Goal: Information Seeking & Learning: Compare options

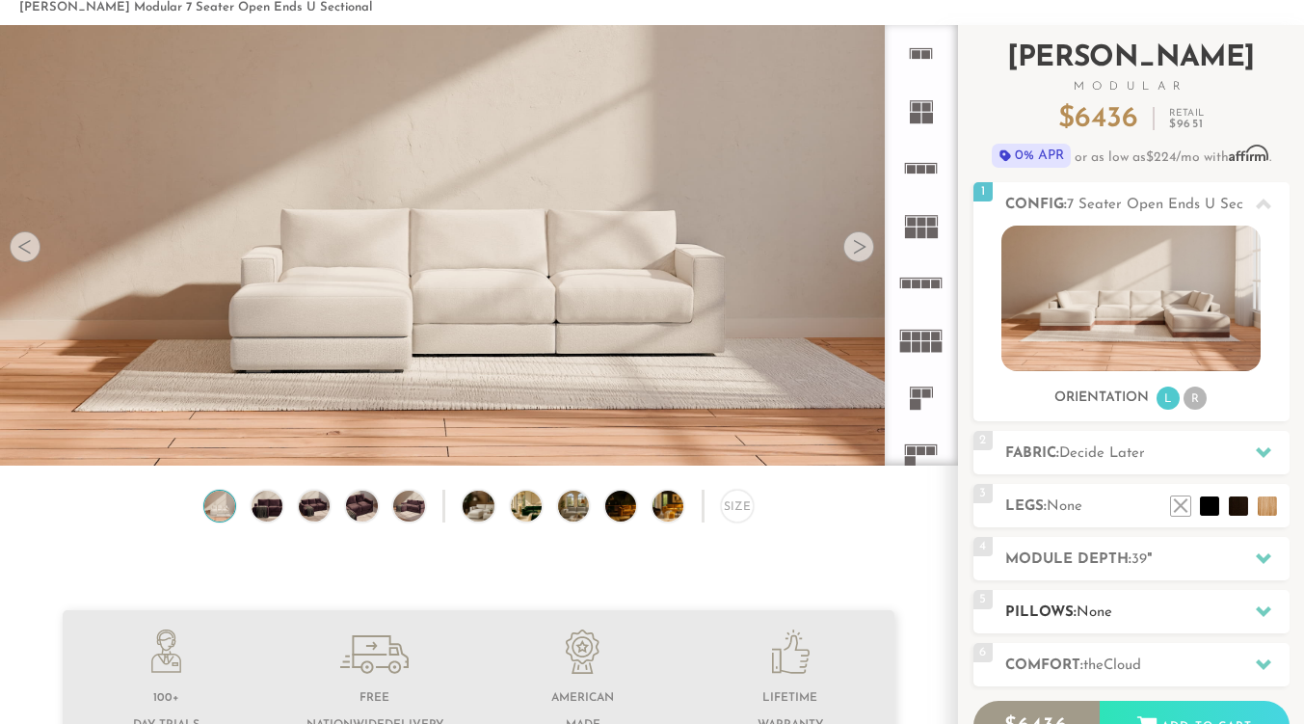
scroll to position [98, 0]
click at [1126, 444] on h2 "Fabric: Decide Later" at bounding box center [1147, 454] width 284 height 22
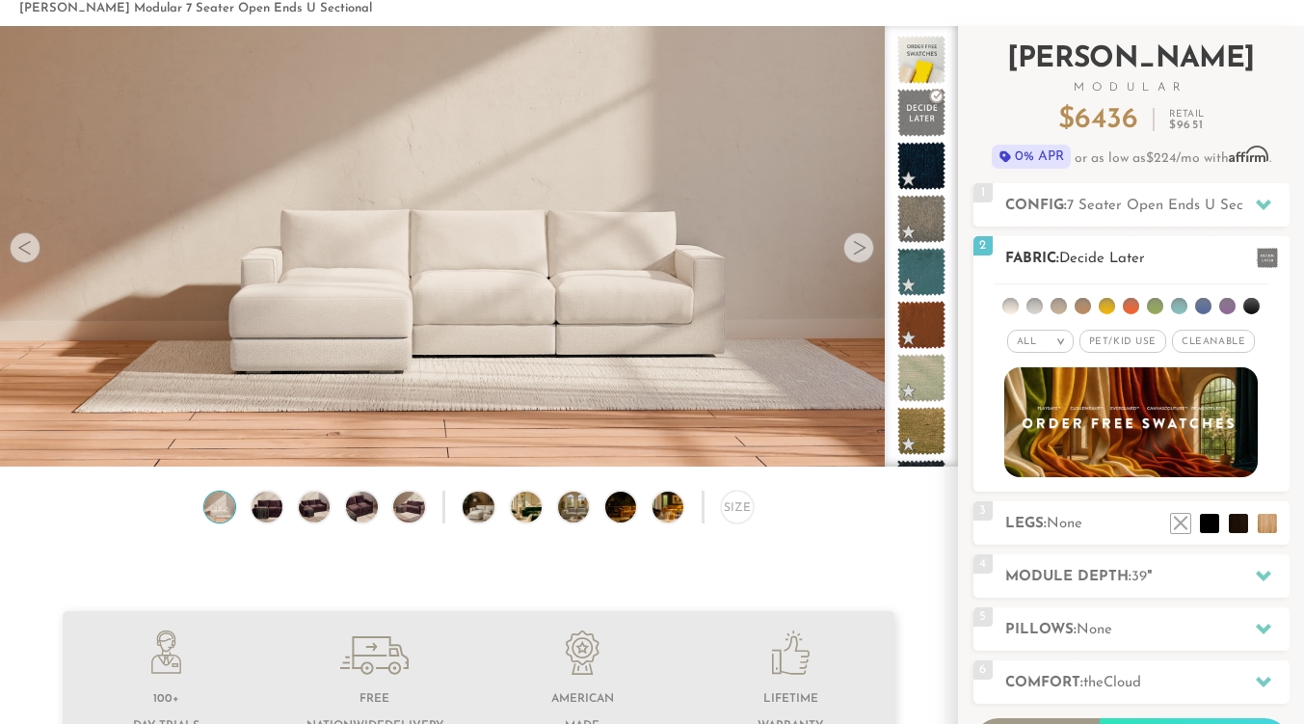
click at [1253, 306] on li at bounding box center [1251, 306] width 16 height 16
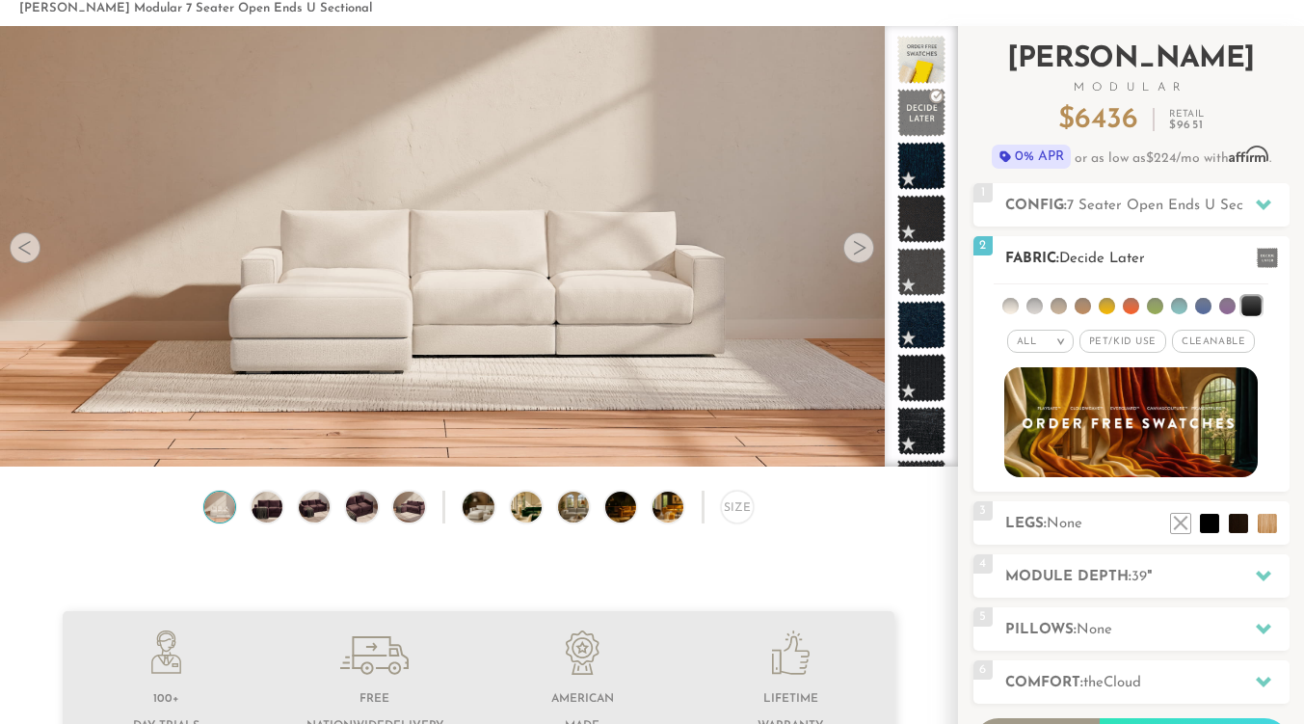
click at [1201, 309] on li at bounding box center [1203, 306] width 16 height 16
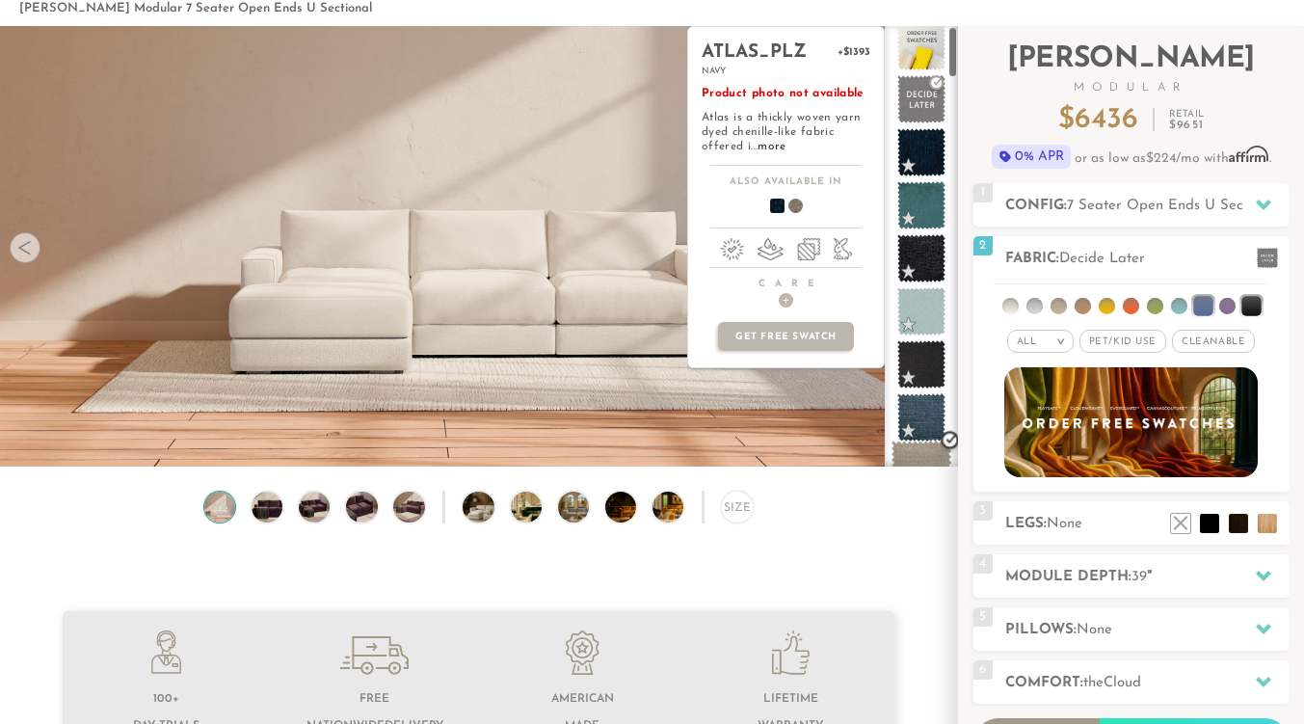
scroll to position [0, 0]
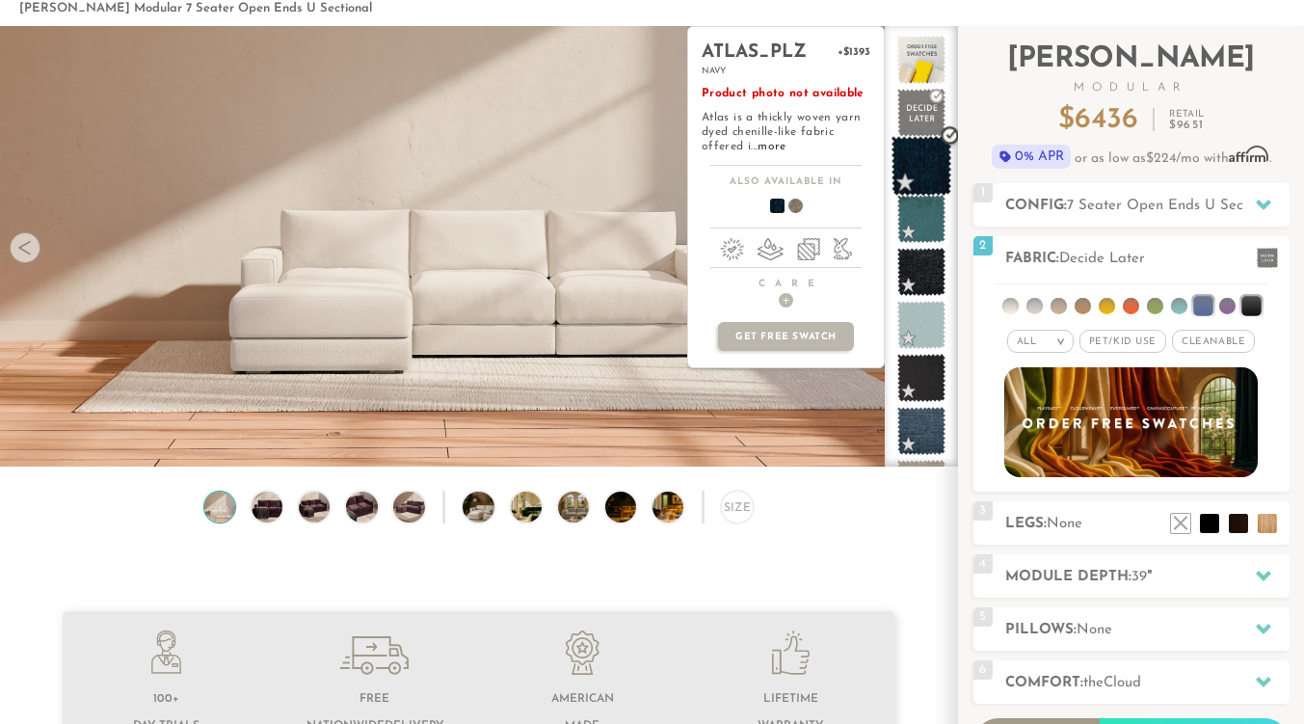
click at [918, 173] on span at bounding box center [921, 166] width 61 height 61
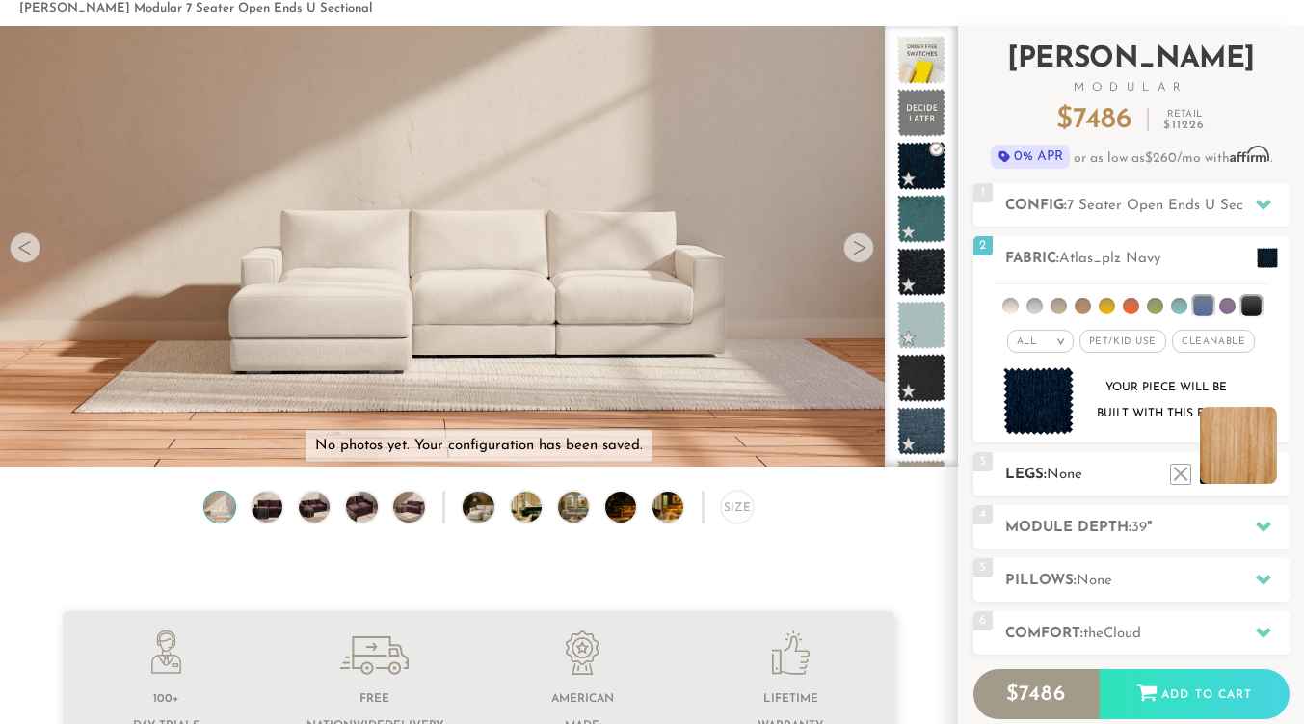
click at [1264, 474] on li at bounding box center [1238, 445] width 77 height 77
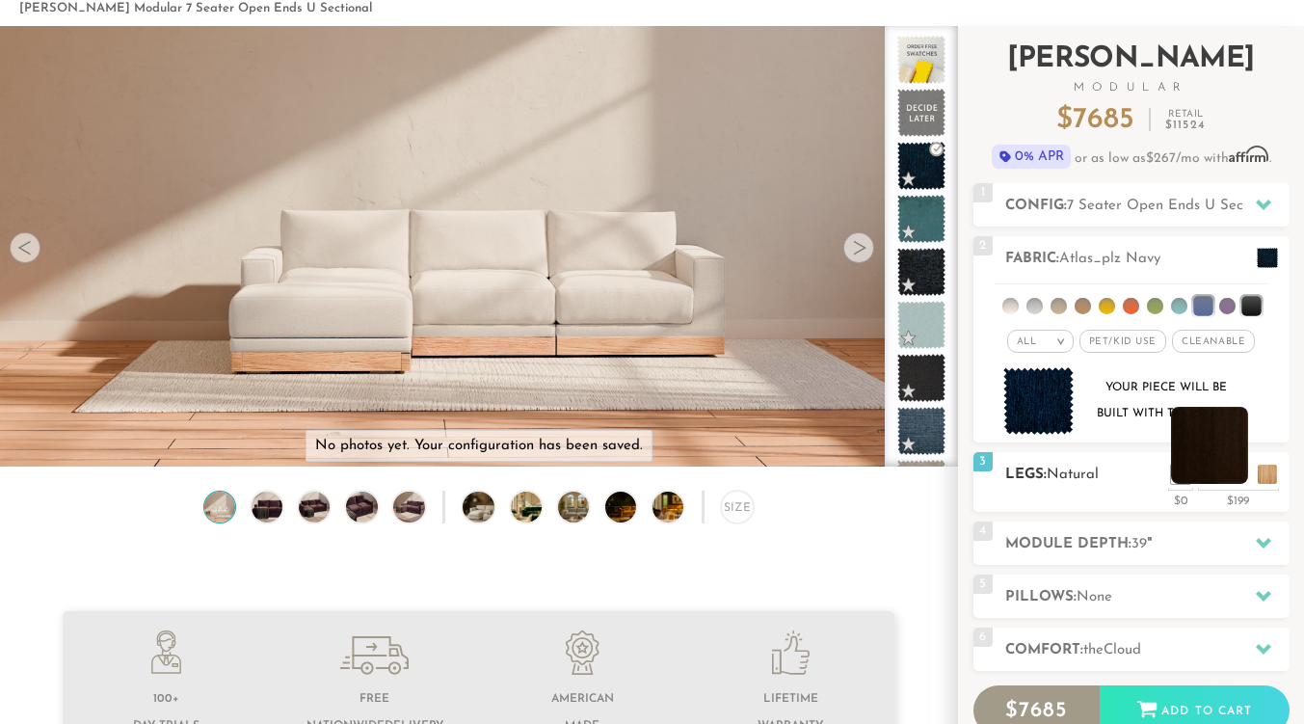
click at [1236, 473] on li at bounding box center [1209, 445] width 77 height 77
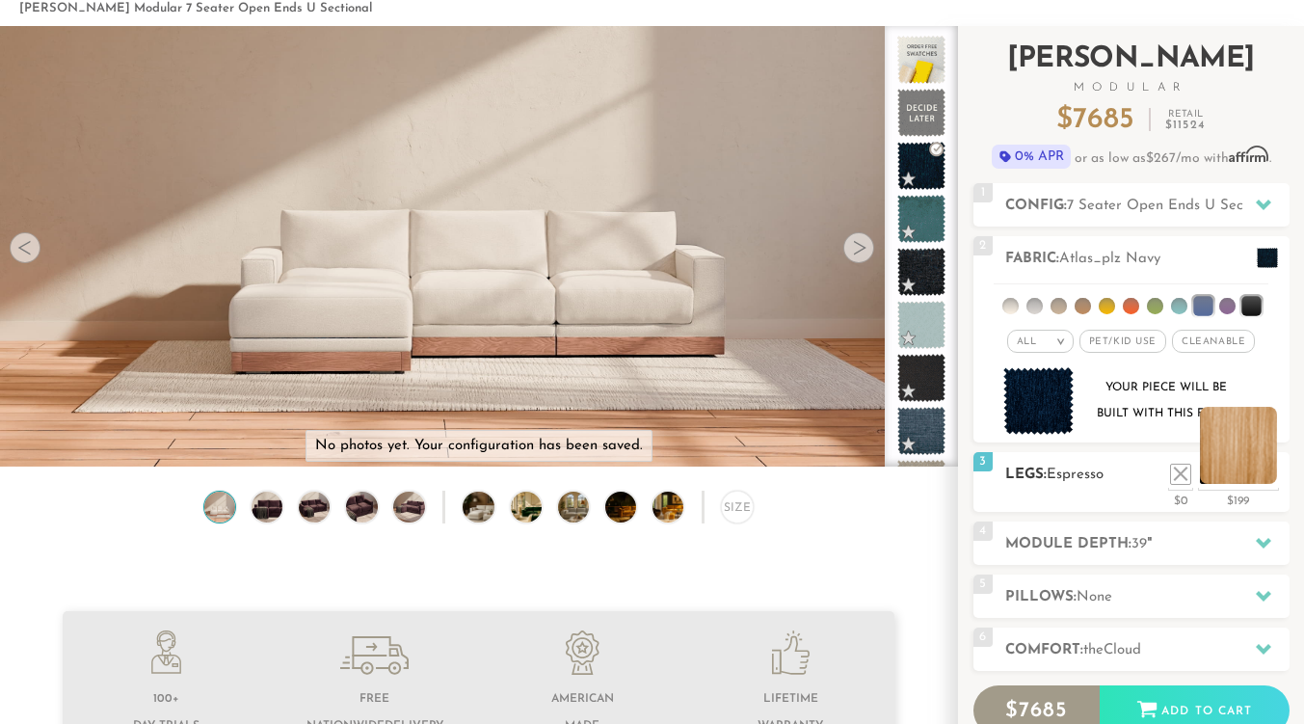
click at [1266, 471] on li at bounding box center [1238, 445] width 77 height 77
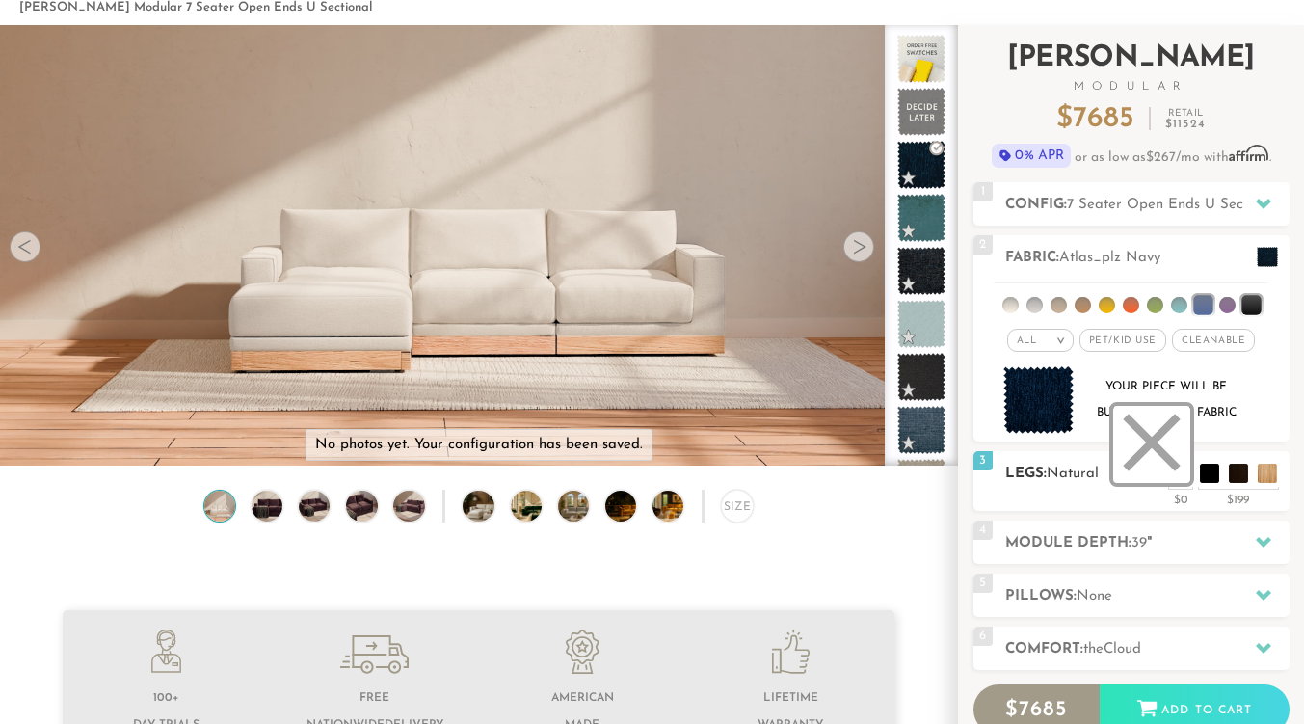
scroll to position [98, 0]
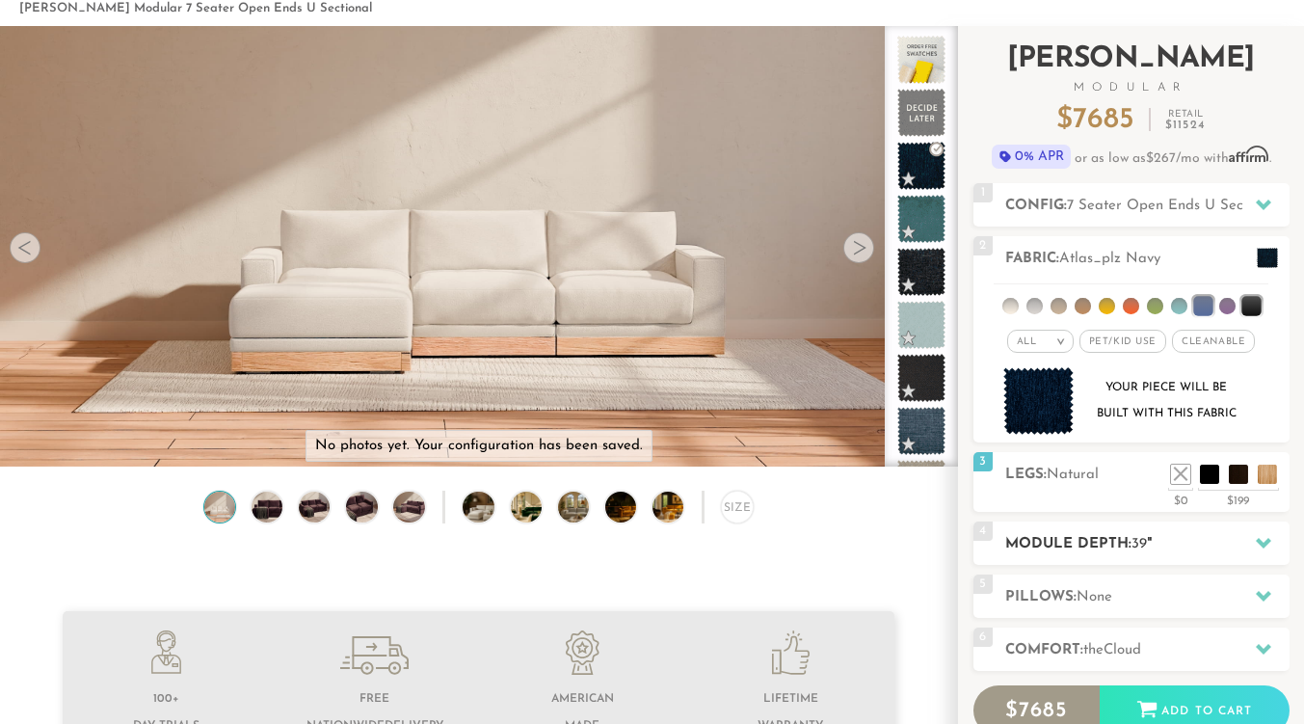
click at [1178, 537] on h2 "Module Depth: 39 "" at bounding box center [1147, 544] width 284 height 22
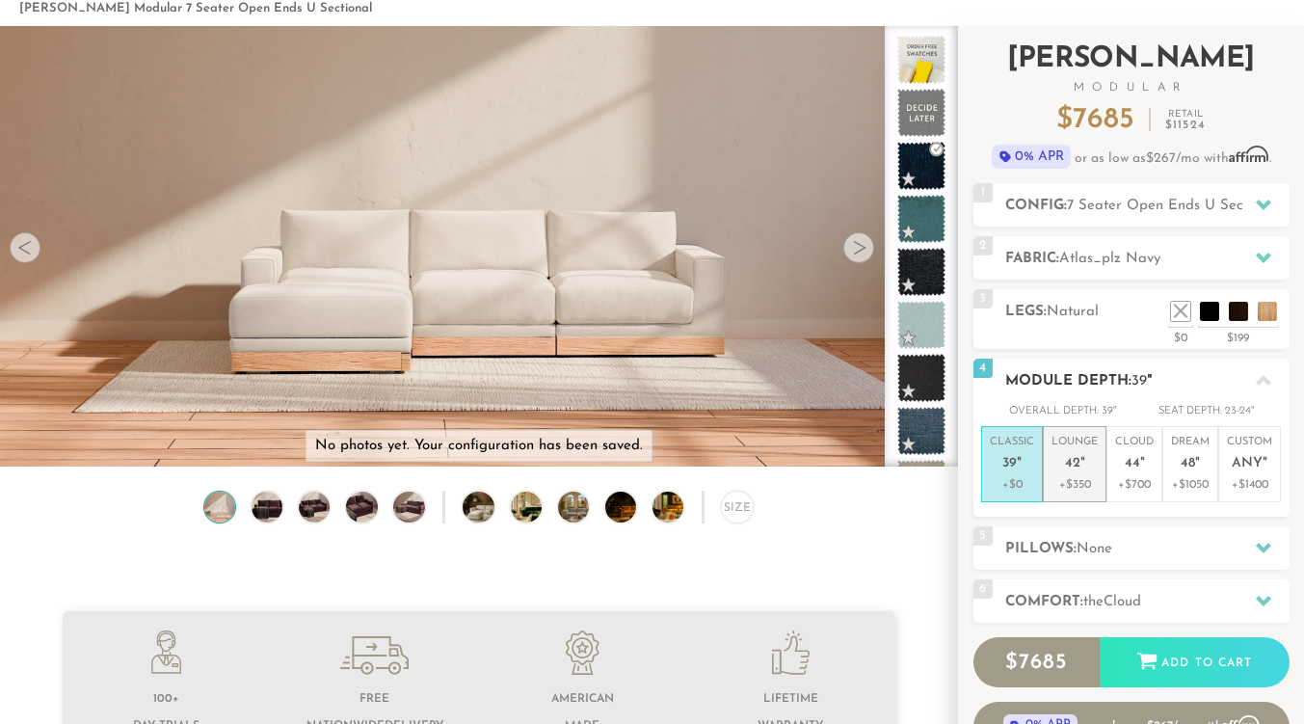
click at [1074, 448] on p "Lounge 42 "" at bounding box center [1074, 455] width 46 height 41
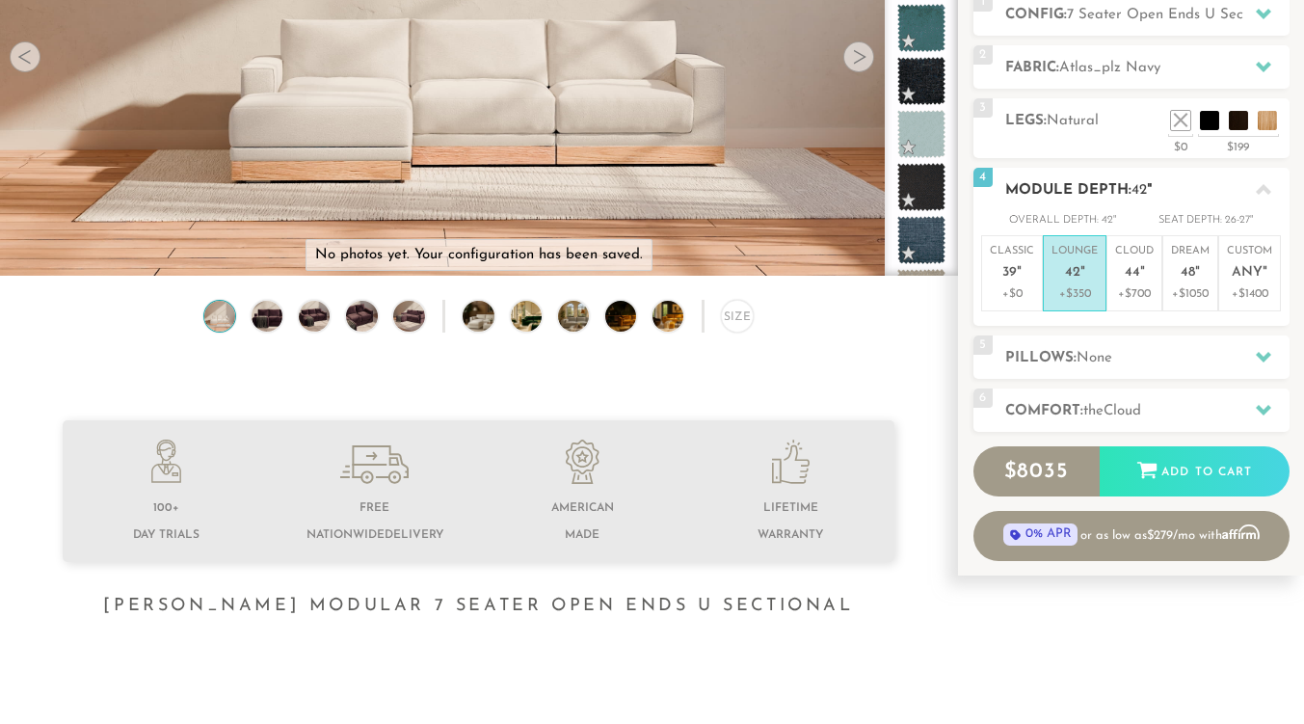
scroll to position [291, 0]
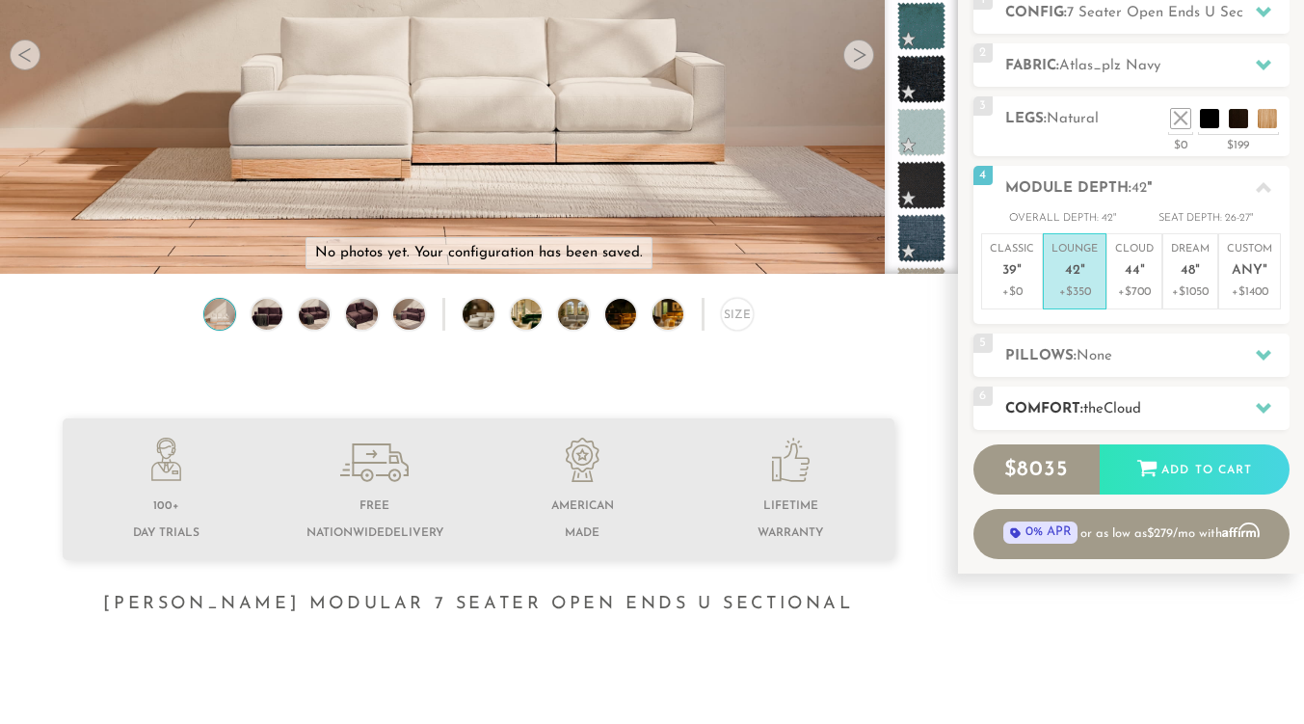
click at [1125, 402] on span "Cloud" at bounding box center [1122, 409] width 38 height 14
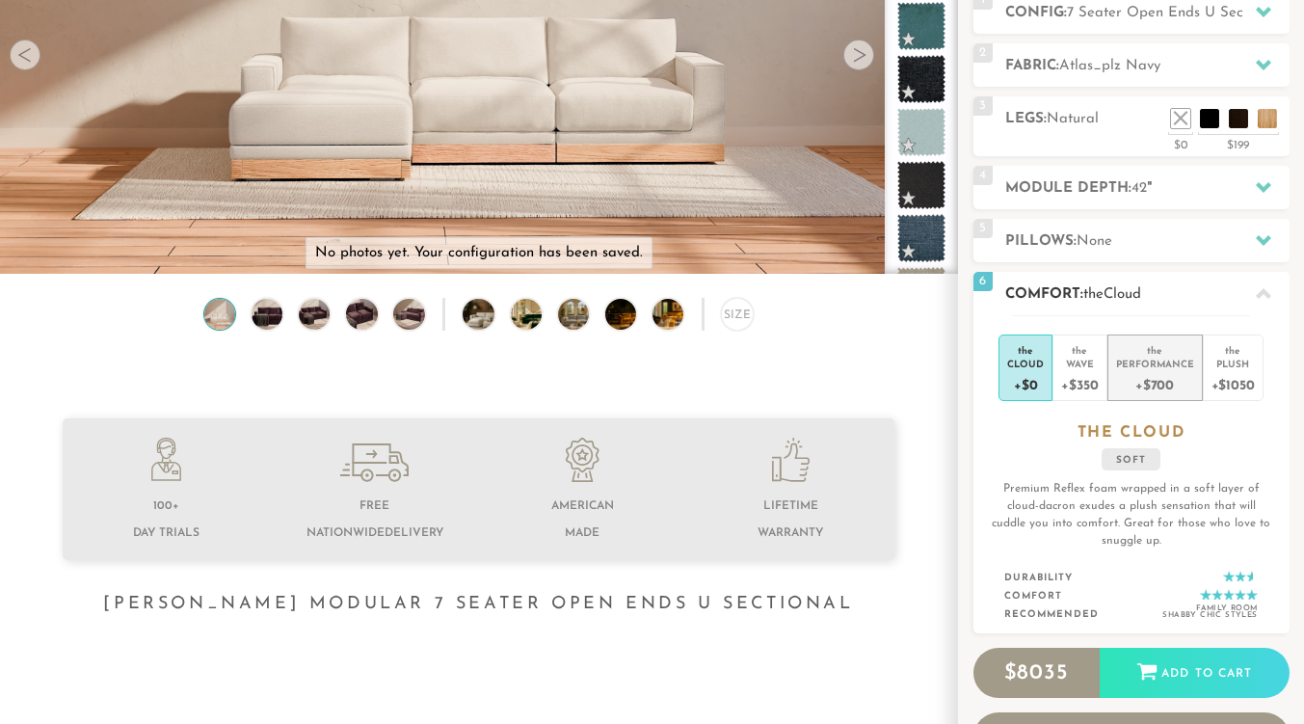
click at [1158, 383] on div "+$700" at bounding box center [1155, 384] width 78 height 28
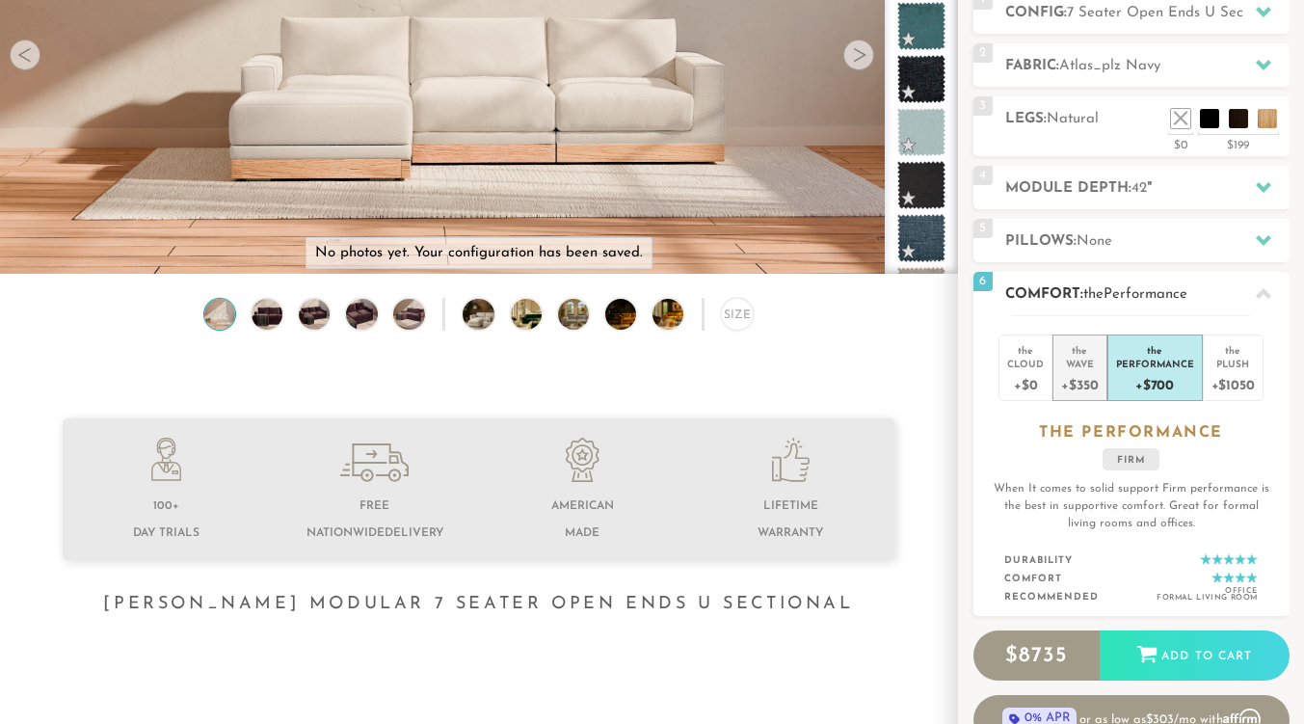
click at [1088, 384] on div "+$350" at bounding box center [1079, 384] width 37 height 28
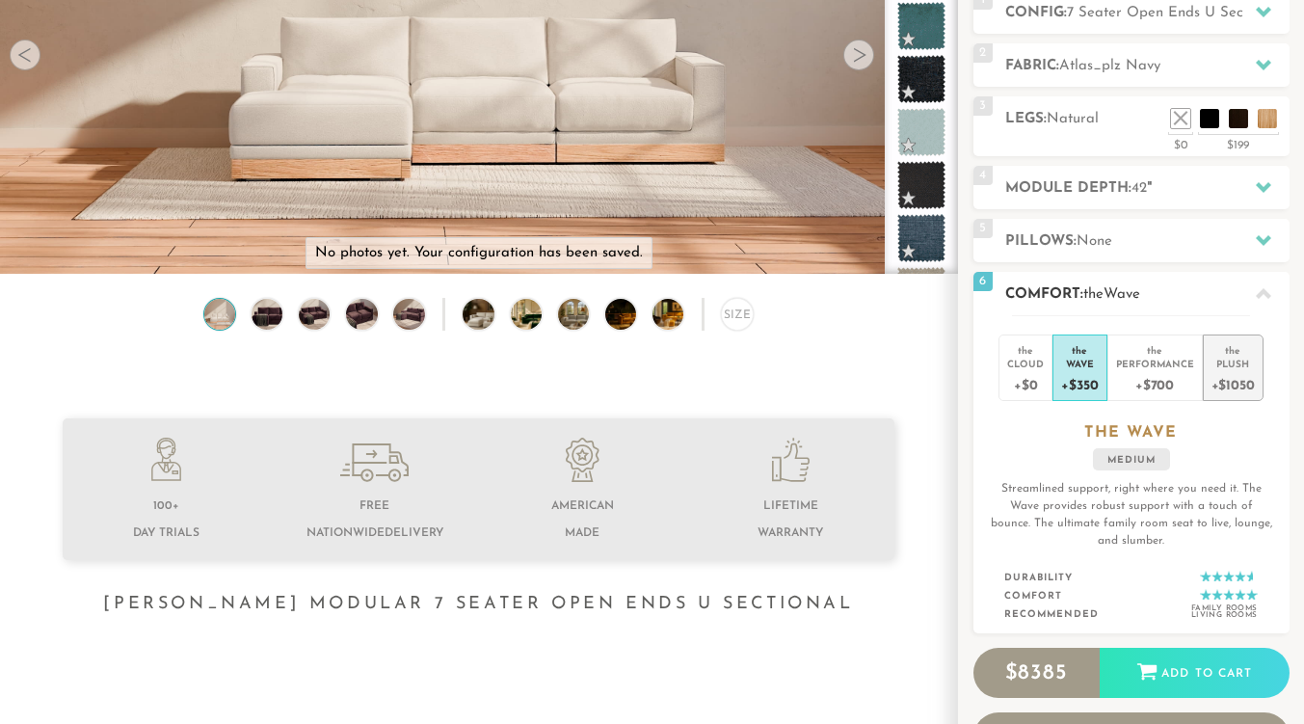
click at [1254, 377] on li "the Plush +$1050" at bounding box center [1232, 367] width 61 height 66
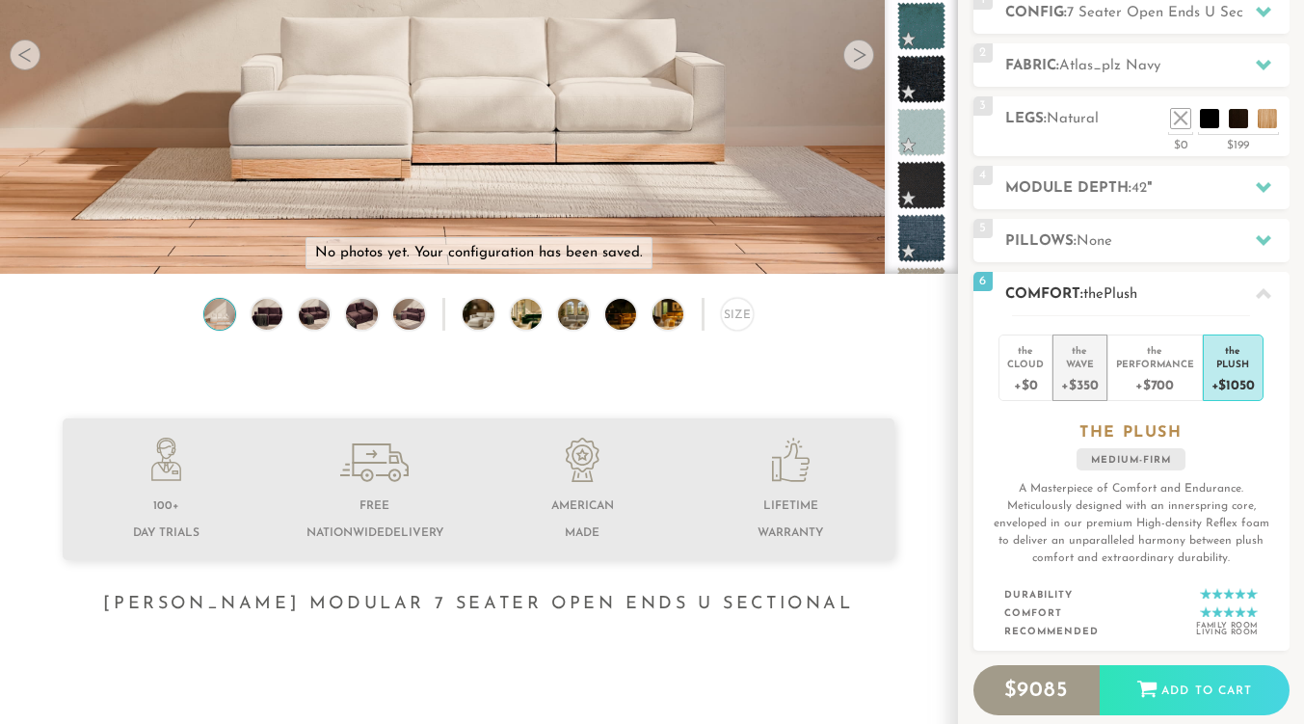
click at [1073, 355] on div "the" at bounding box center [1079, 346] width 37 height 19
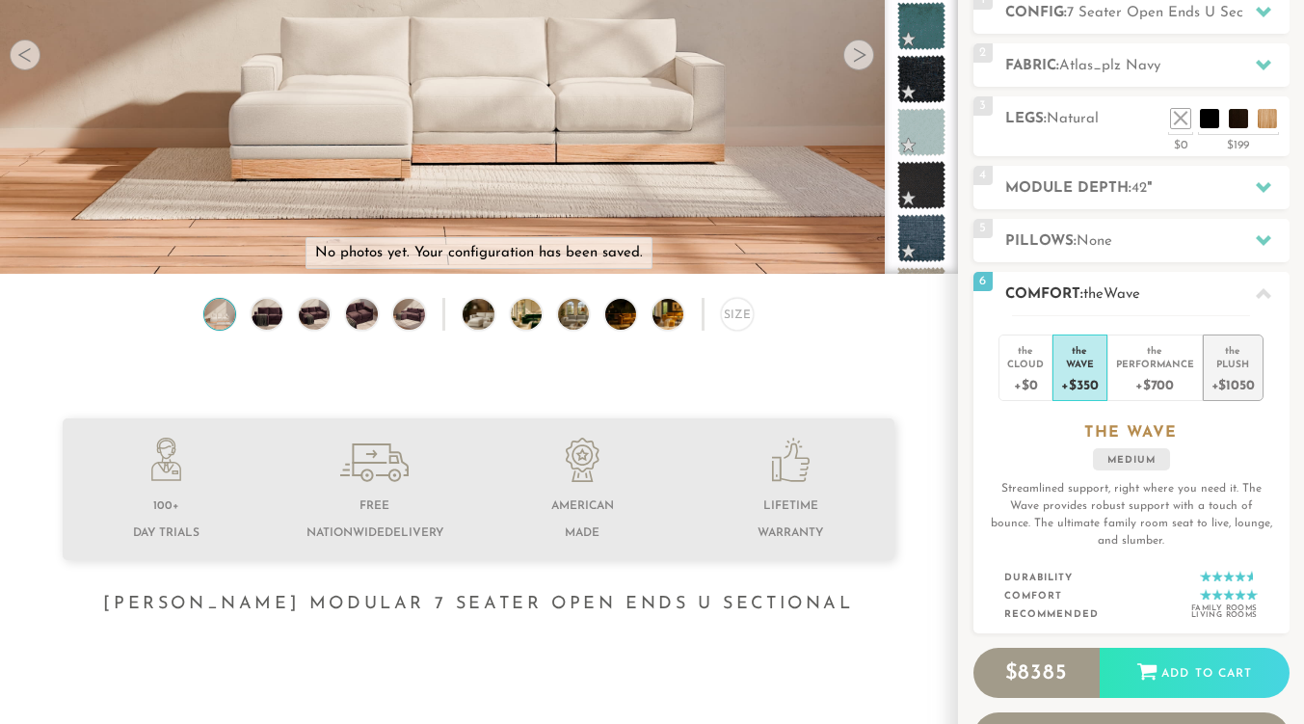
click at [1231, 368] on div "Plush" at bounding box center [1232, 362] width 43 height 13
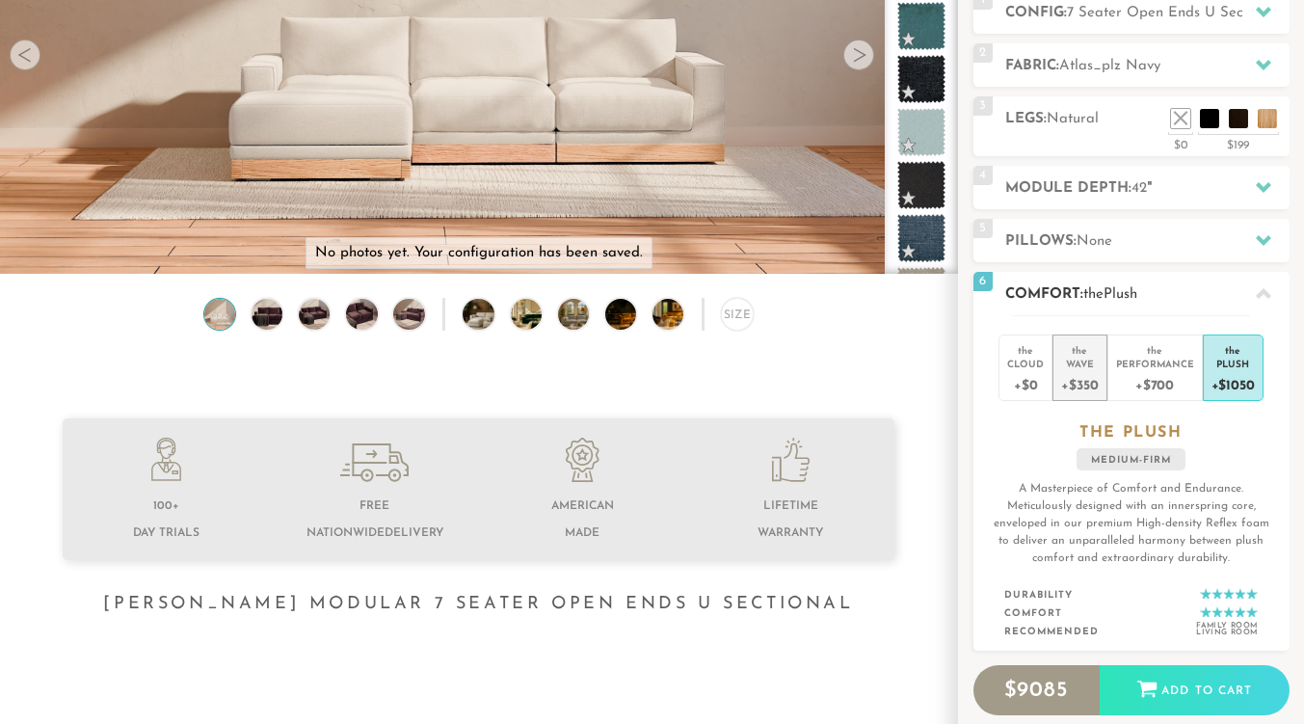
click at [1089, 375] on div "+$350" at bounding box center [1079, 384] width 37 height 28
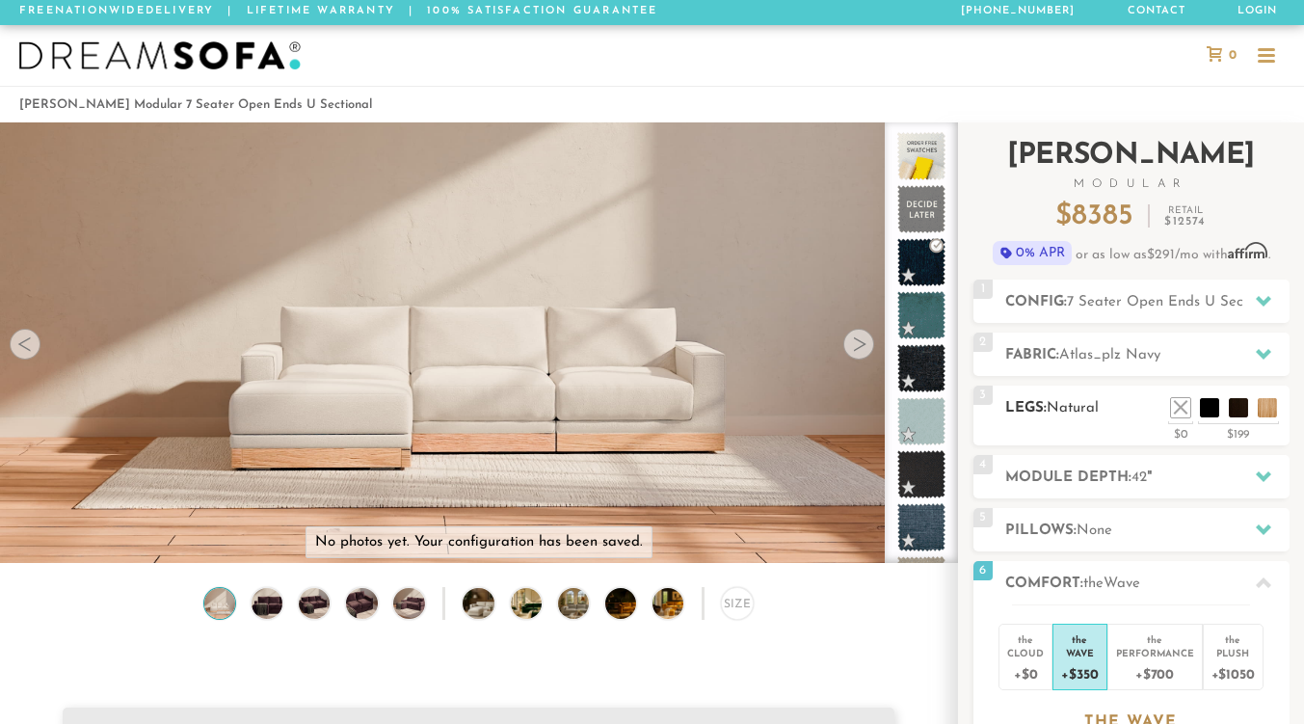
scroll to position [0, 0]
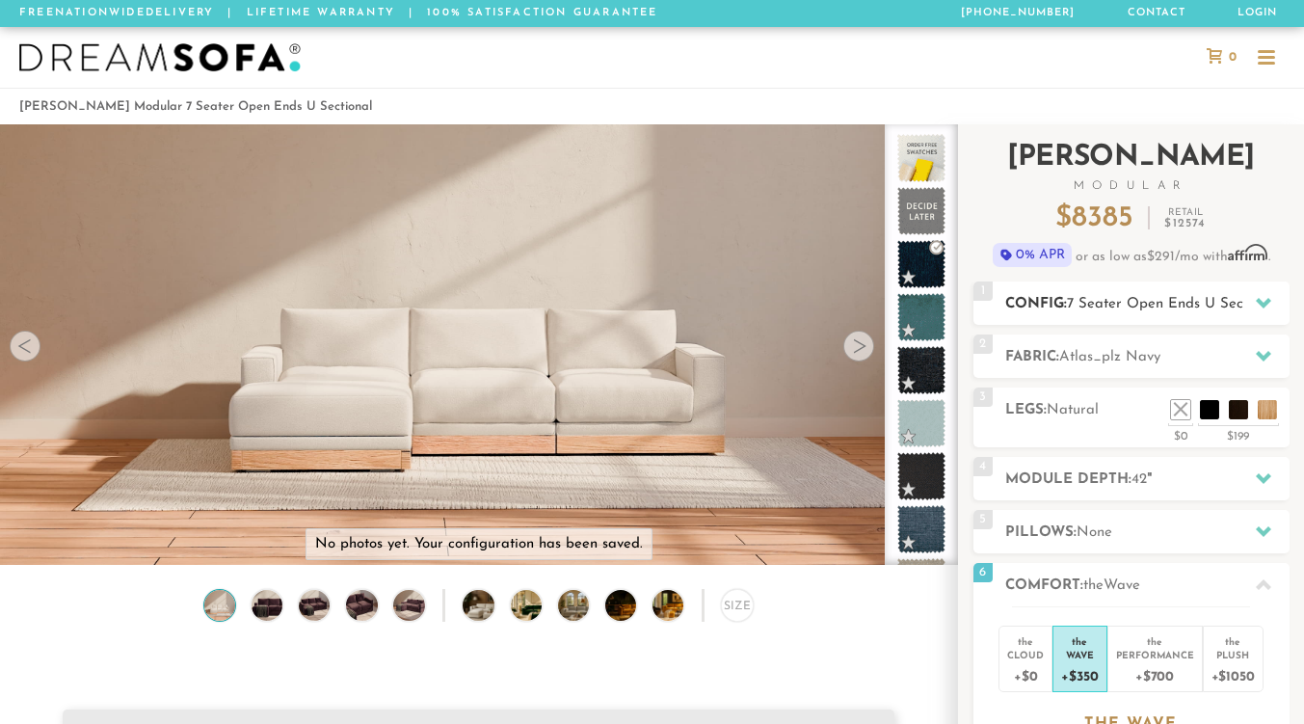
click at [1247, 298] on div at bounding box center [1263, 303] width 40 height 40
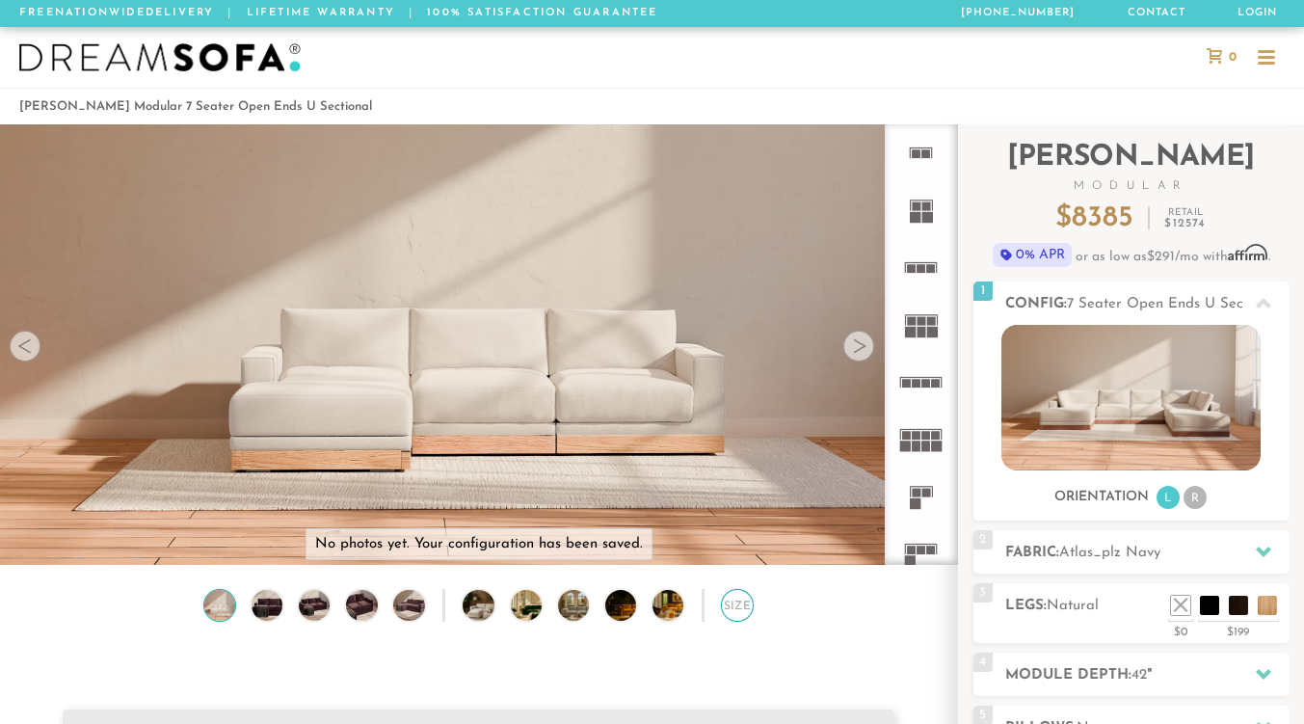
click at [744, 615] on div "Size" at bounding box center [737, 605] width 33 height 33
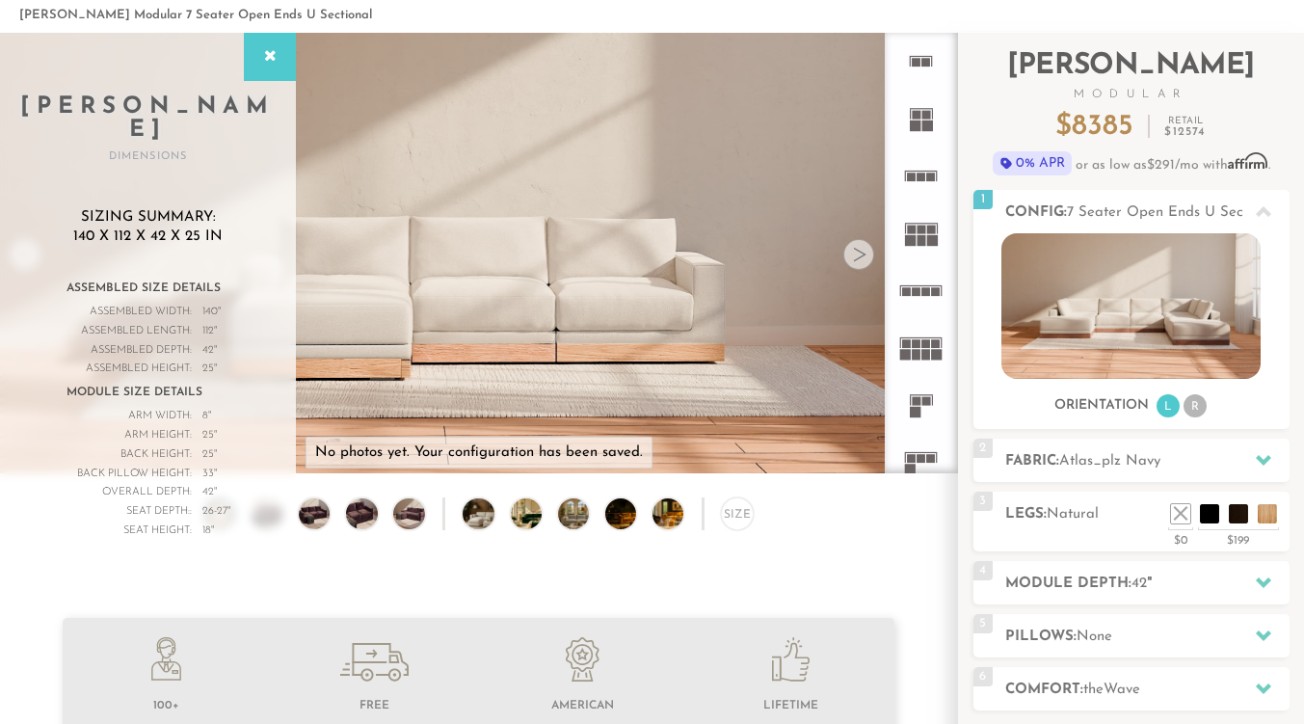
scroll to position [96, 0]
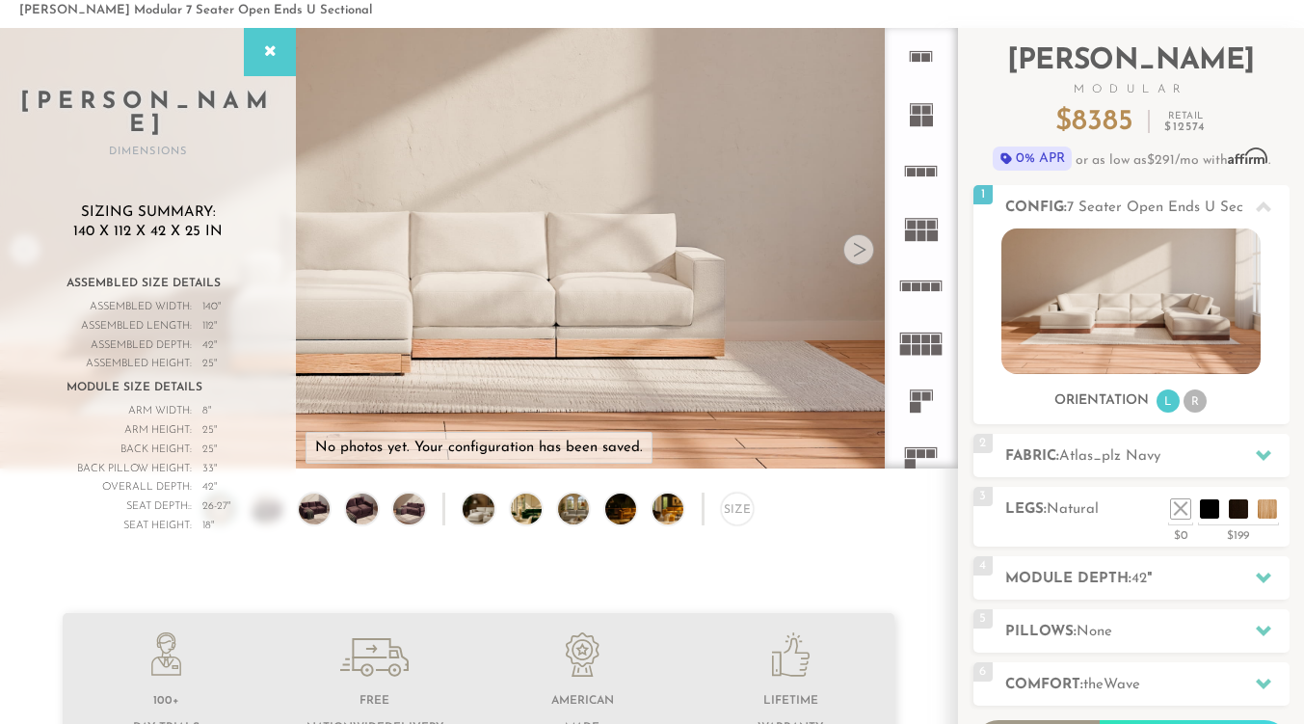
click at [864, 252] on div at bounding box center [858, 249] width 31 height 31
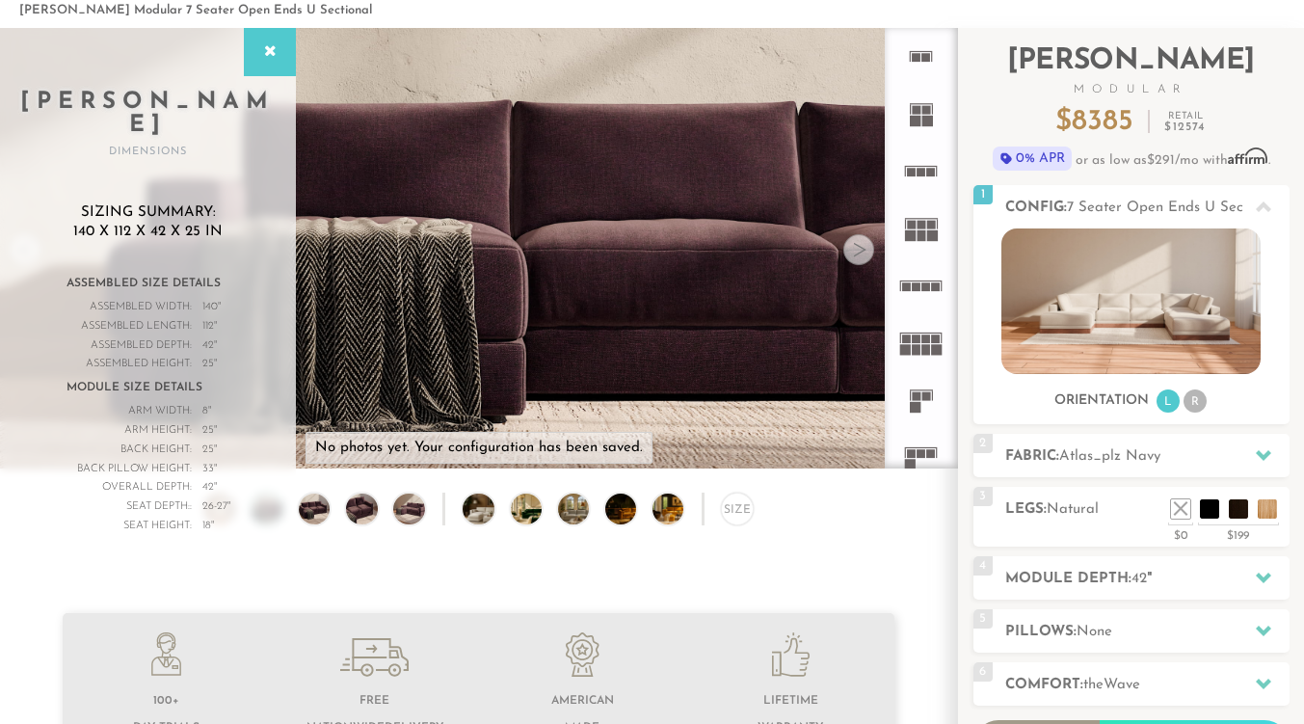
click at [864, 252] on div at bounding box center [858, 249] width 31 height 31
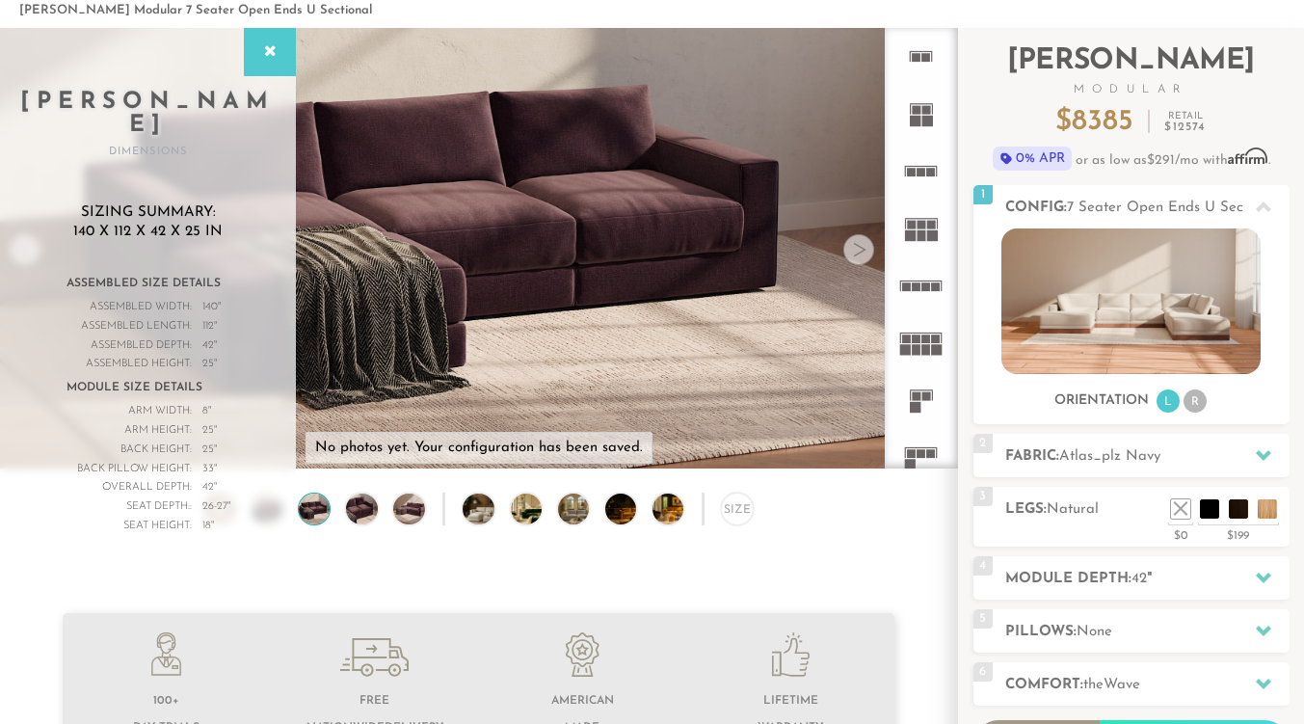
click at [864, 252] on div at bounding box center [858, 249] width 31 height 31
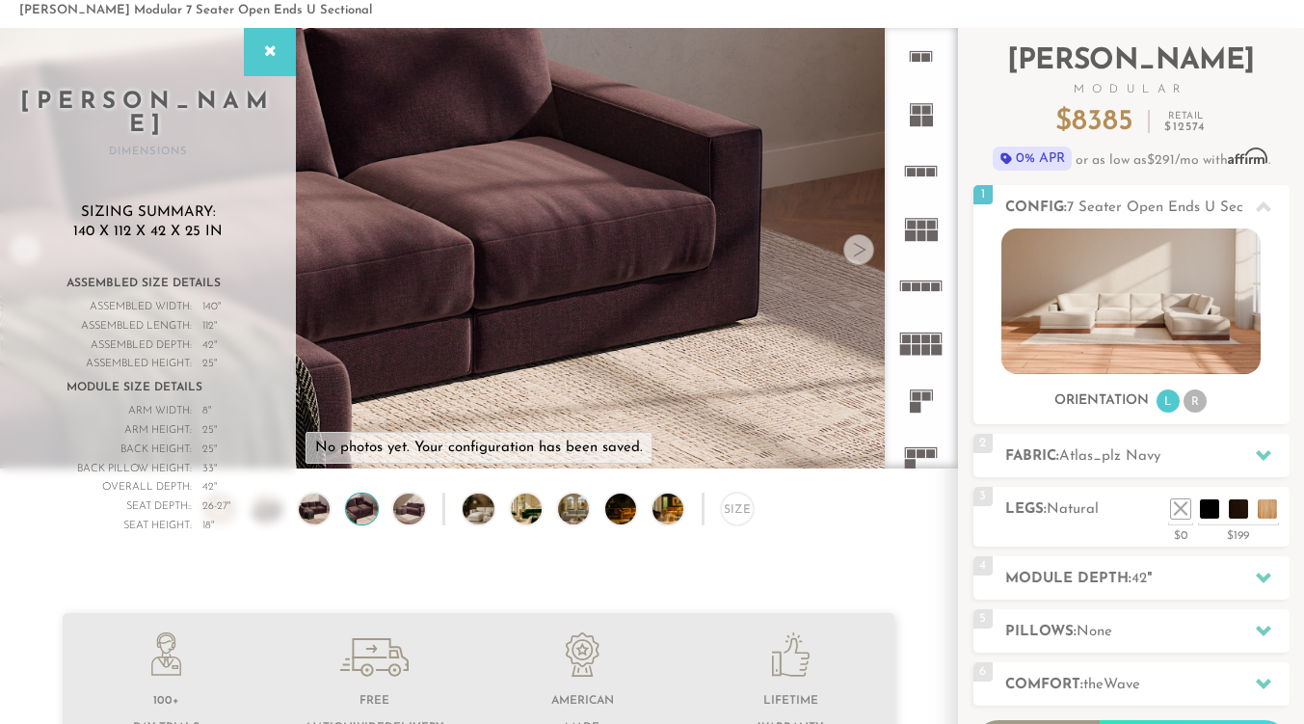
click at [864, 252] on div at bounding box center [858, 249] width 31 height 31
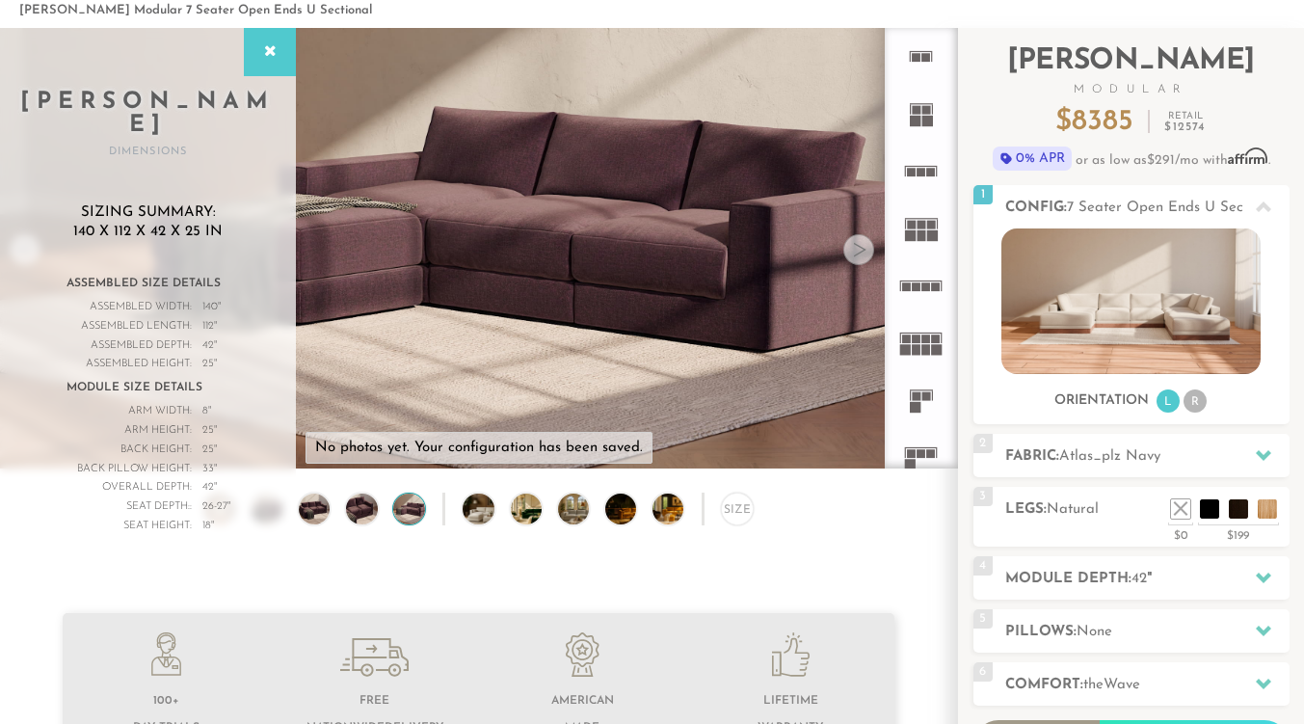
click at [864, 252] on div at bounding box center [858, 249] width 31 height 31
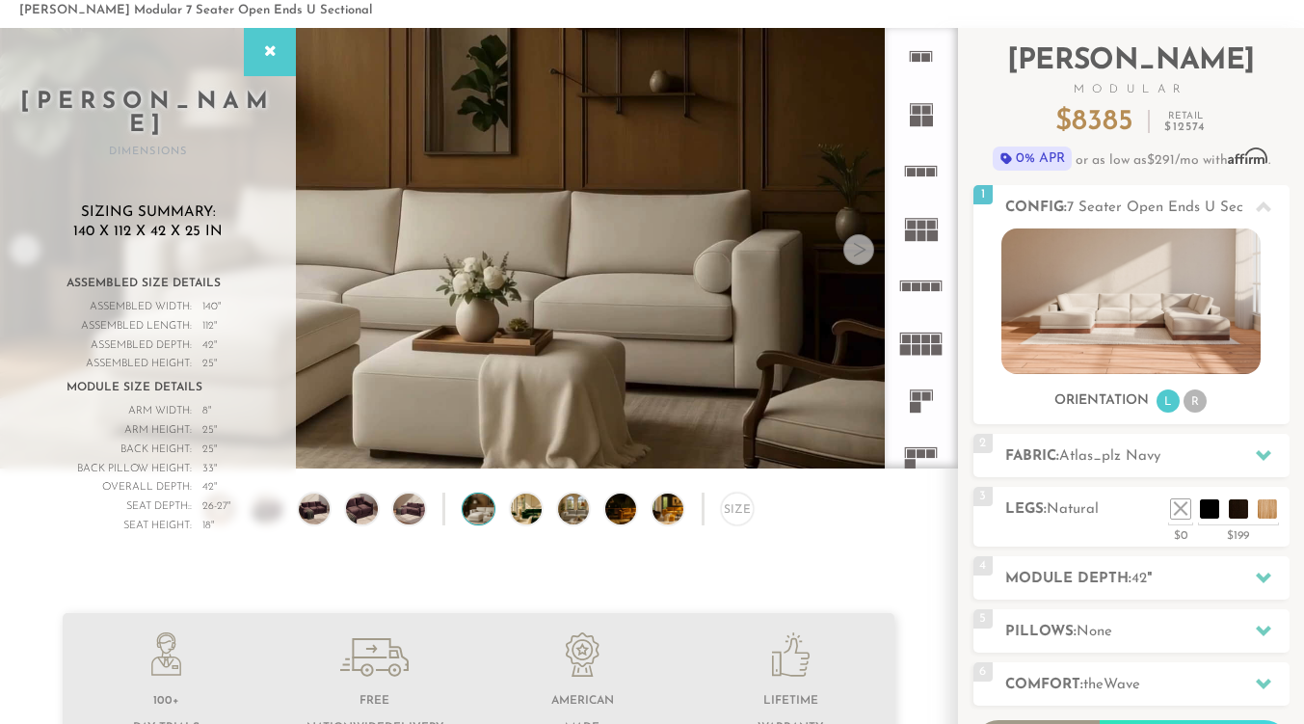
click at [864, 252] on div at bounding box center [858, 249] width 31 height 31
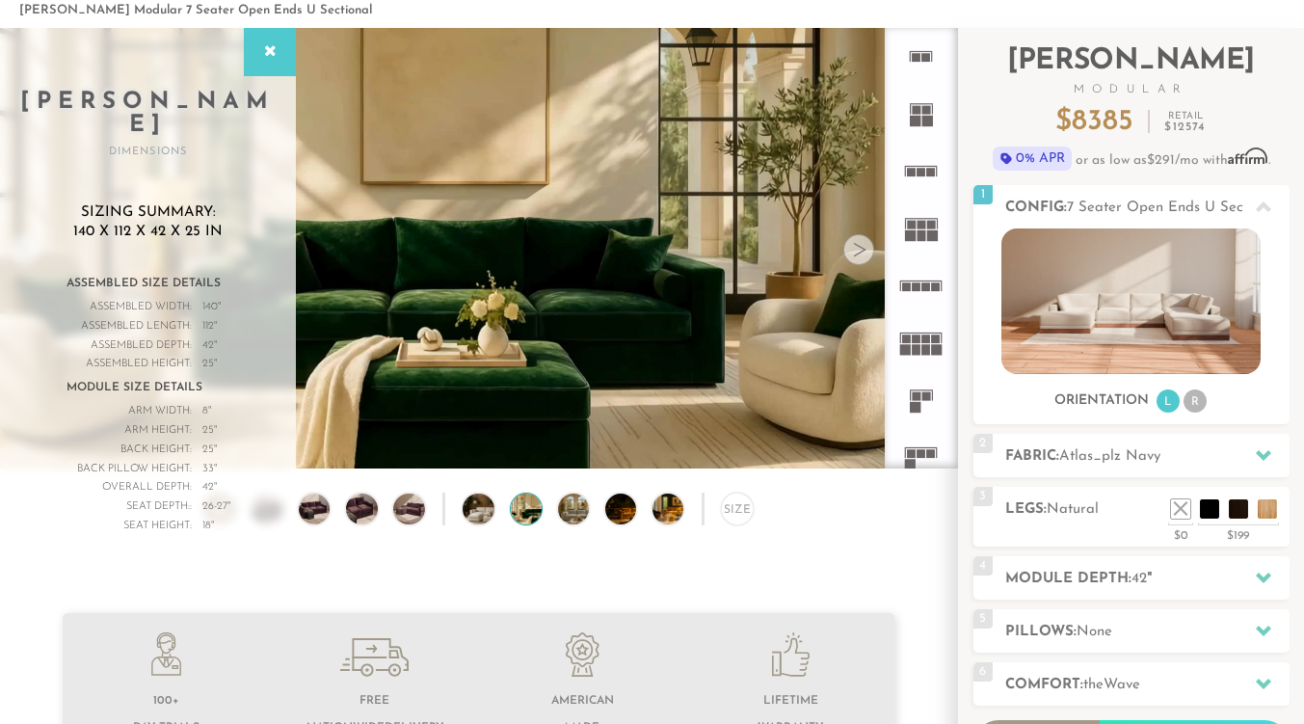
click at [864, 252] on div at bounding box center [858, 249] width 31 height 31
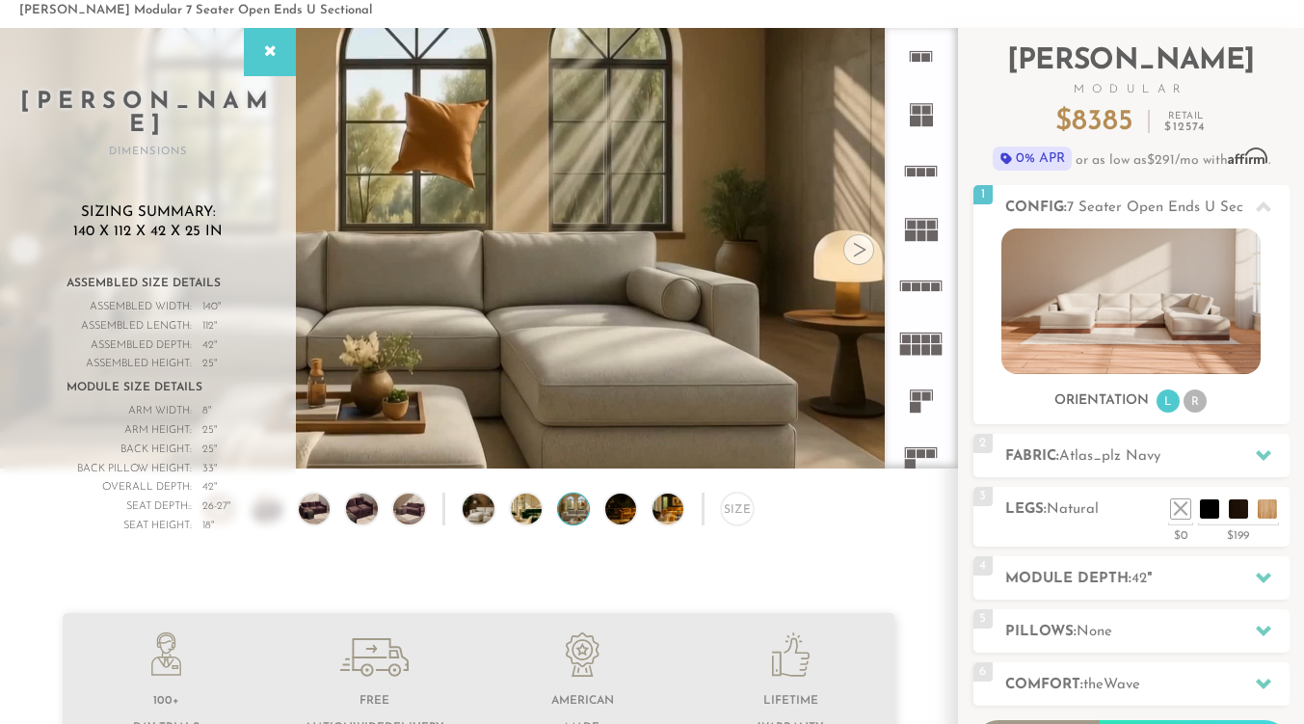
click at [864, 252] on div at bounding box center [858, 249] width 31 height 31
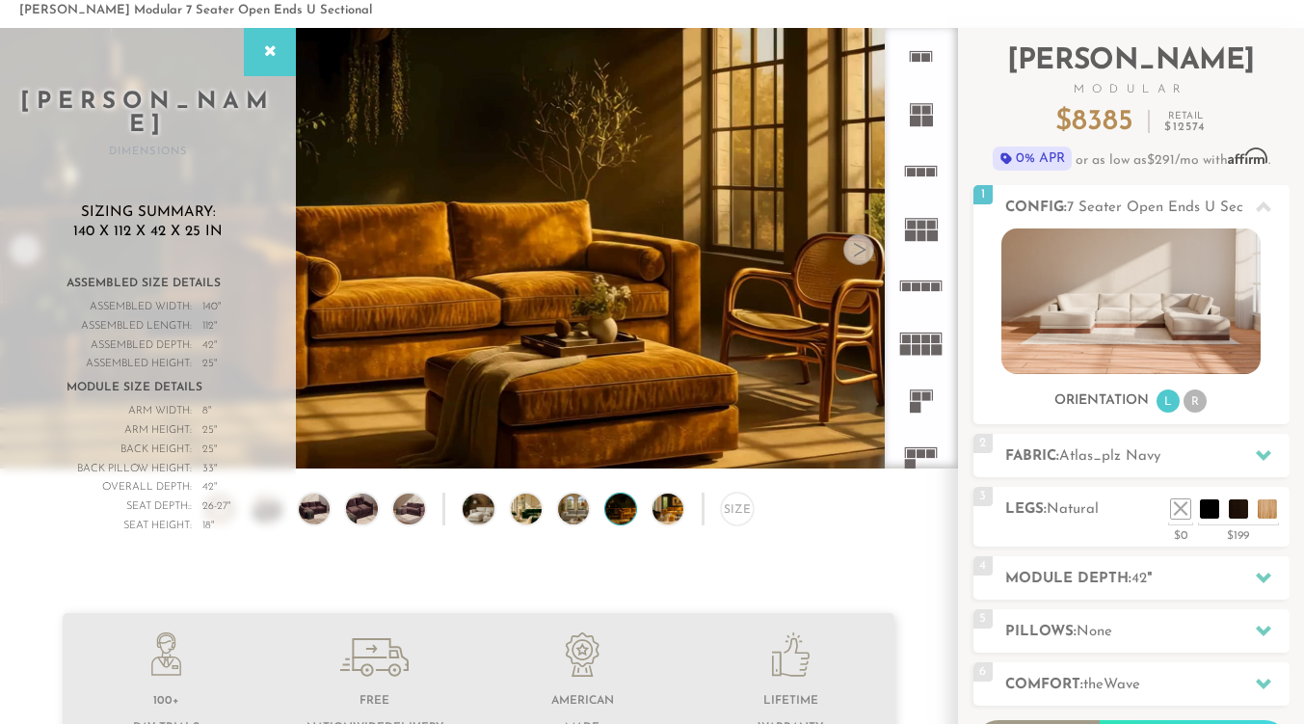
click at [864, 252] on div at bounding box center [858, 249] width 31 height 31
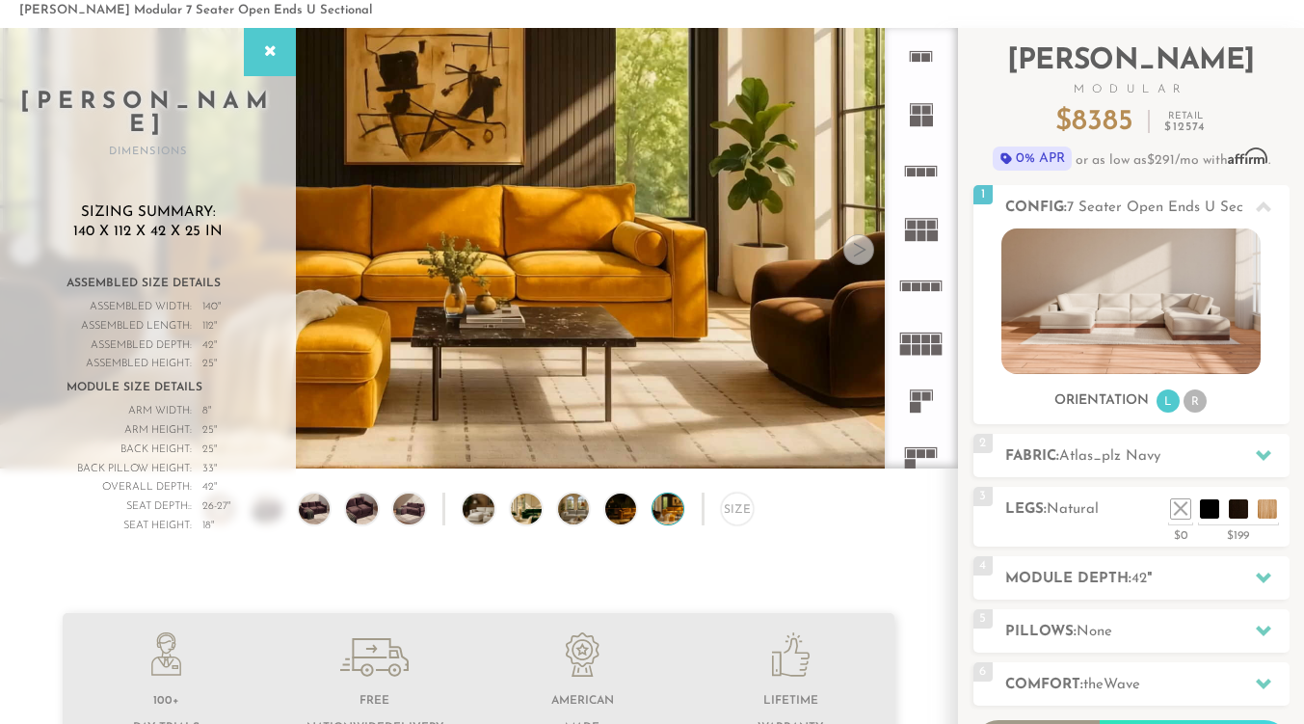
click at [864, 252] on div at bounding box center [858, 249] width 31 height 31
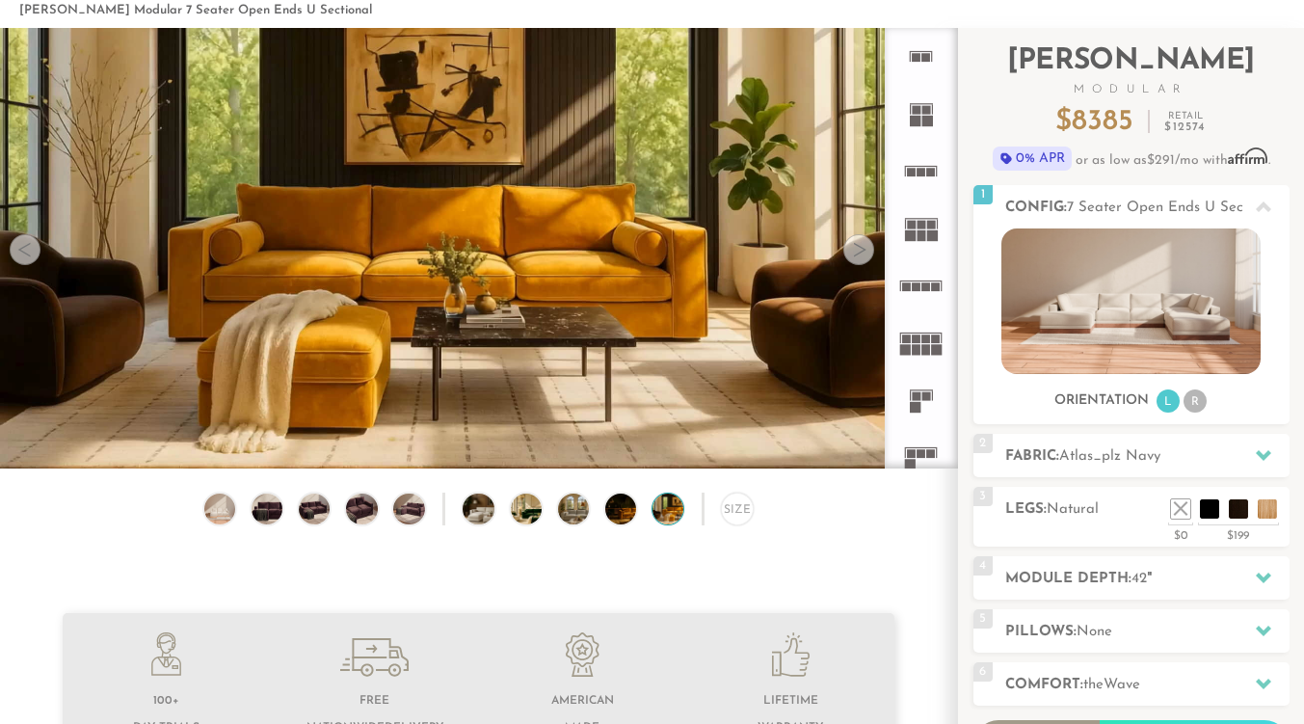
click at [864, 252] on div at bounding box center [858, 249] width 31 height 31
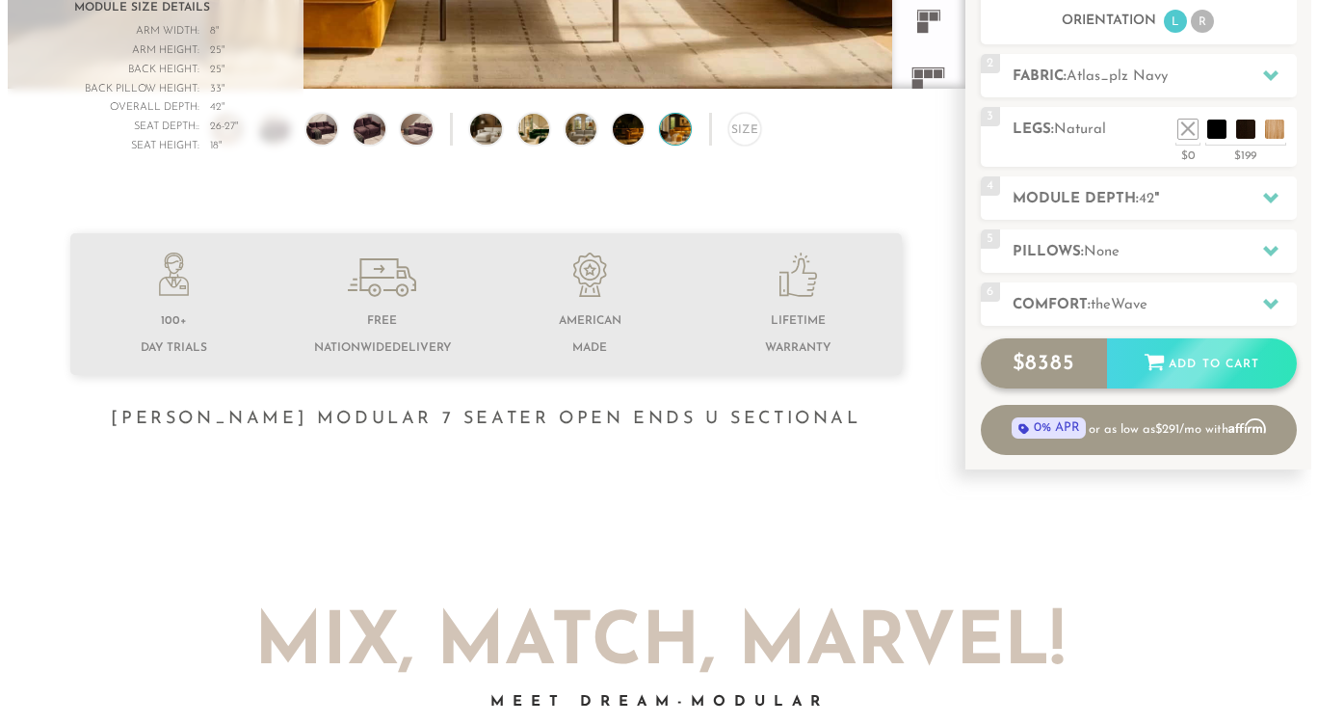
scroll to position [482, 0]
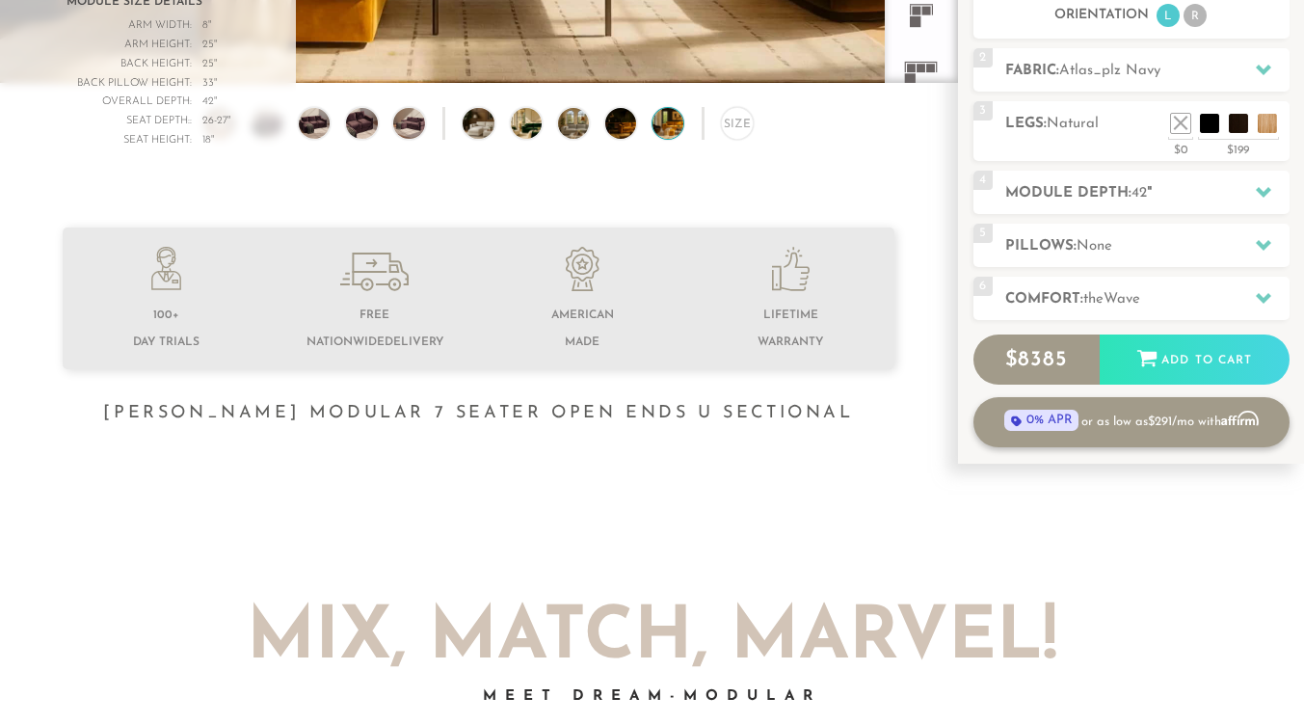
click at [1026, 421] on span "0% APR" at bounding box center [1041, 420] width 74 height 22
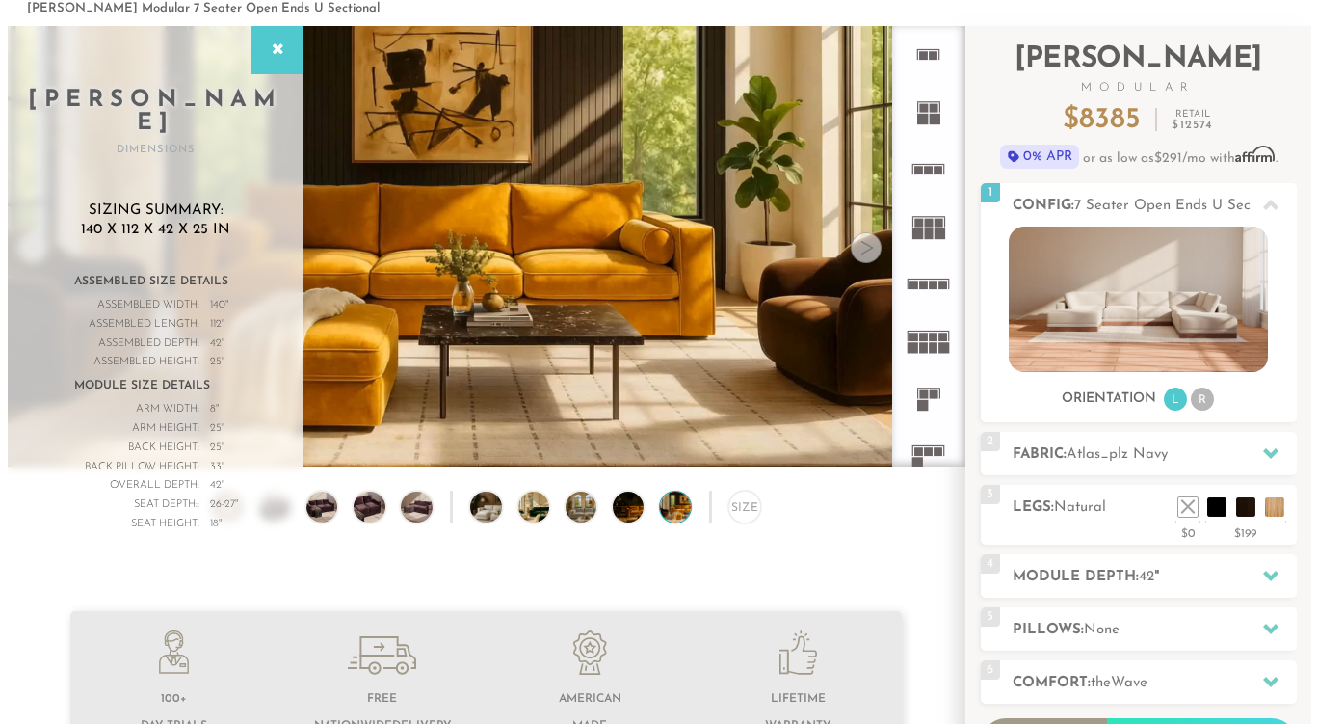
scroll to position [0, 0]
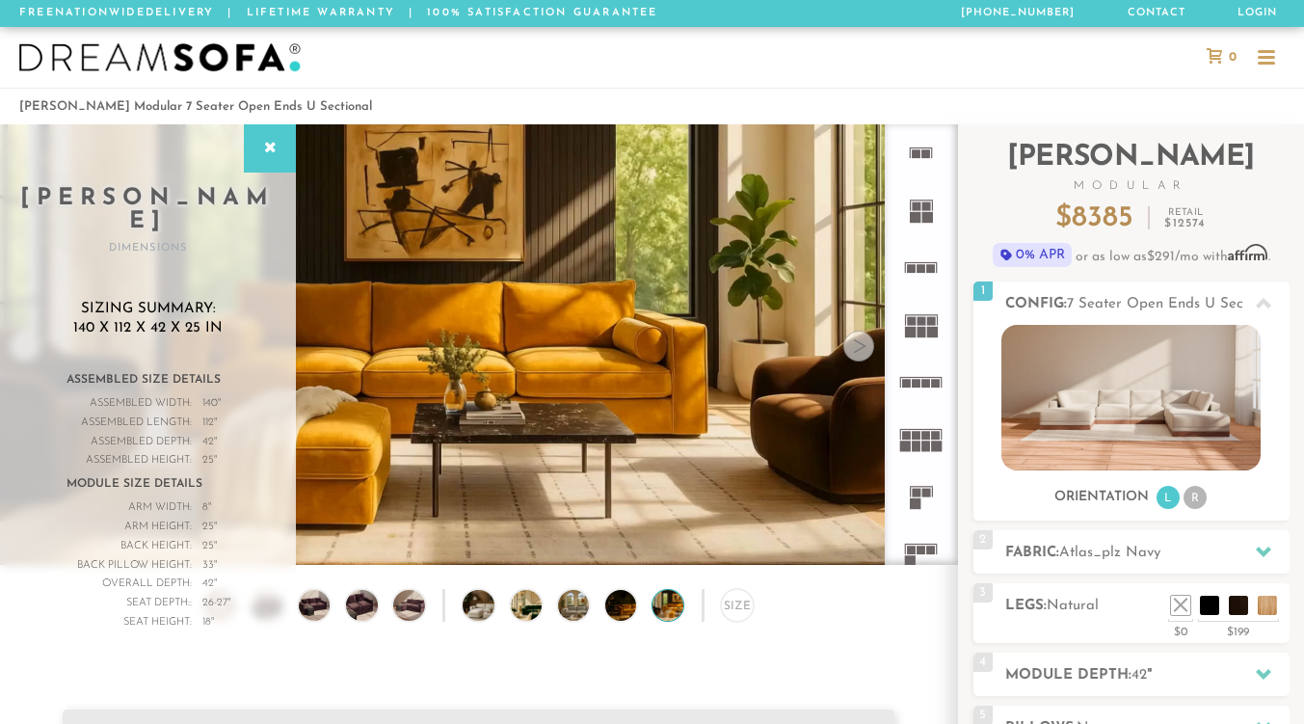
click at [1268, 66] on div at bounding box center [1266, 58] width 37 height 37
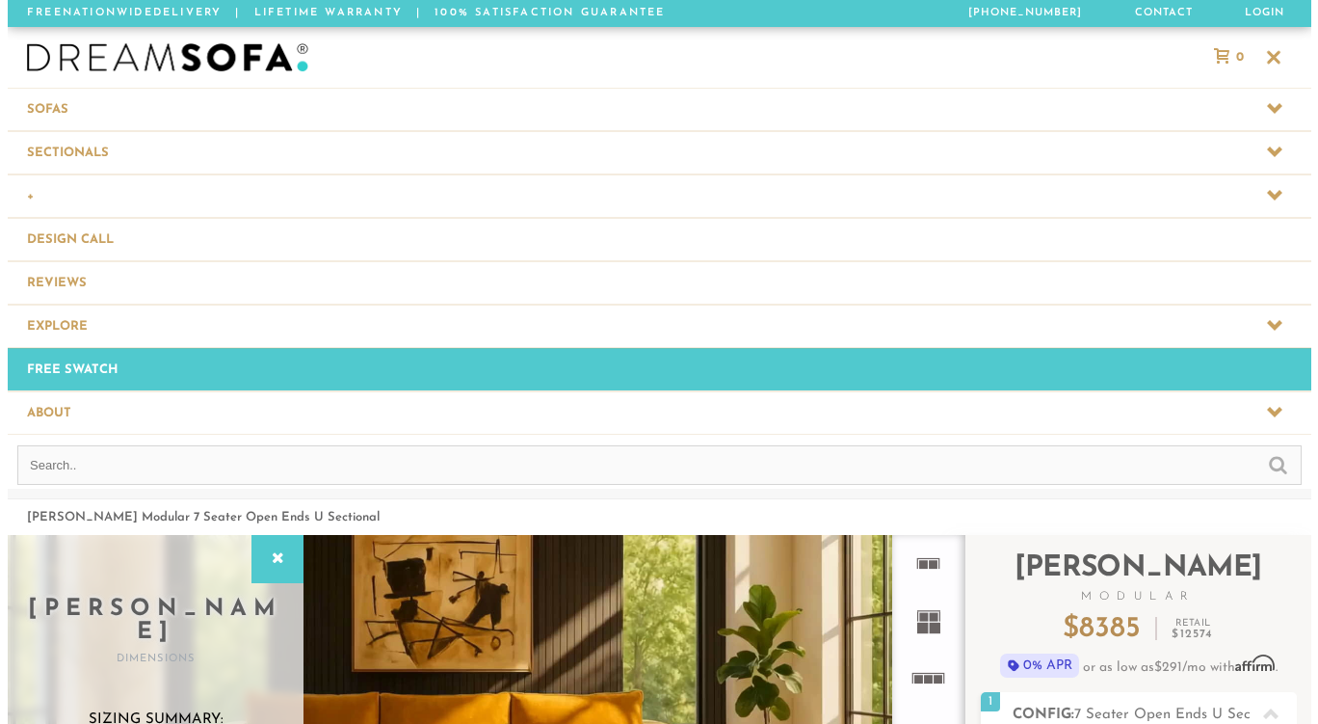
scroll to position [21350, 1304]
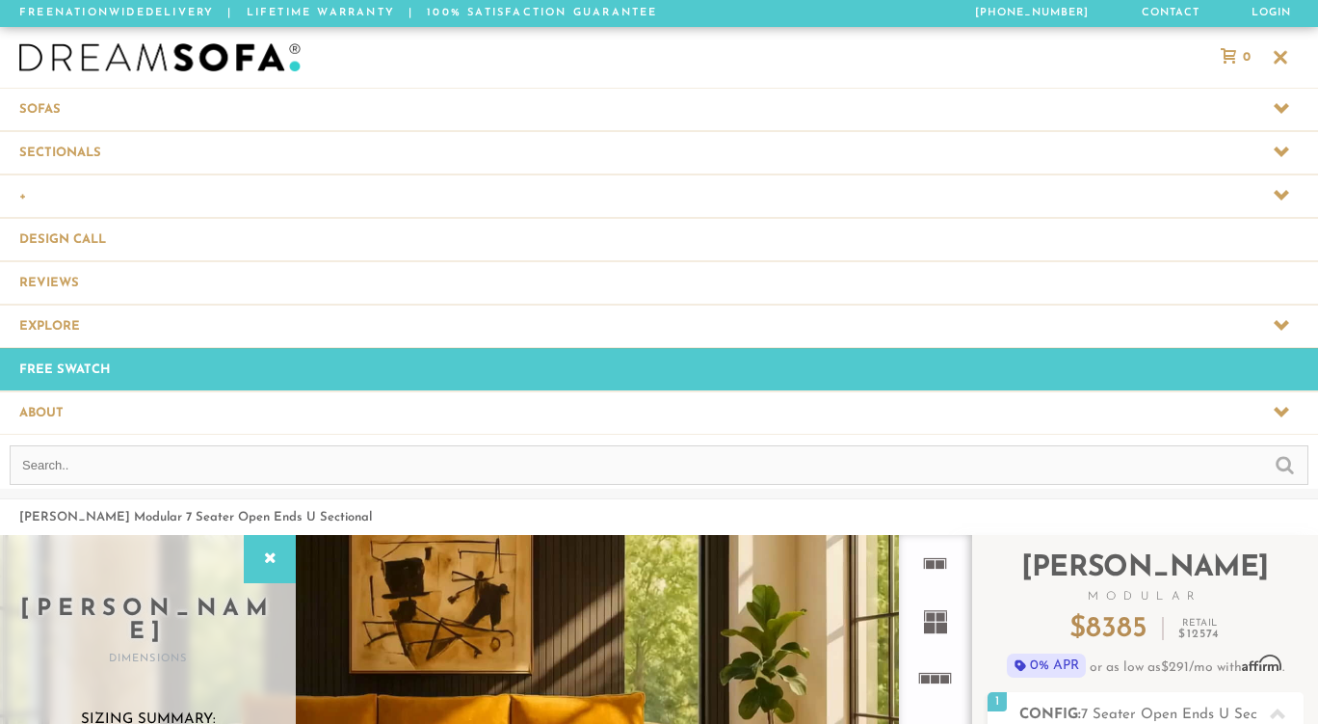
click at [360, 133] on span at bounding box center [659, 152] width 1318 height 42
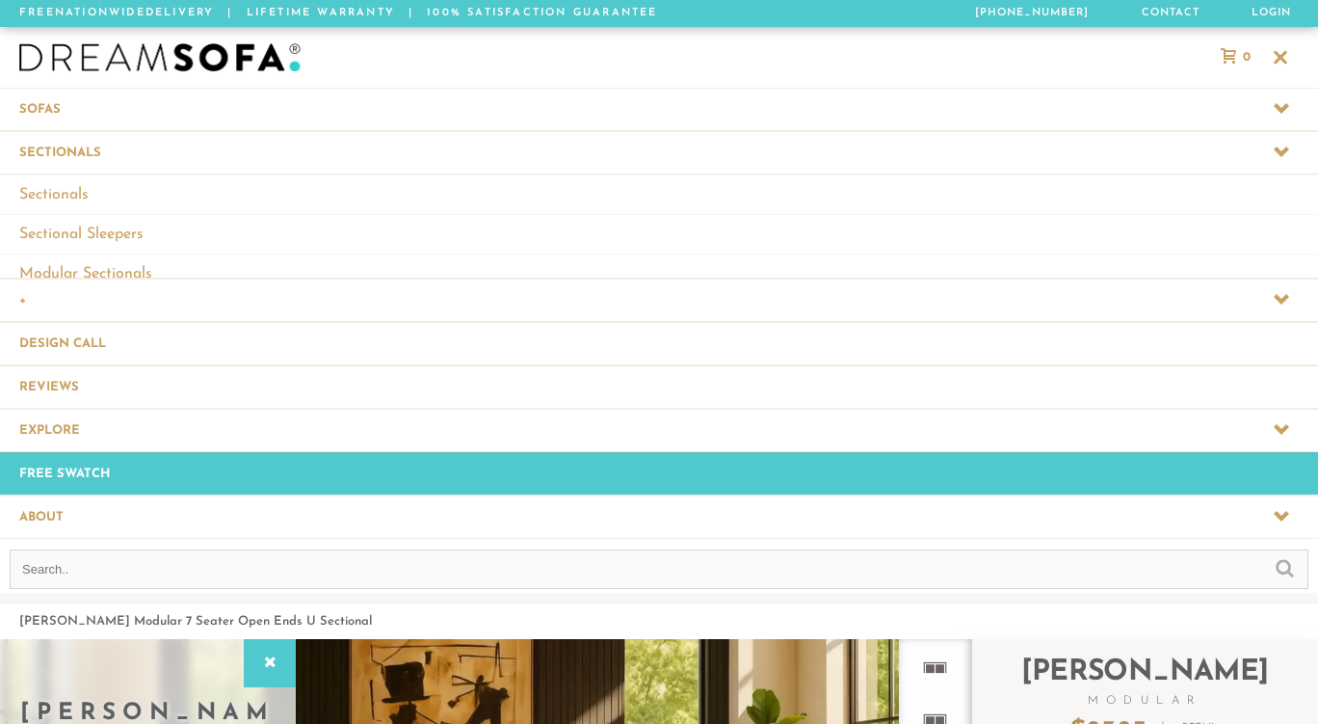
scroll to position [21470, 1304]
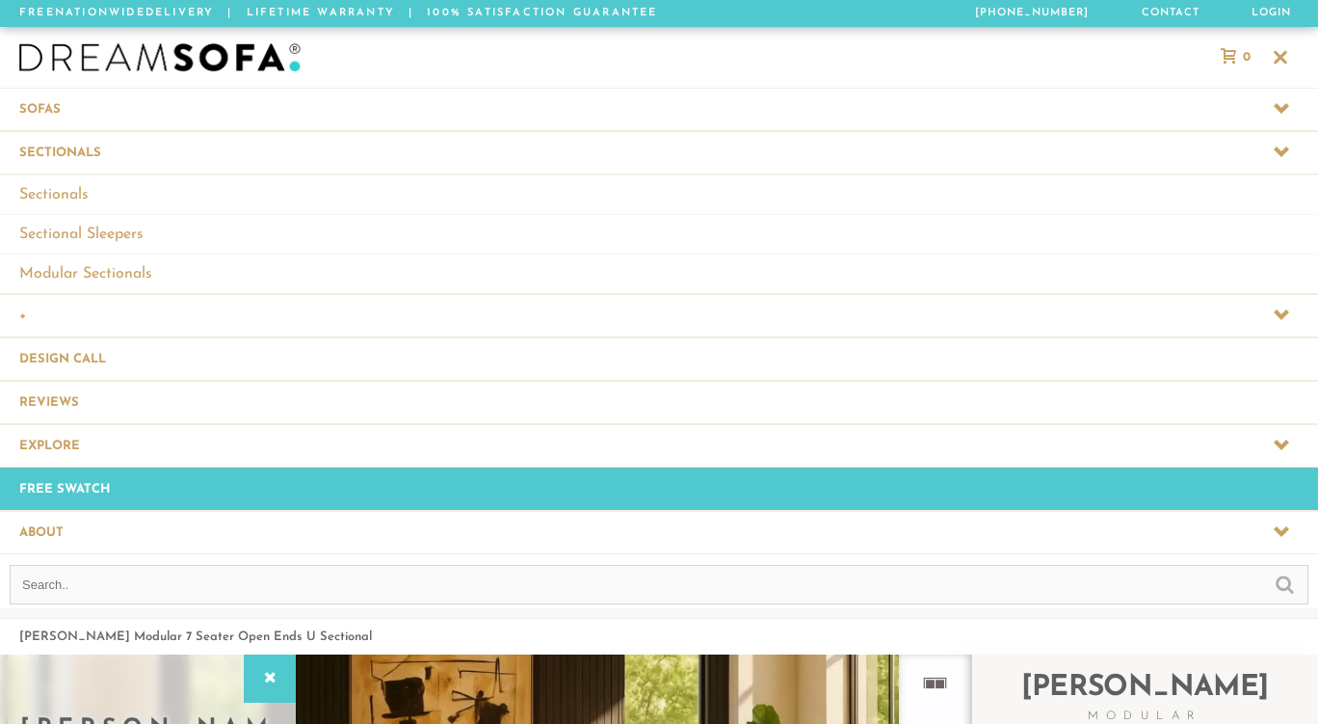
click at [156, 444] on span at bounding box center [659, 445] width 1318 height 42
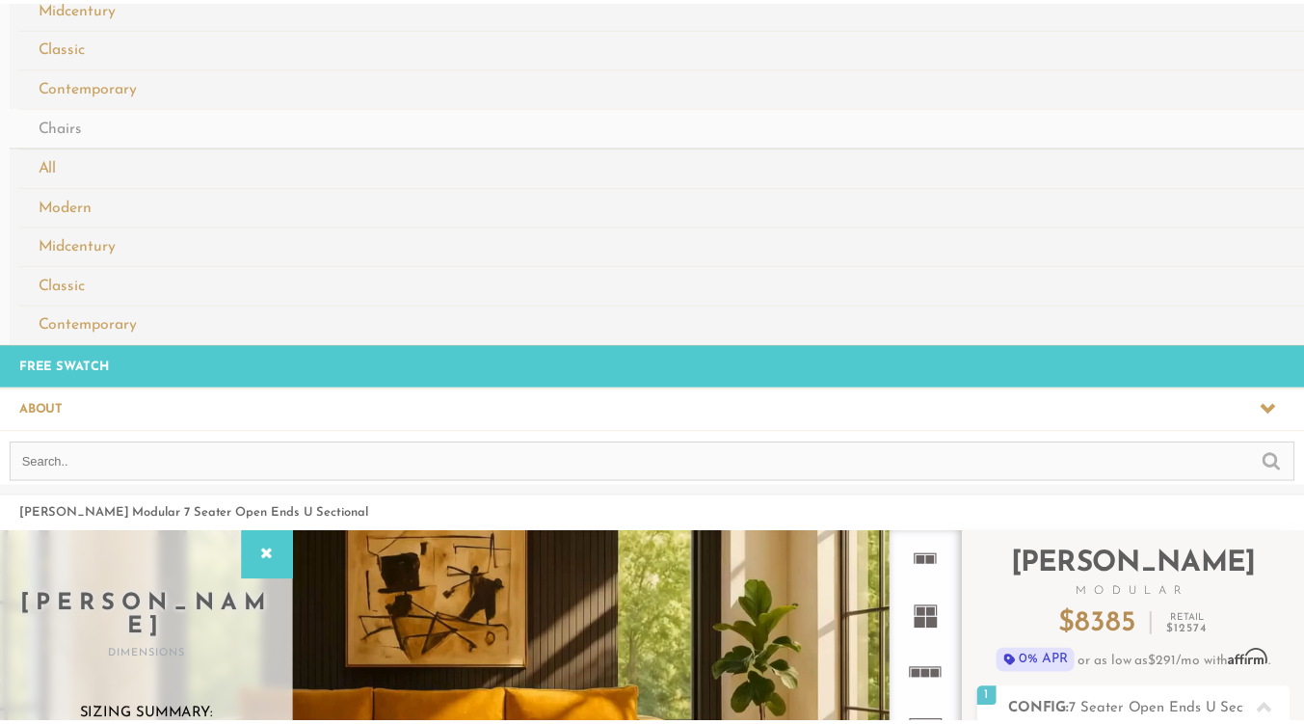
scroll to position [0, 0]
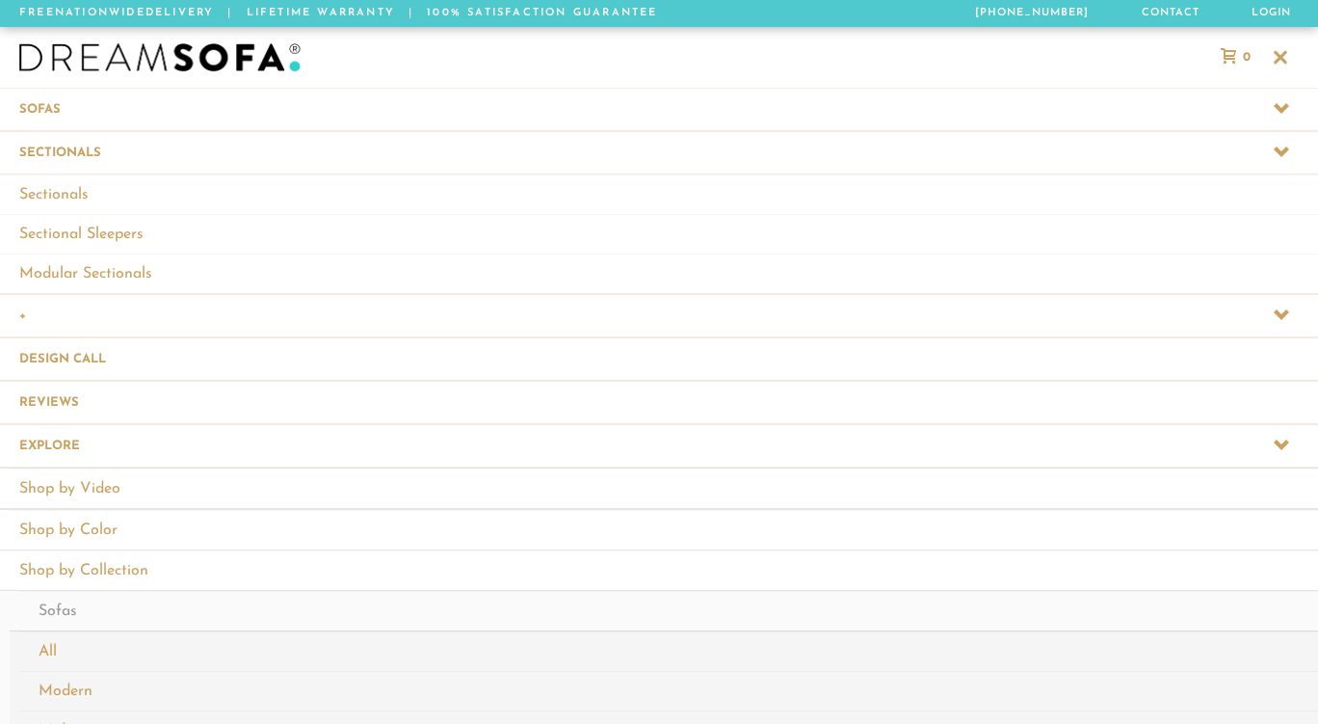
click at [1295, 58] on div at bounding box center [1280, 58] width 37 height 37
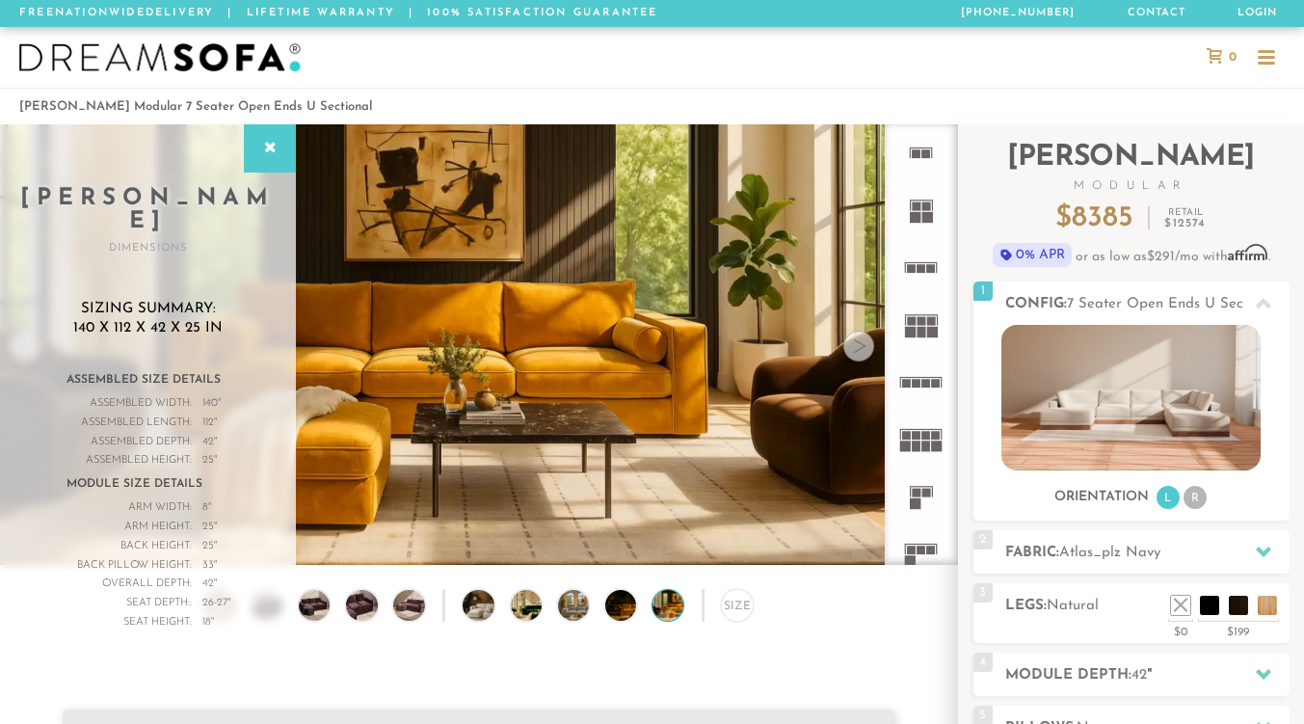
scroll to position [14, 15]
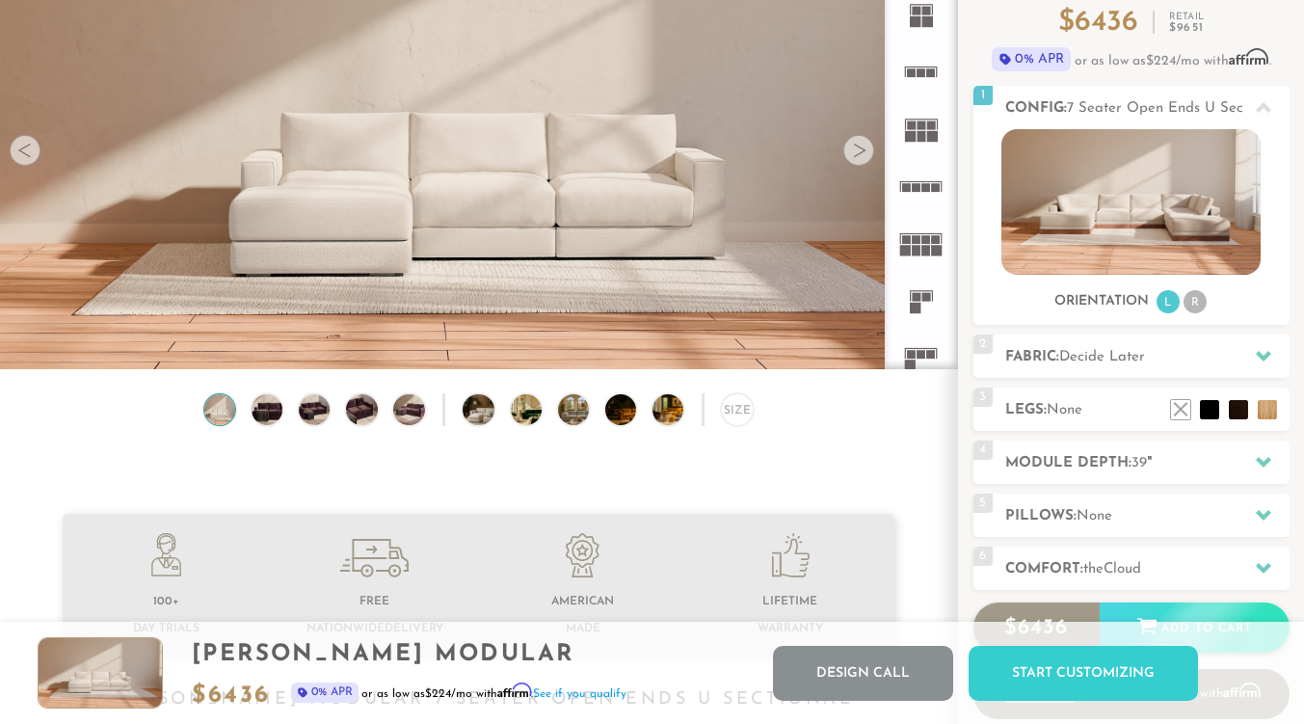
scroll to position [193, 0]
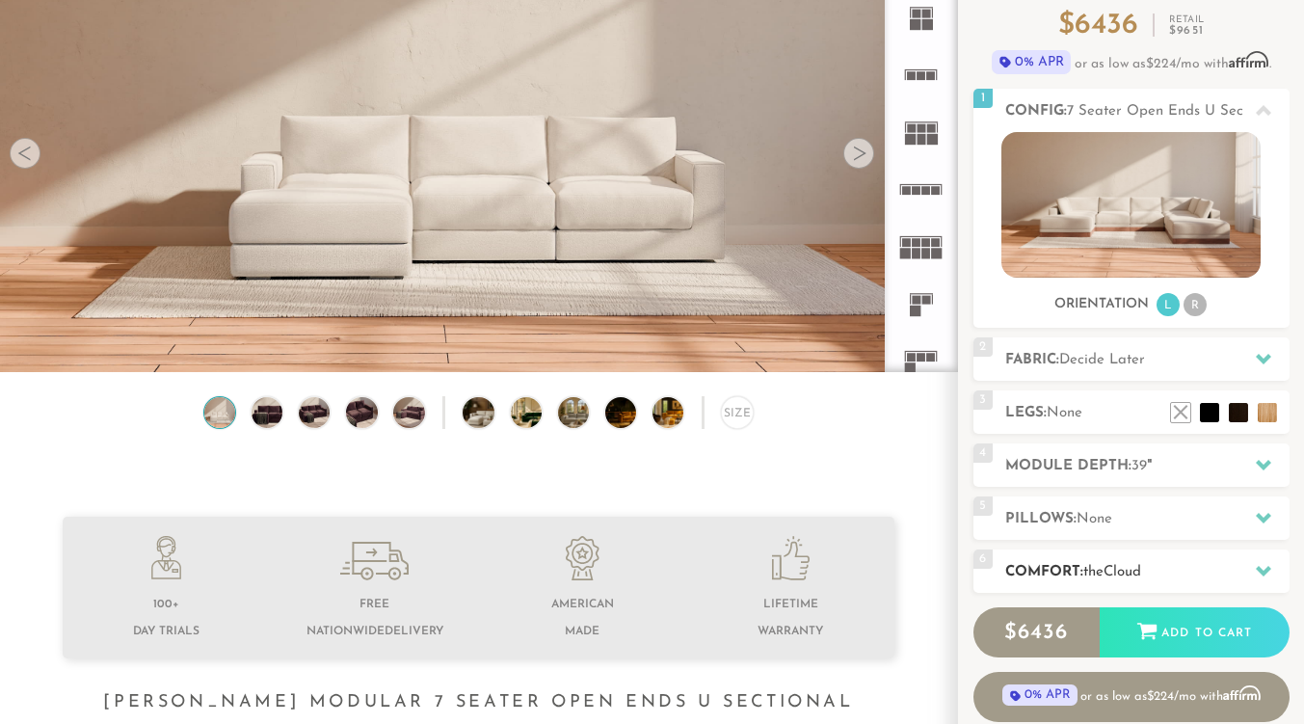
click at [1259, 568] on icon at bounding box center [1262, 571] width 15 height 11
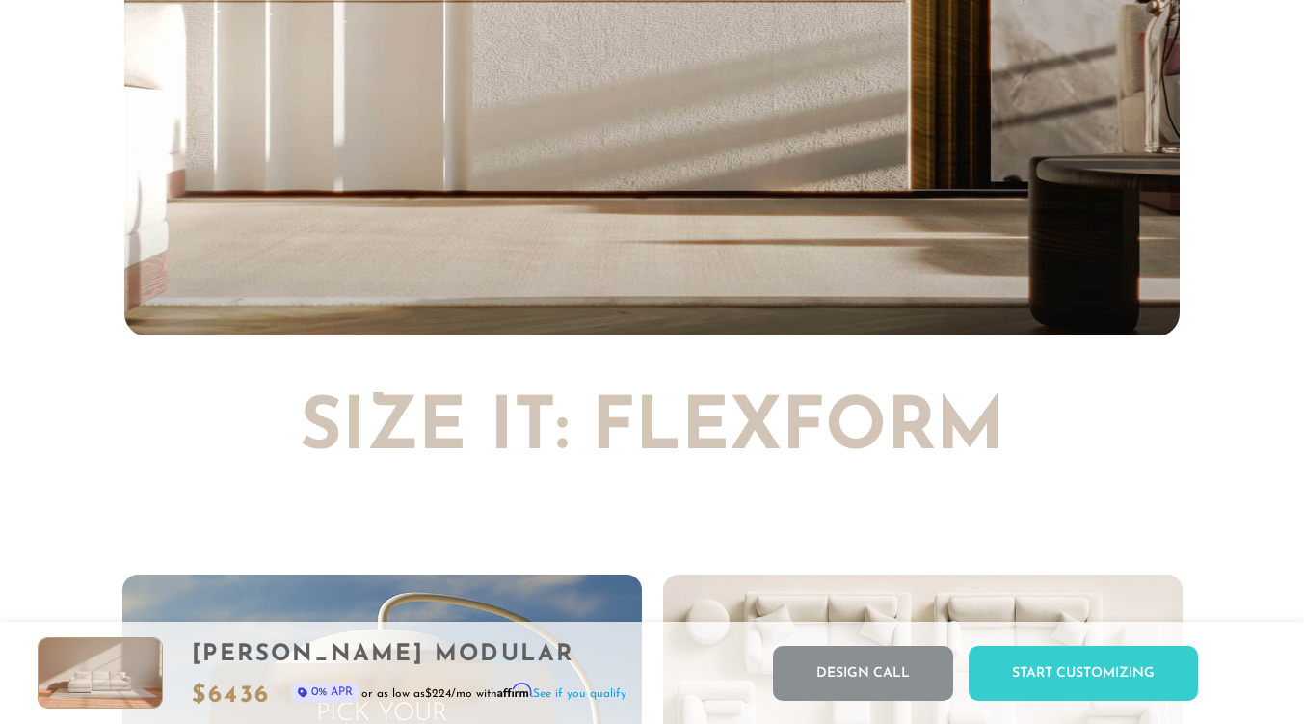
scroll to position [0, 0]
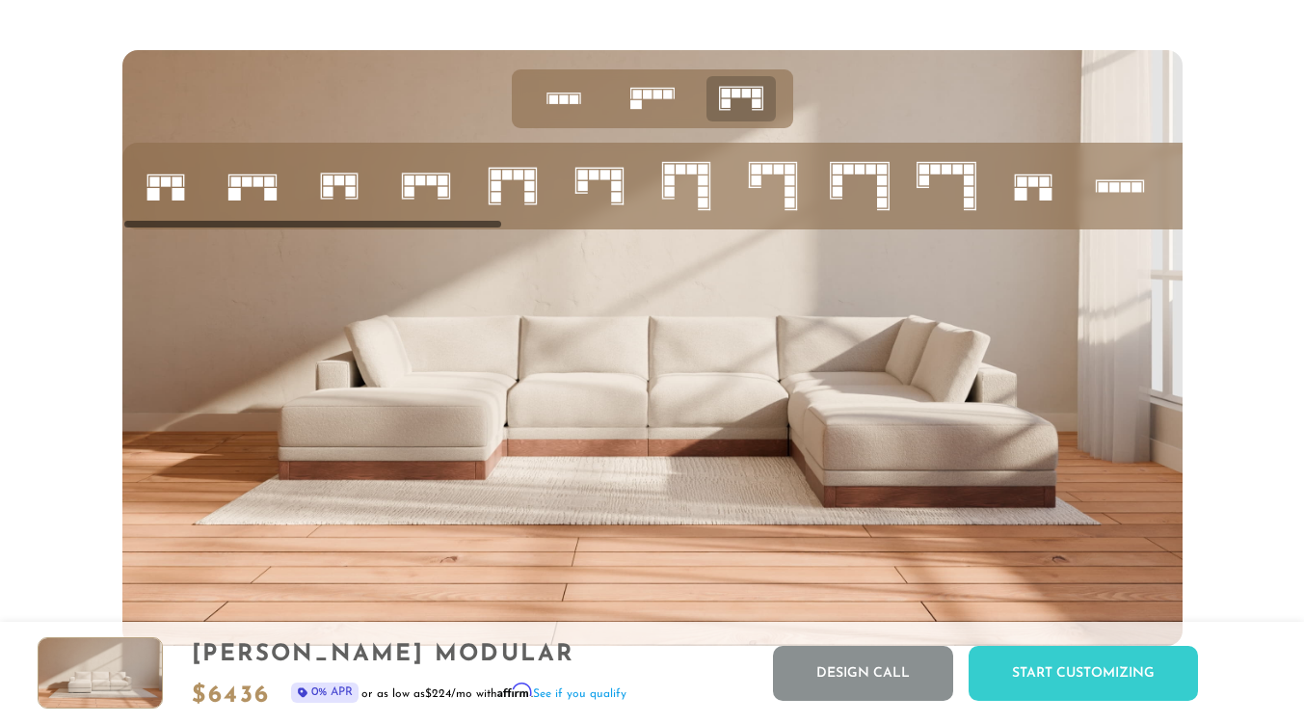
click at [598, 198] on icon at bounding box center [600, 186] width 66 height 66
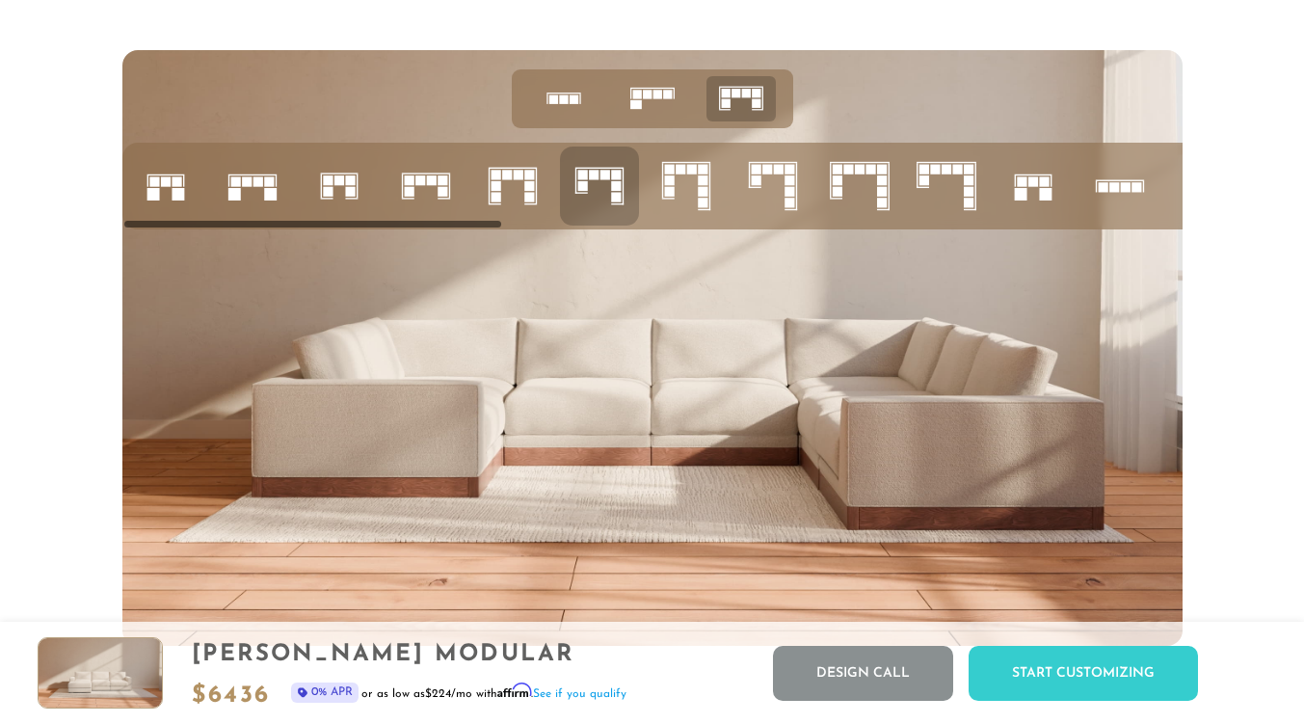
click at [673, 173] on rect at bounding box center [669, 169] width 10 height 10
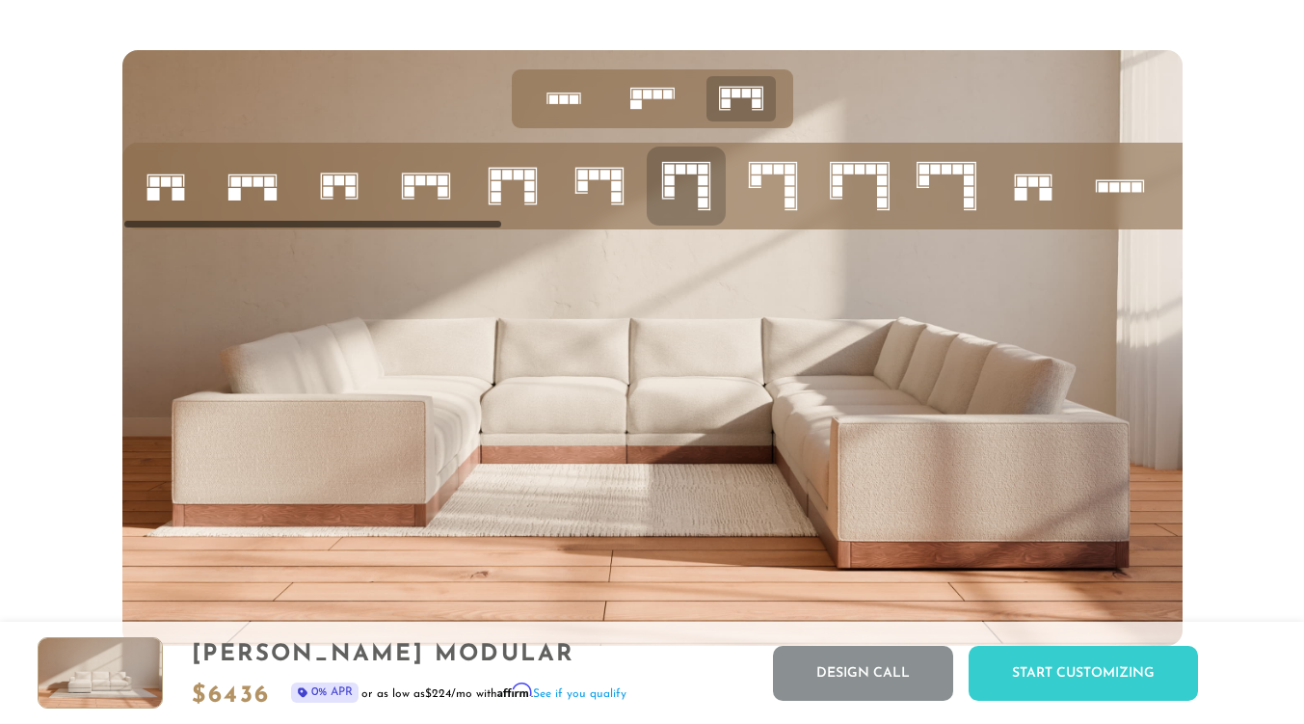
click at [624, 191] on icon at bounding box center [600, 186] width 66 height 66
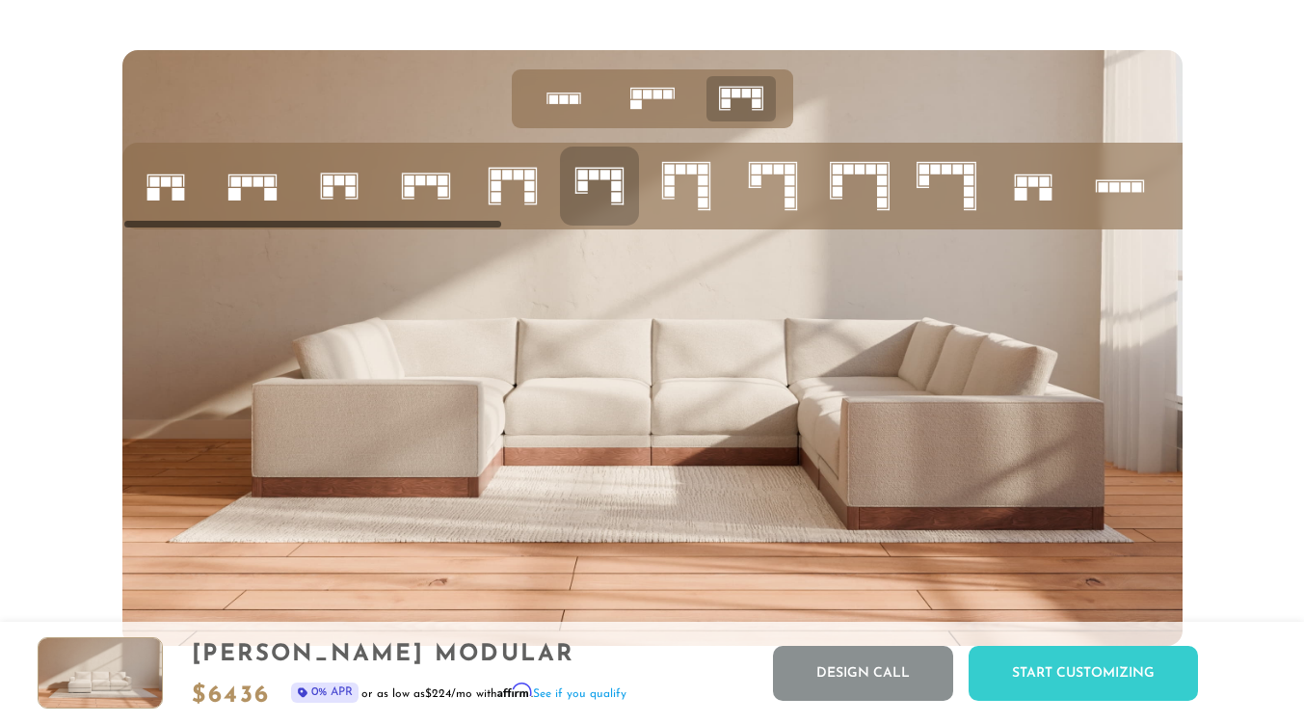
click at [944, 189] on icon at bounding box center [946, 186] width 66 height 66
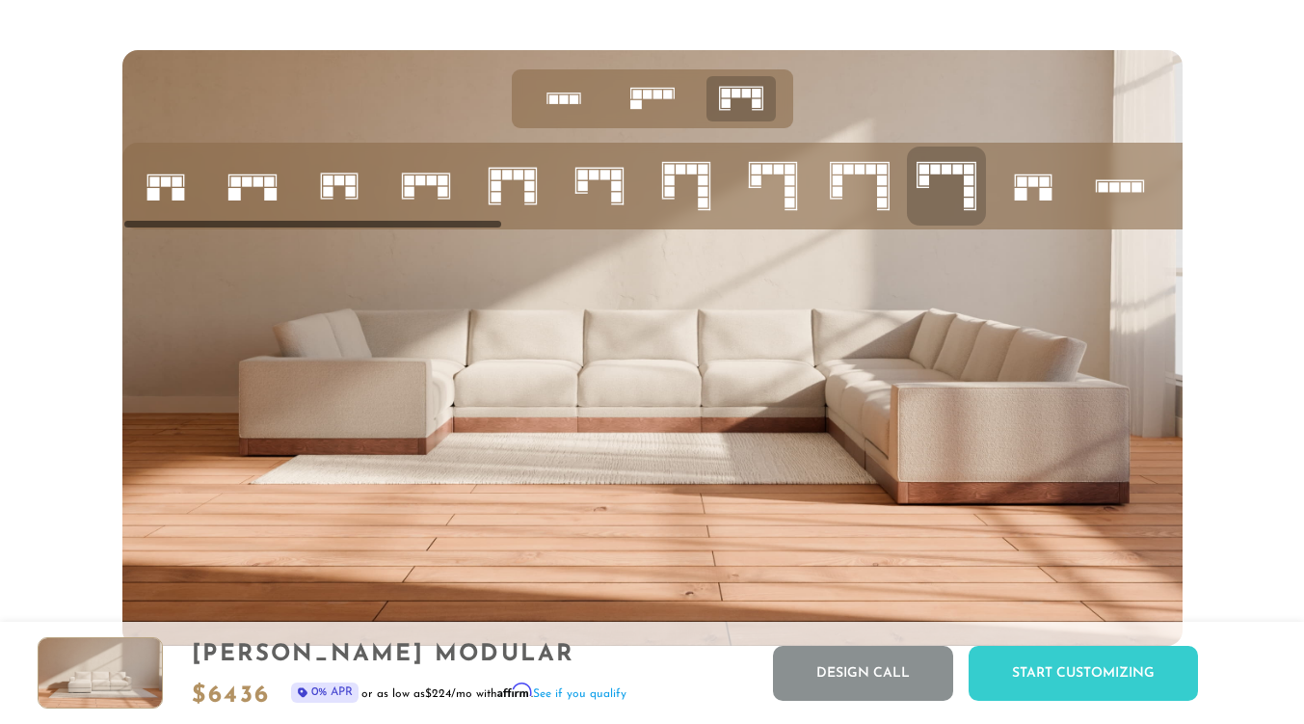
click at [618, 179] on rect at bounding box center [616, 175] width 10 height 10
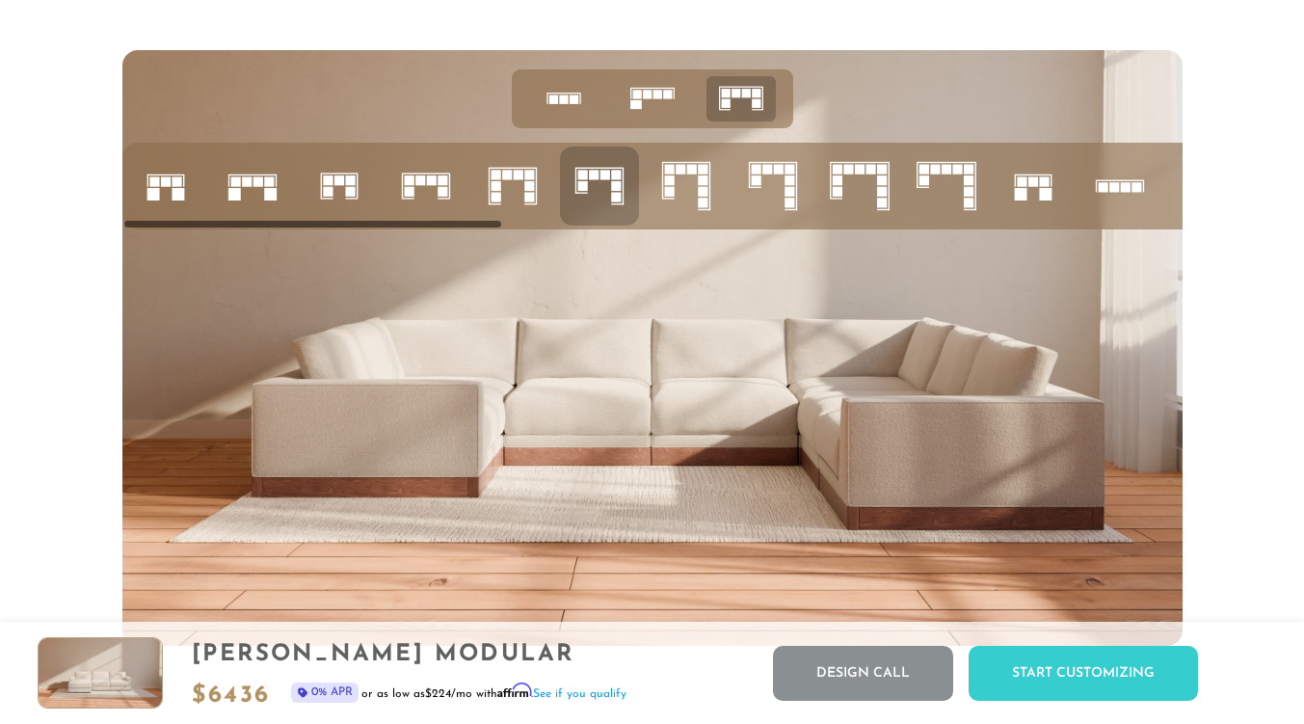
click at [647, 99] on rect at bounding box center [647, 95] width 9 height 9
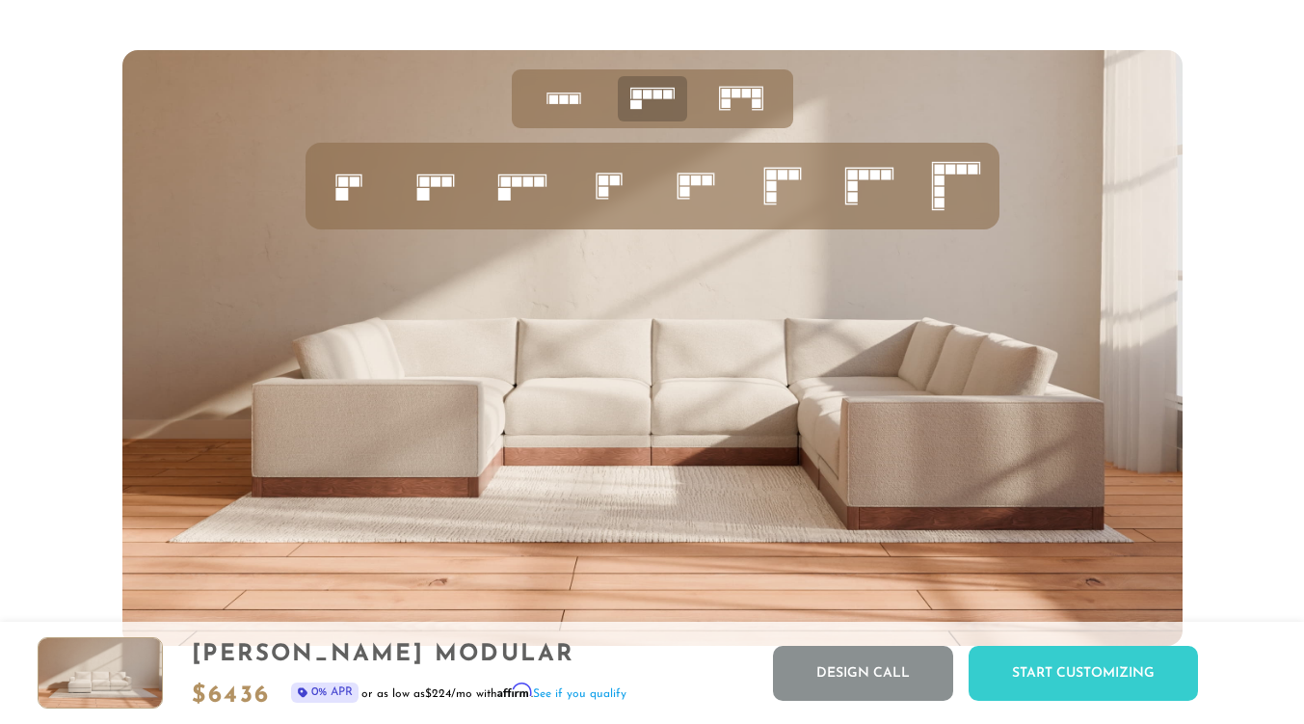
click at [727, 108] on rect at bounding box center [725, 103] width 9 height 9
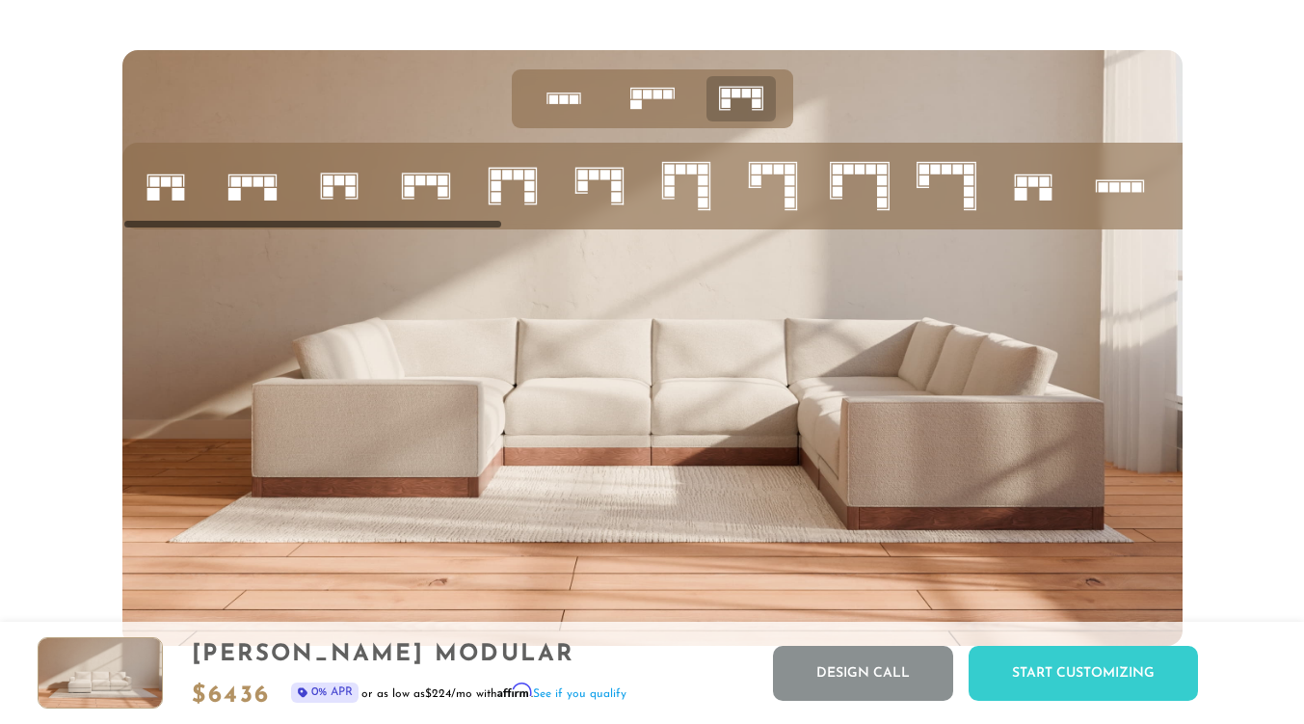
click at [661, 116] on icon at bounding box center [652, 98] width 60 height 60
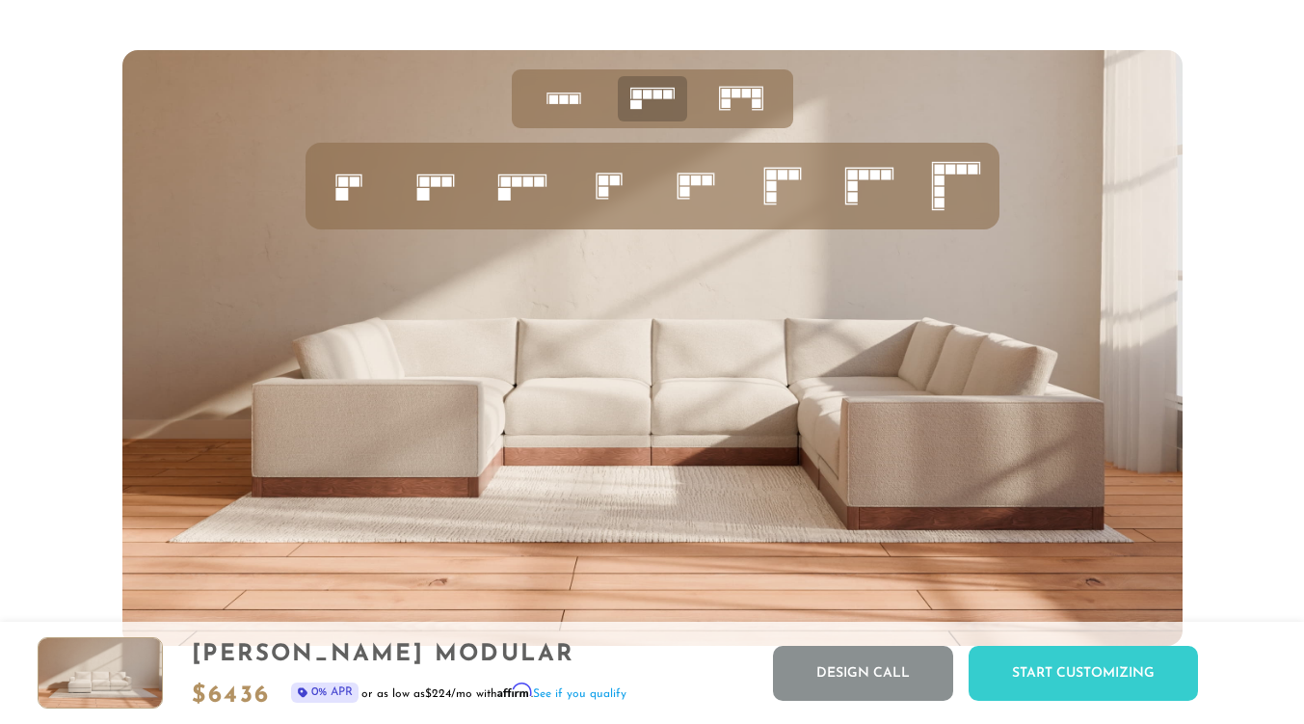
click at [857, 193] on icon at bounding box center [869, 186] width 66 height 66
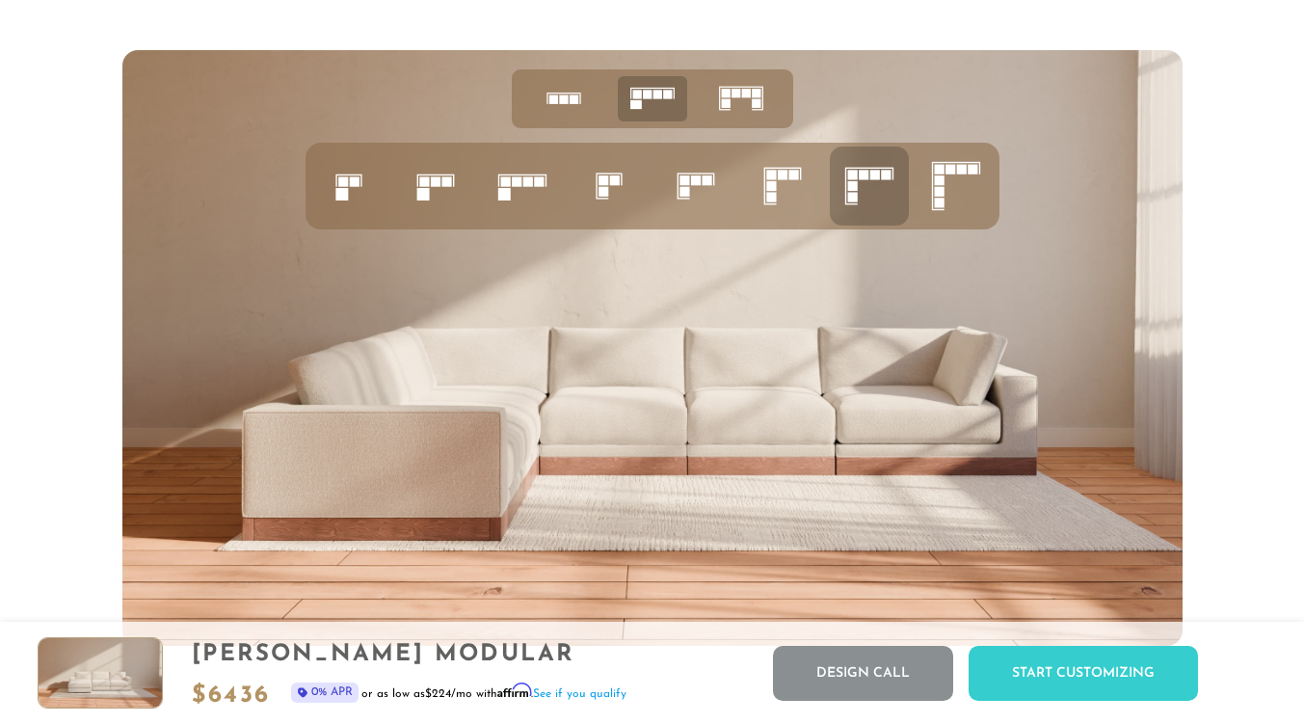
click at [562, 119] on icon at bounding box center [564, 98] width 60 height 60
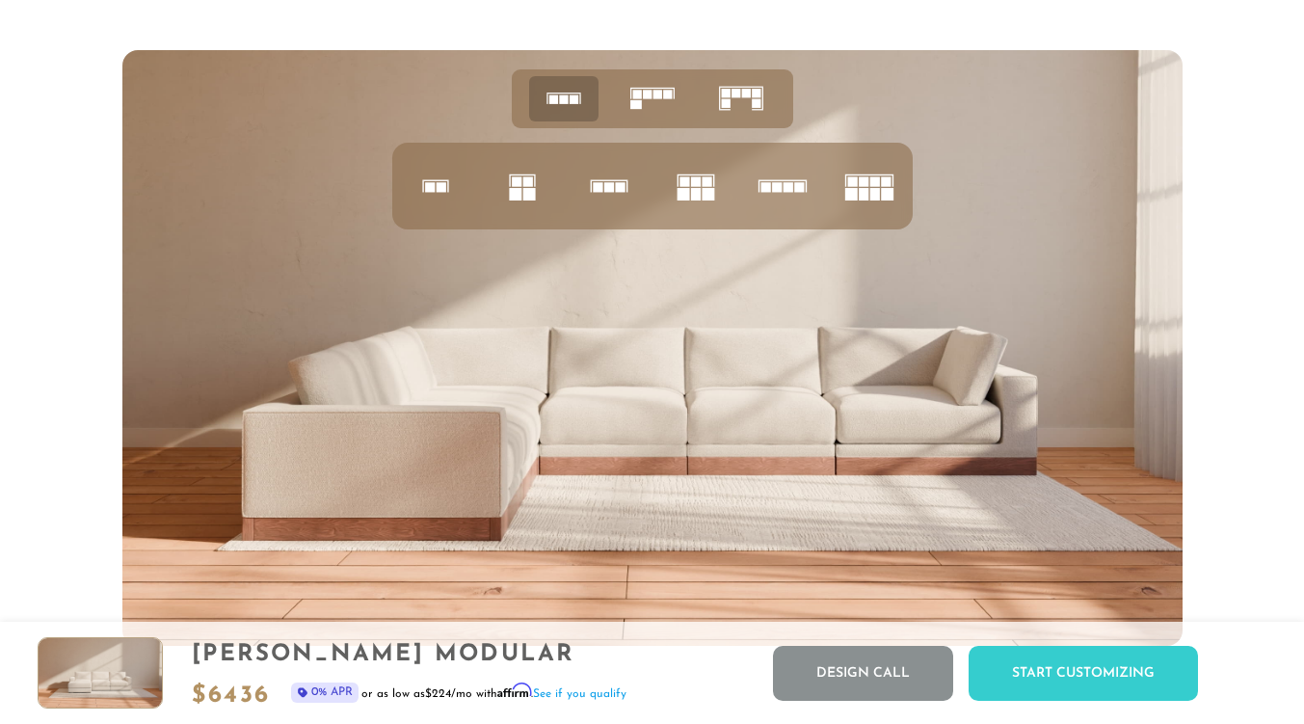
click at [652, 99] on rect at bounding box center [656, 95] width 9 height 9
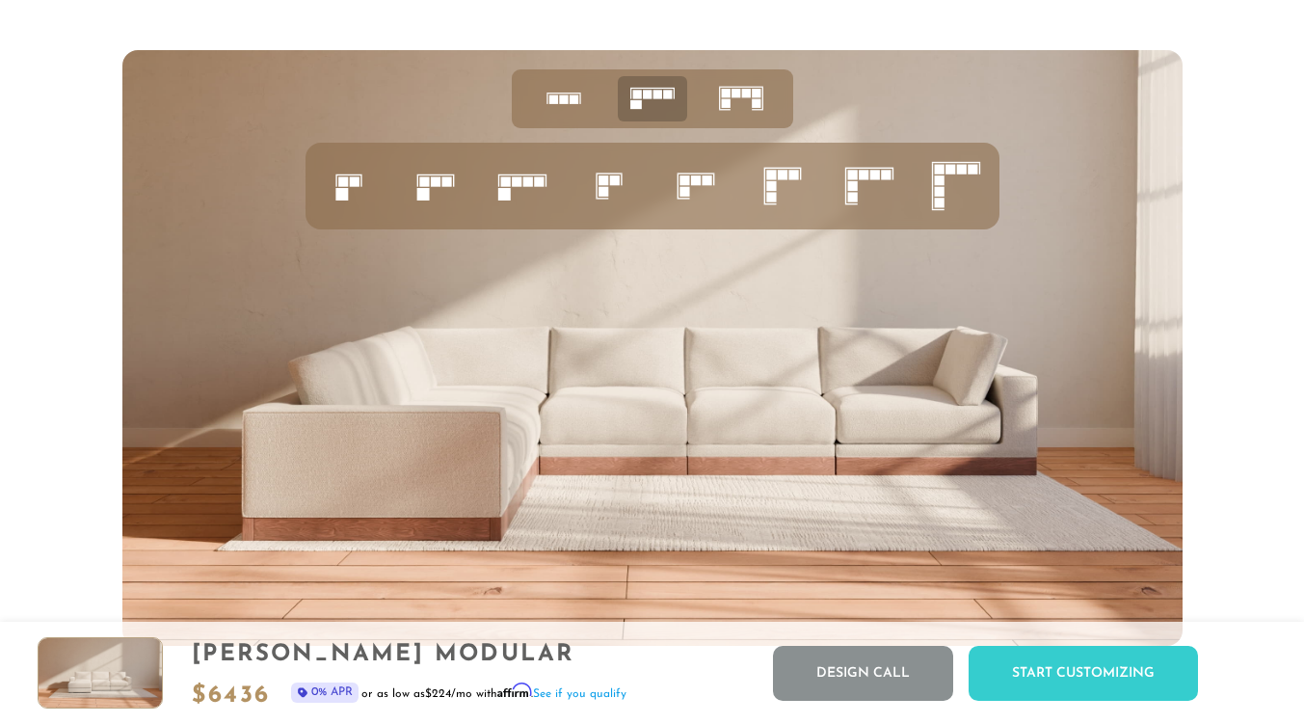
click at [726, 97] on rect at bounding box center [725, 93] width 9 height 9
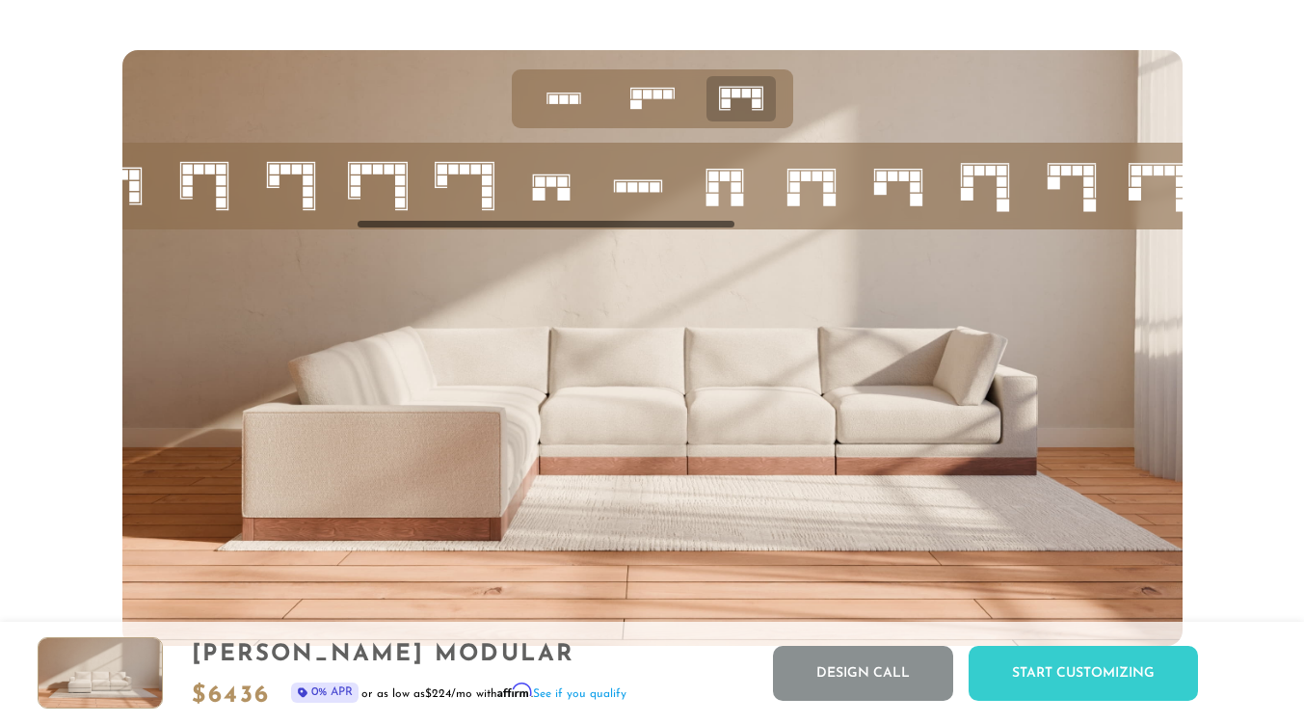
scroll to position [0, 674]
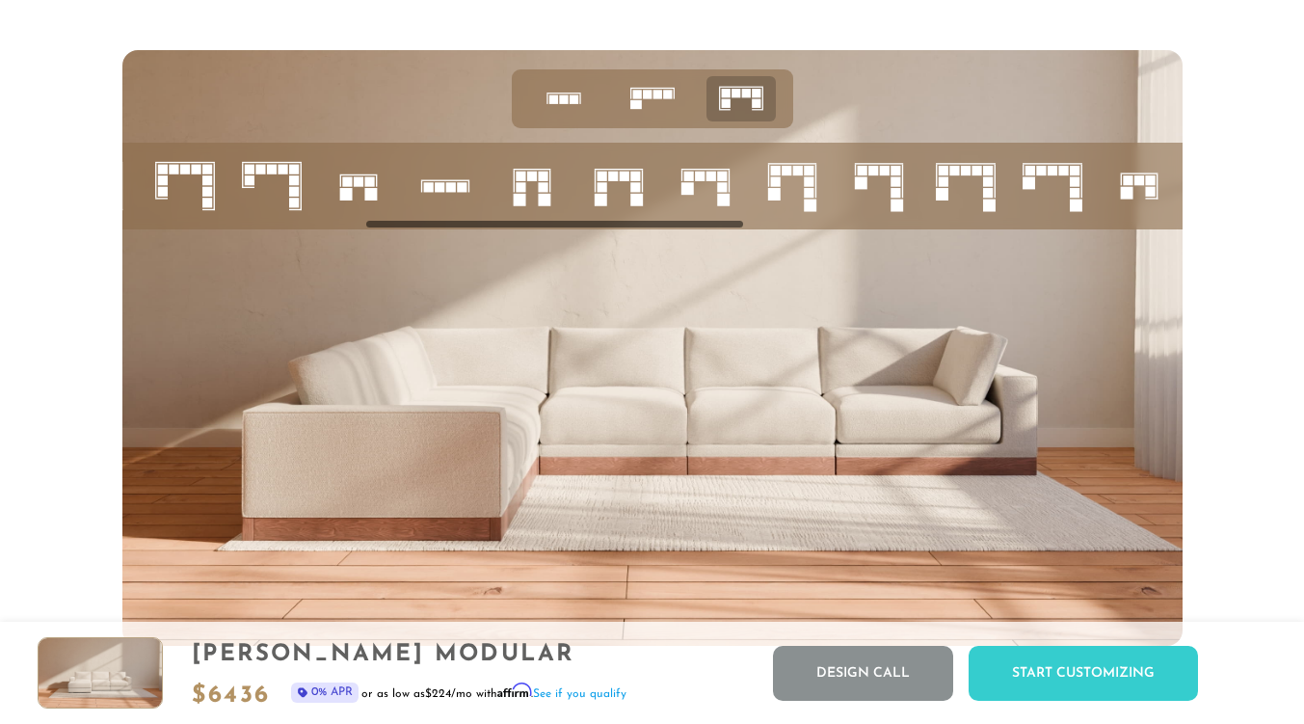
click at [711, 181] on rect at bounding box center [710, 177] width 10 height 10
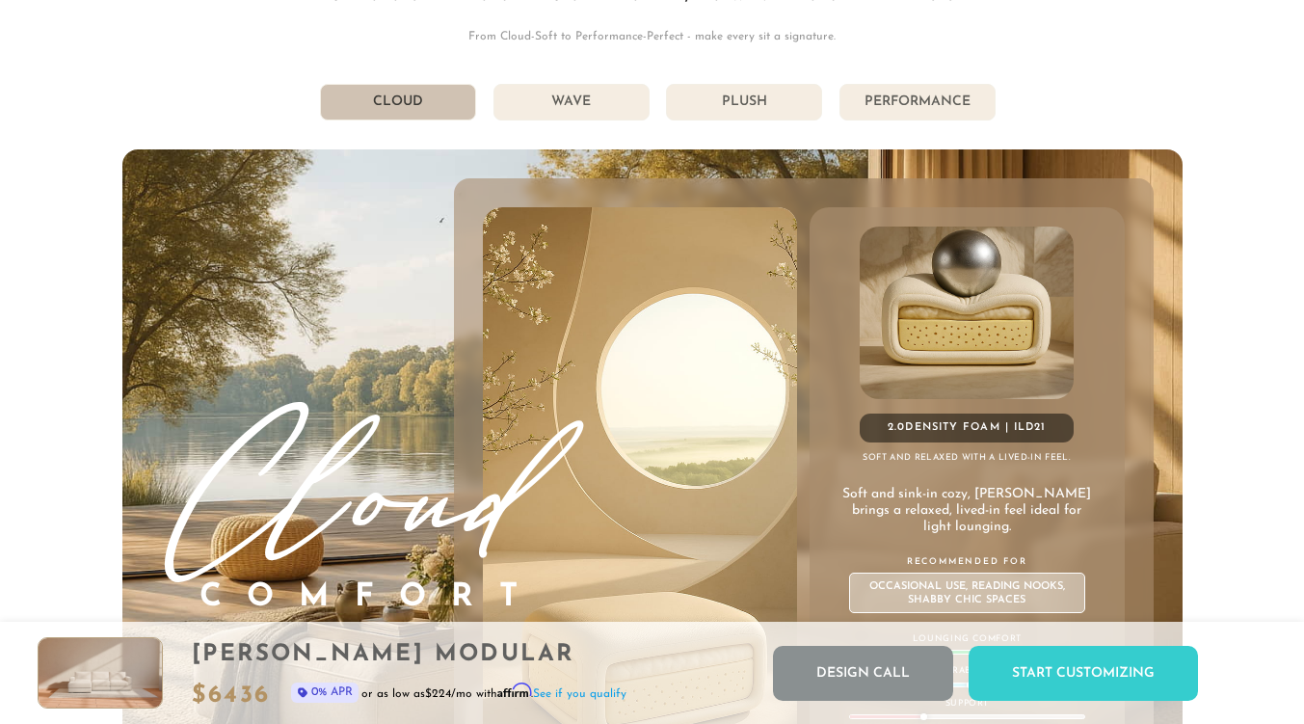
scroll to position [9917, 0]
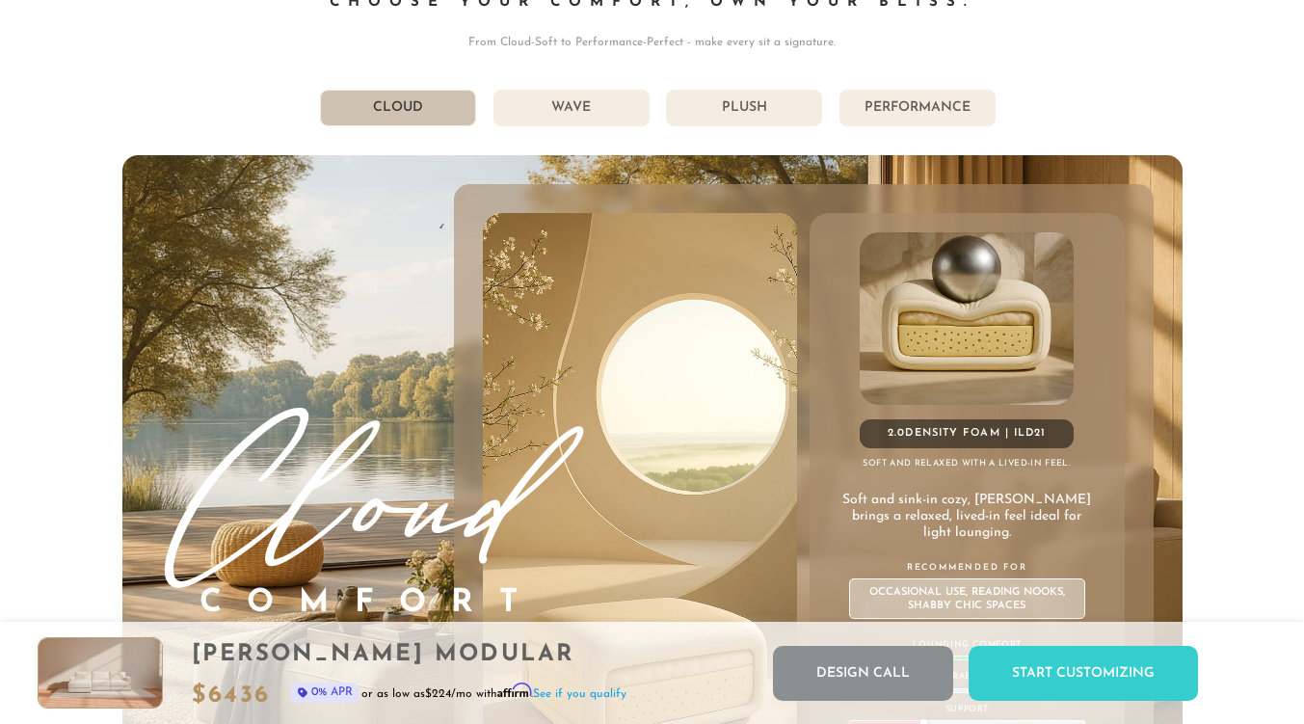
click at [597, 104] on li "Wave" at bounding box center [571, 108] width 156 height 37
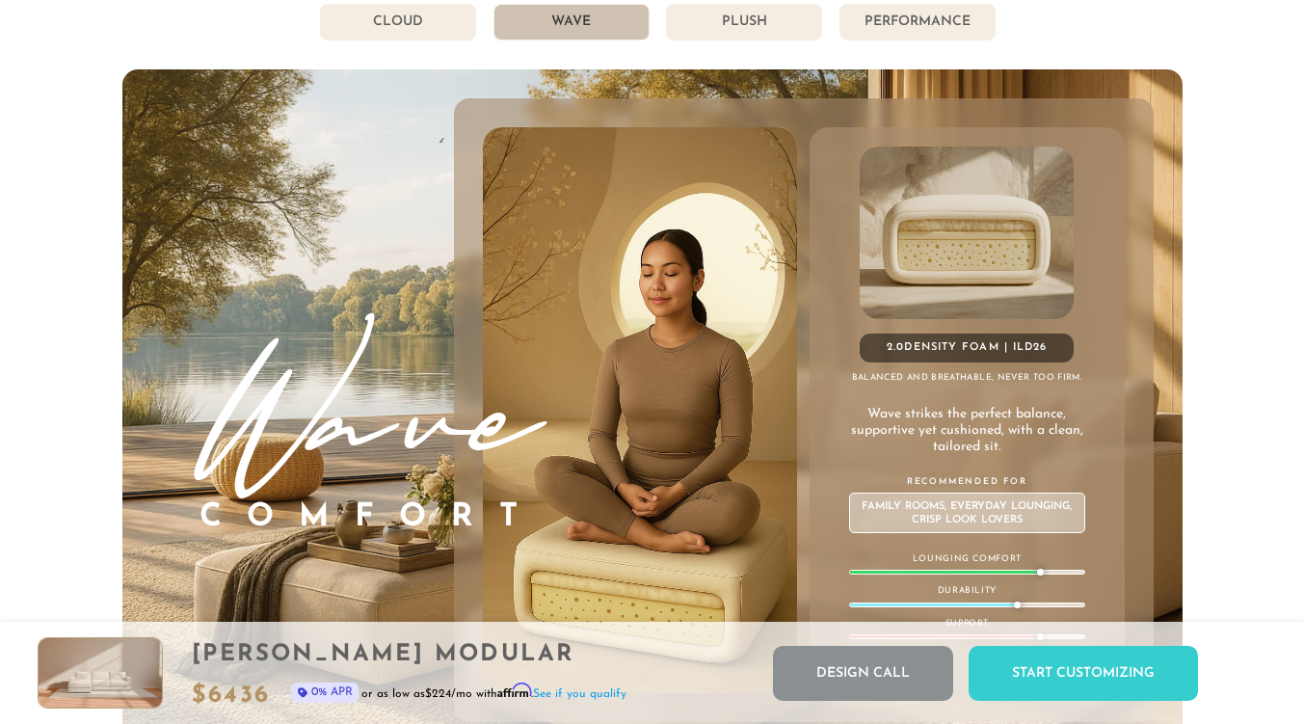
scroll to position [9996, 0]
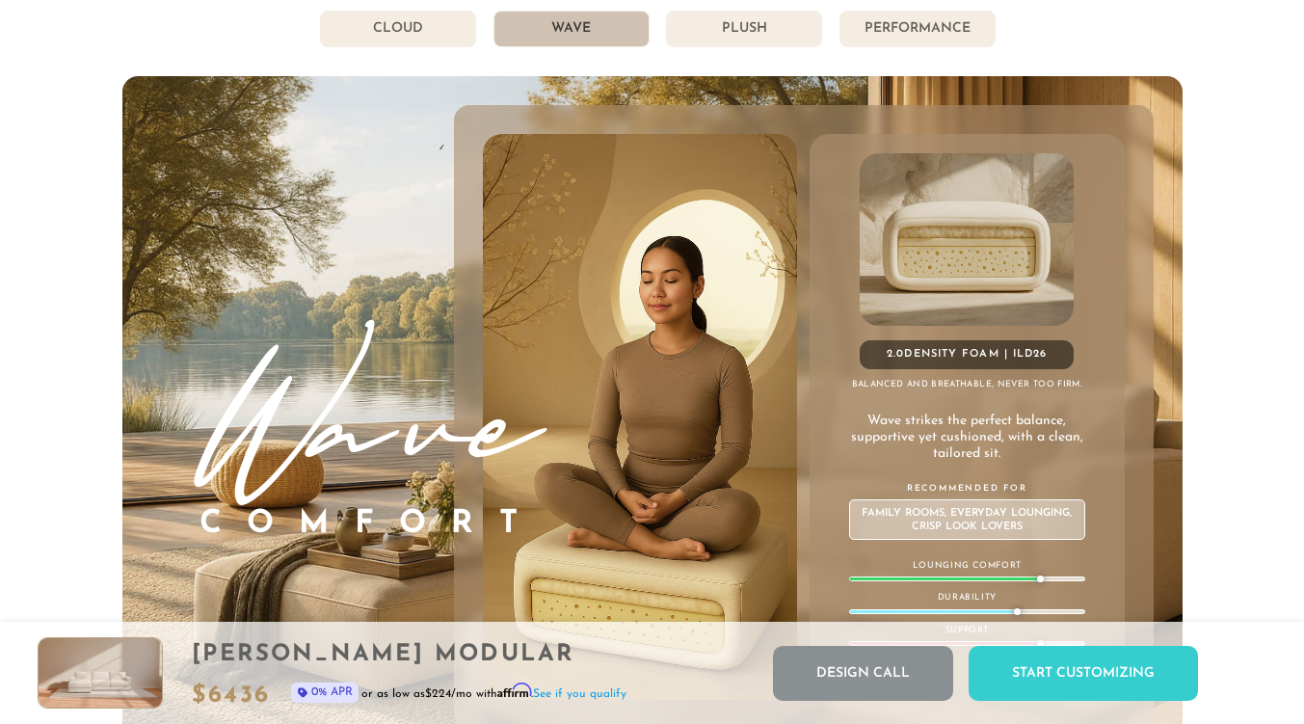
click at [875, 47] on li "Performance" at bounding box center [917, 29] width 156 height 37
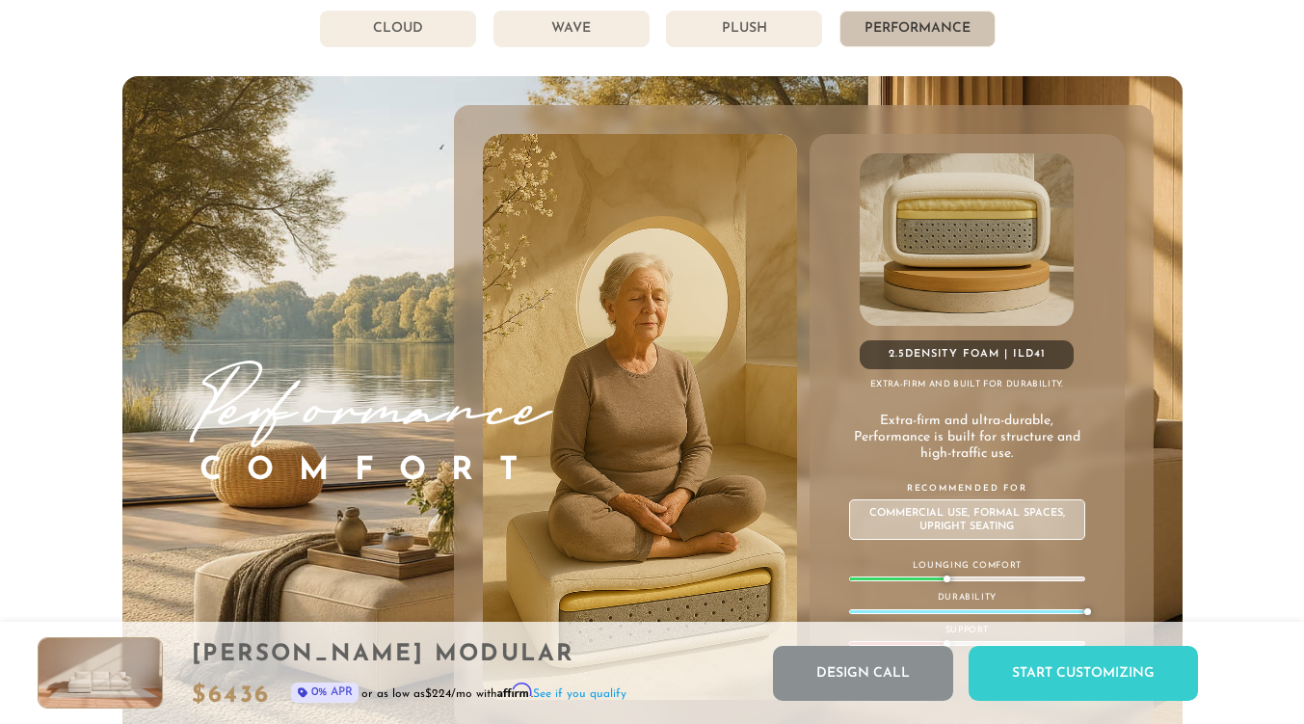
click at [618, 45] on li "Wave" at bounding box center [571, 29] width 156 height 37
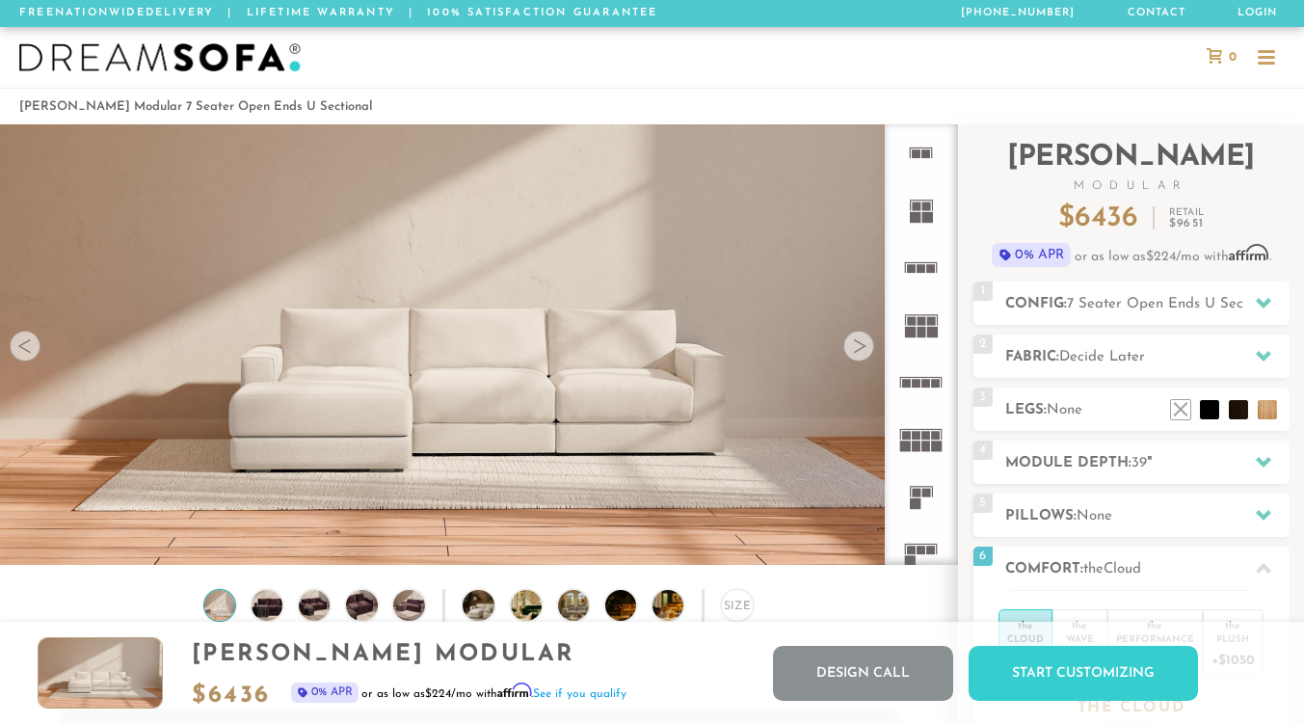
scroll to position [15, 15]
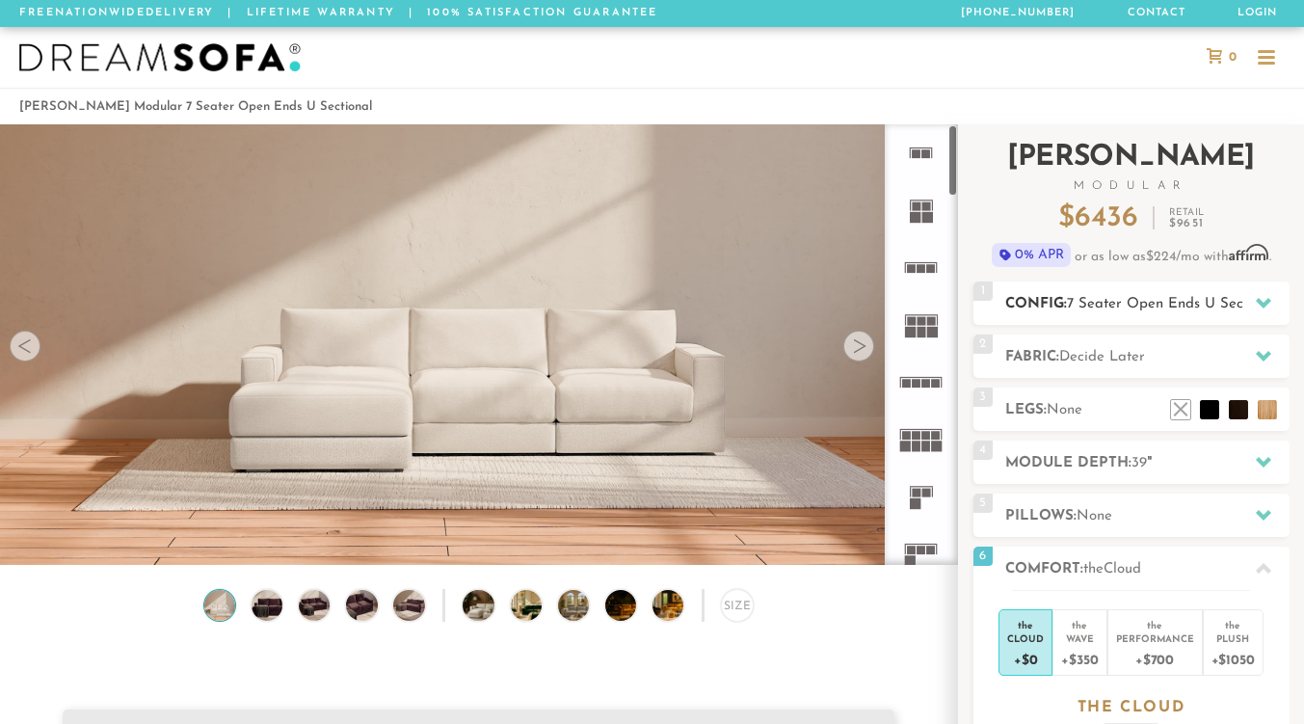
click at [1255, 307] on icon at bounding box center [1262, 302] width 15 height 15
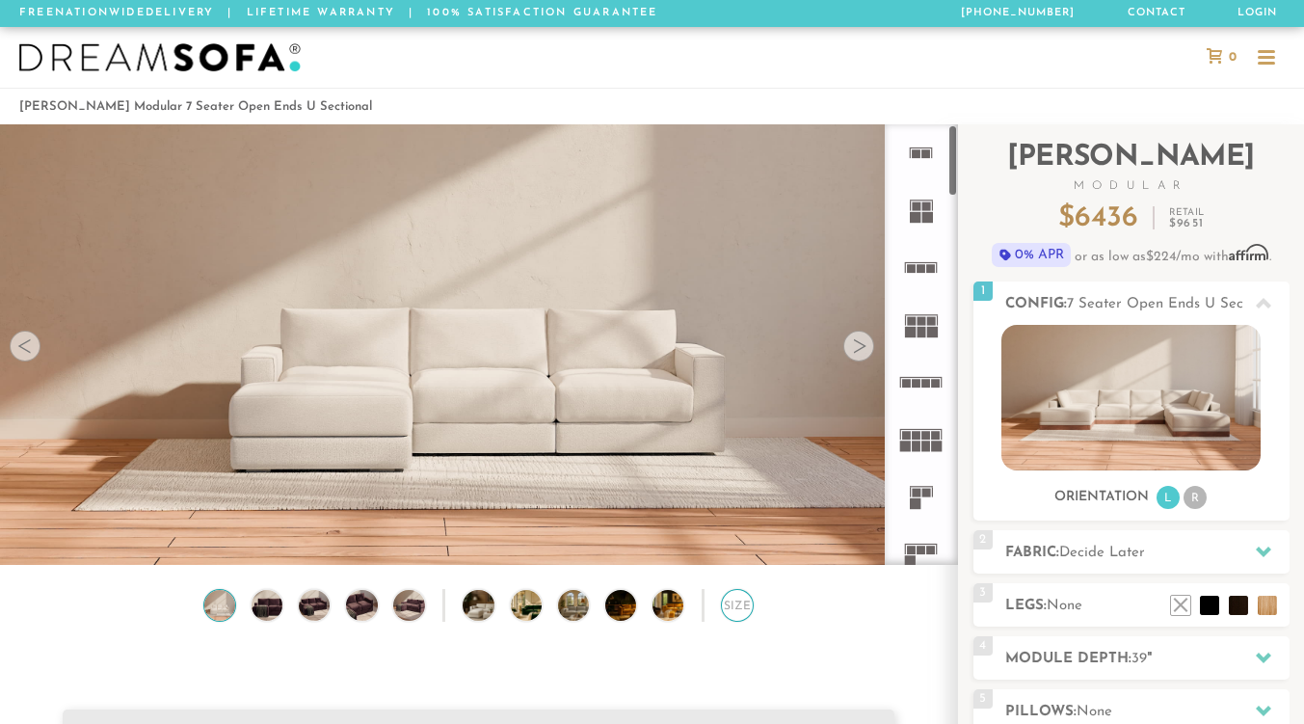
click at [749, 611] on div "Size" at bounding box center [737, 605] width 33 height 33
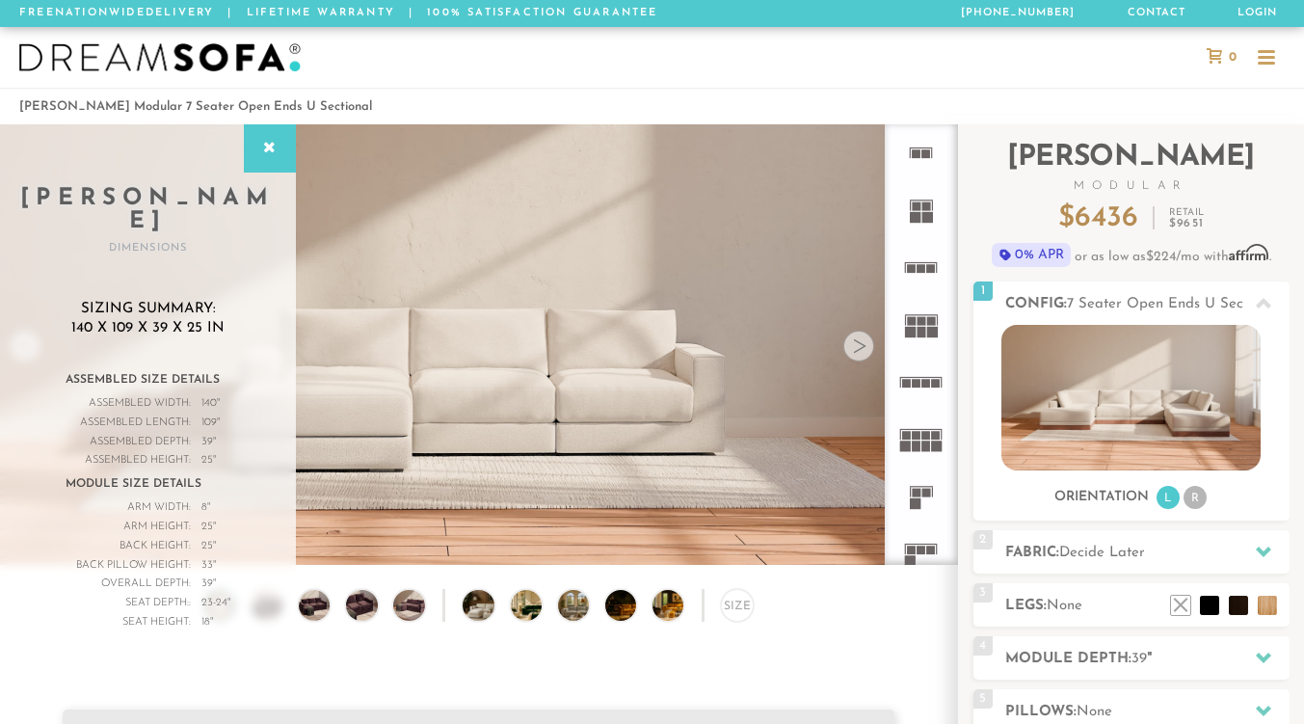
click at [929, 549] on rect at bounding box center [931, 549] width 9 height 9
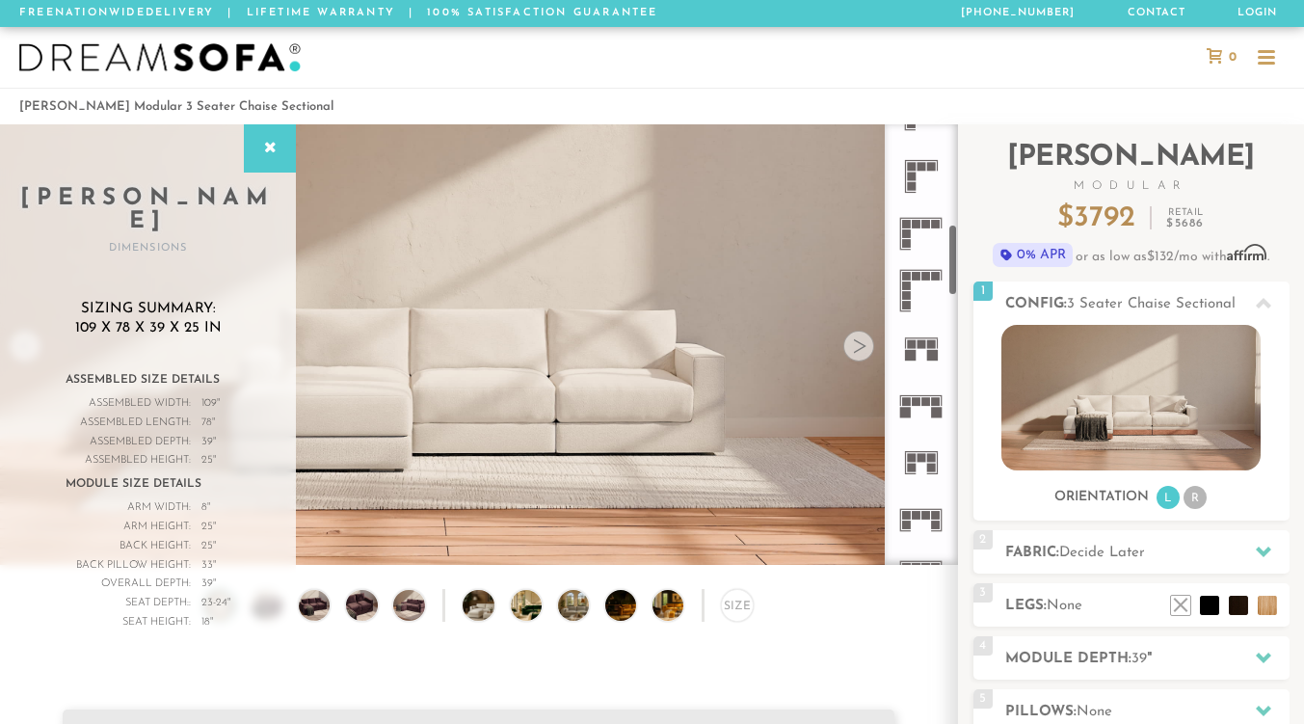
scroll to position [614, 0]
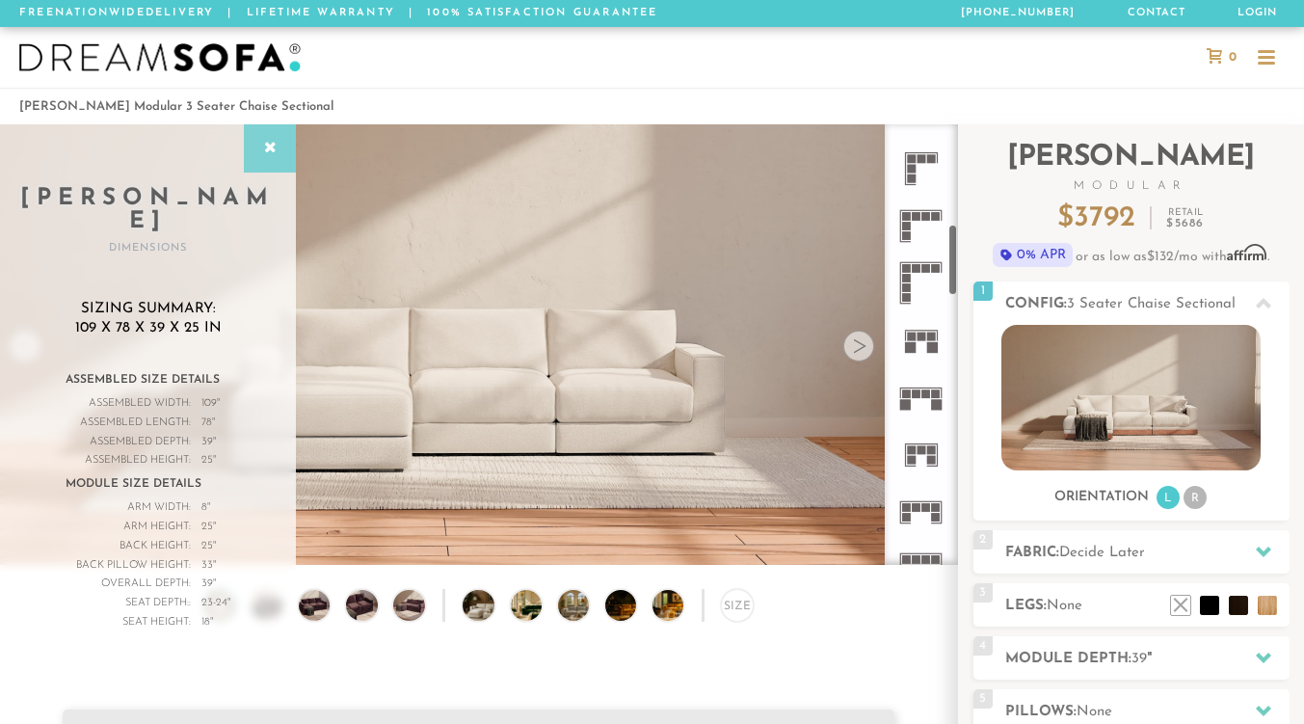
click at [254, 152] on div at bounding box center [270, 148] width 52 height 48
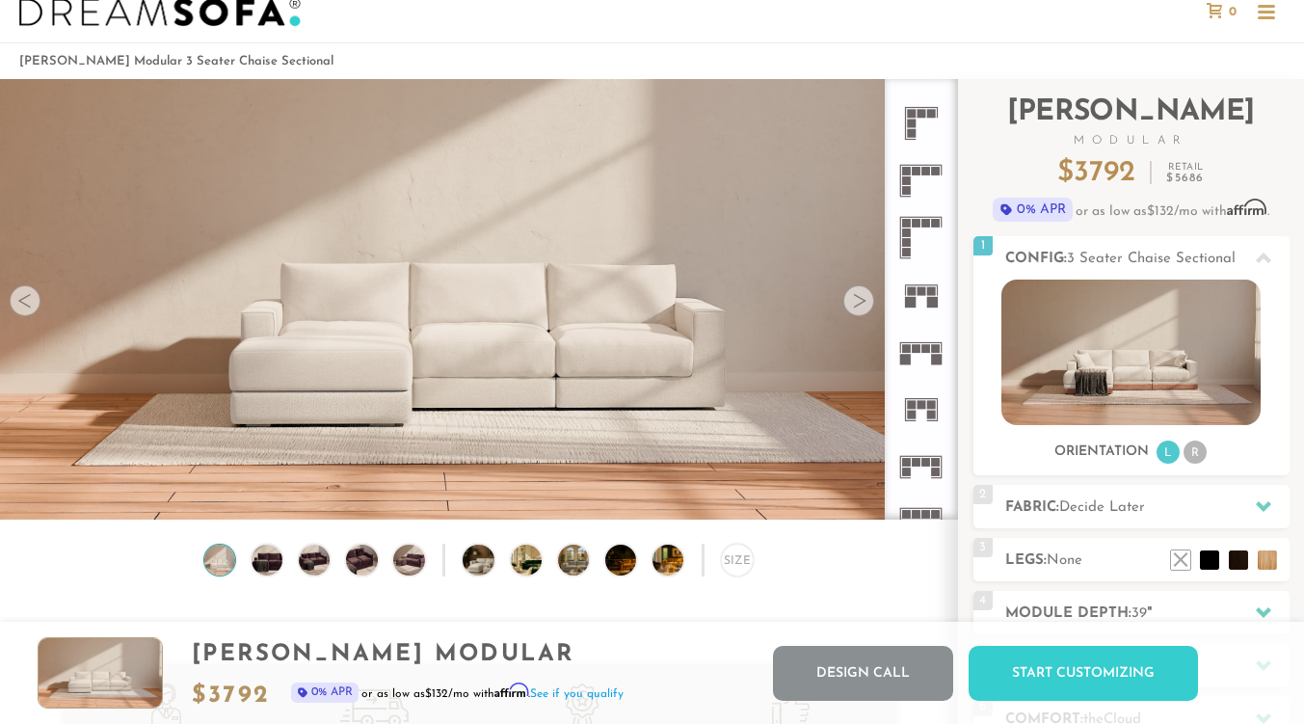
scroll to position [25, 0]
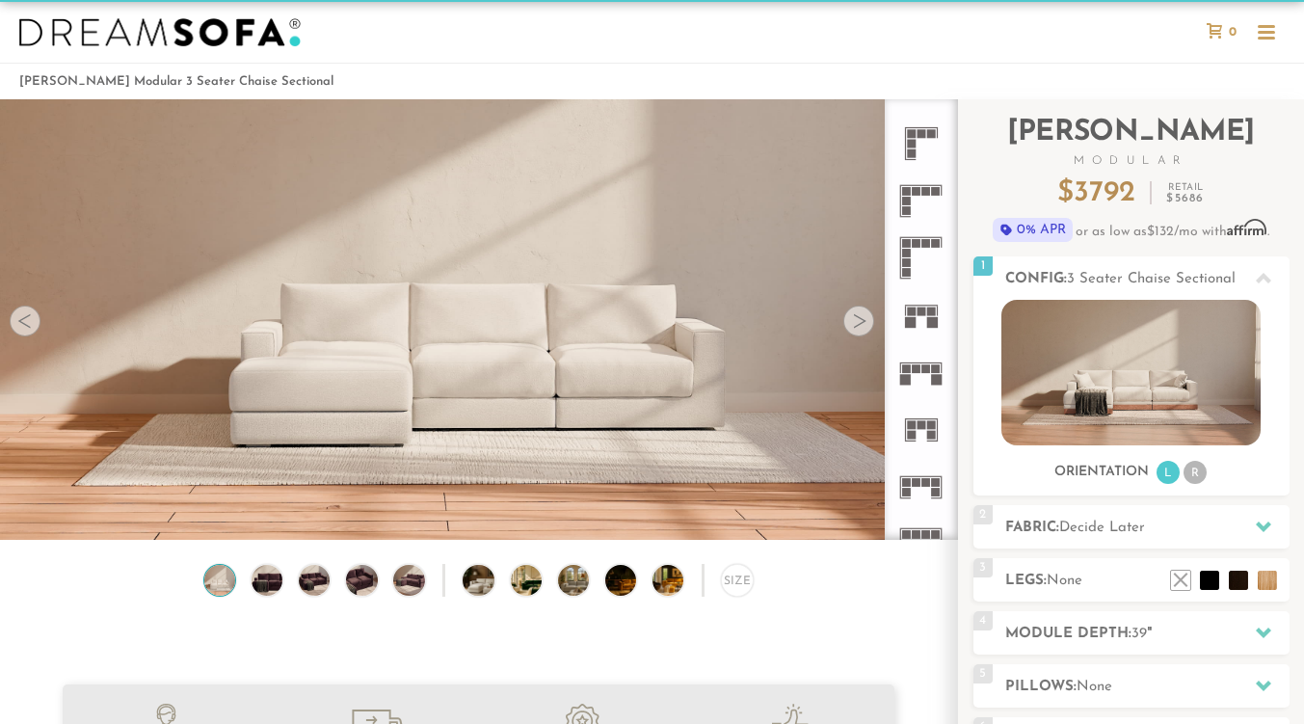
click at [917, 144] on icon at bounding box center [920, 143] width 57 height 57
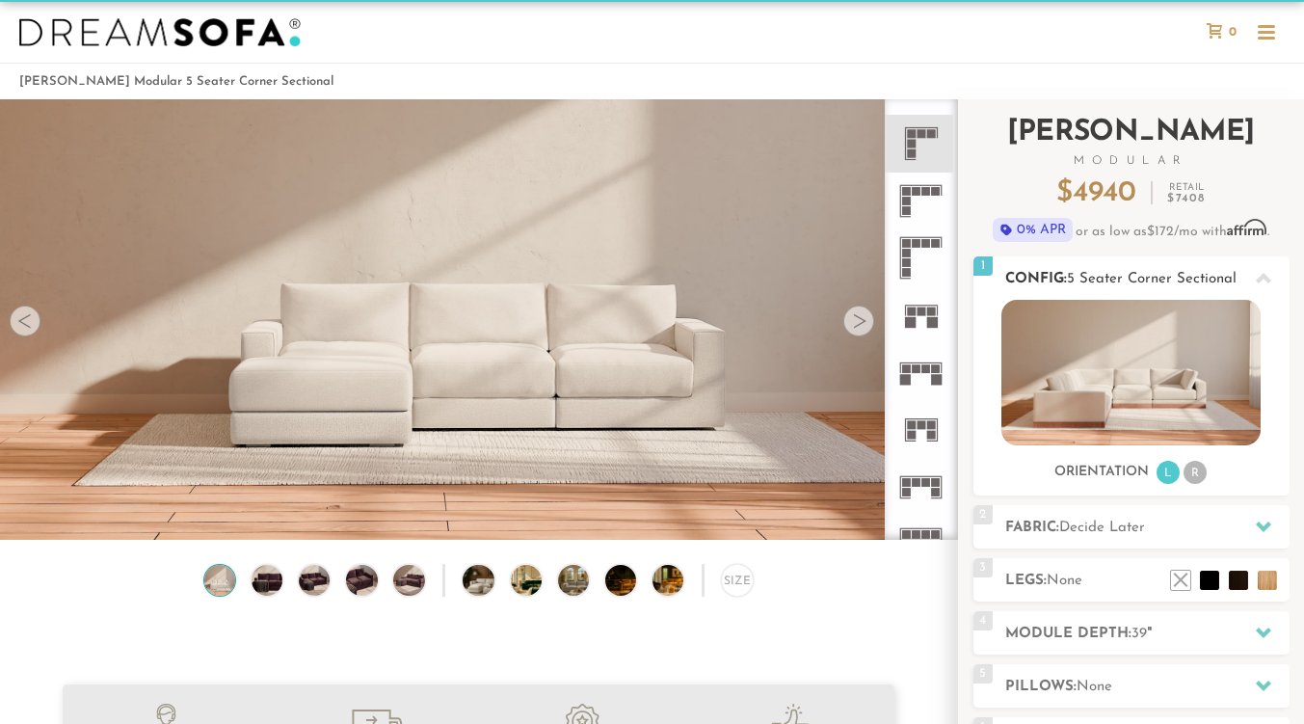
click at [1192, 471] on li "R" at bounding box center [1194, 472] width 23 height 23
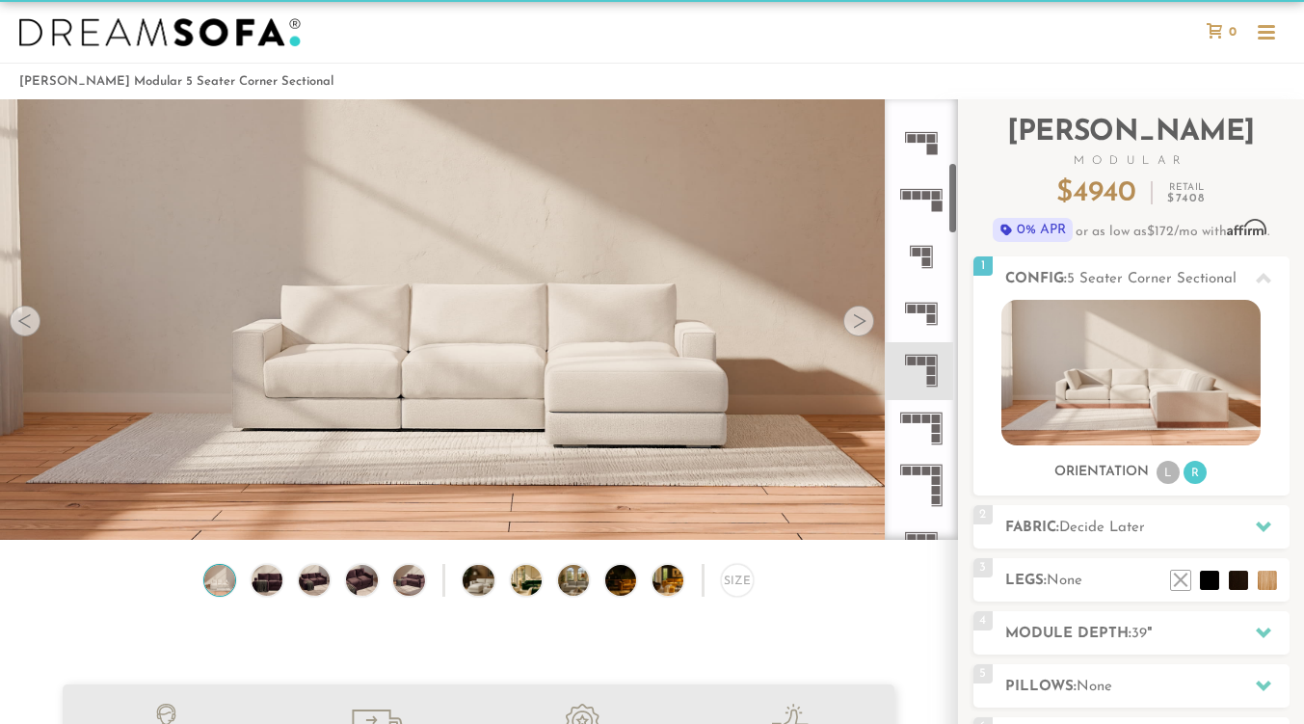
scroll to position [387, 0]
click at [733, 585] on div "Size" at bounding box center [737, 580] width 33 height 33
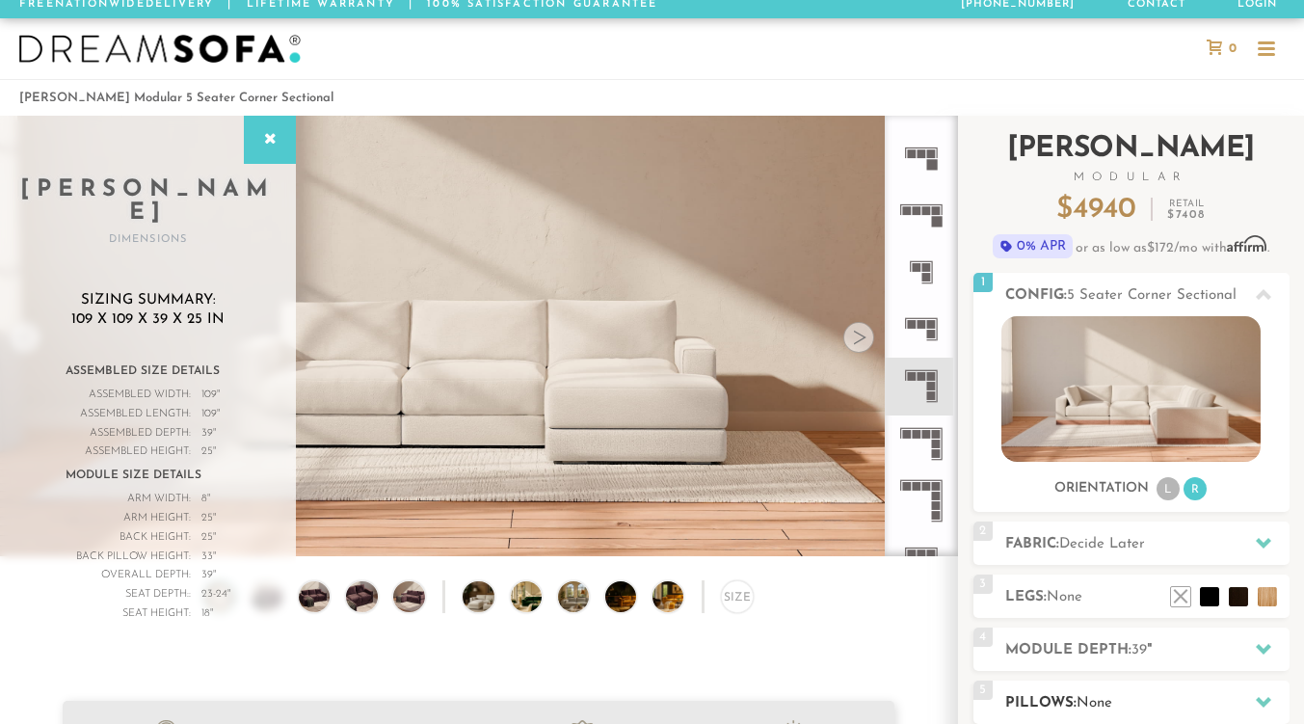
scroll to position [0, 0]
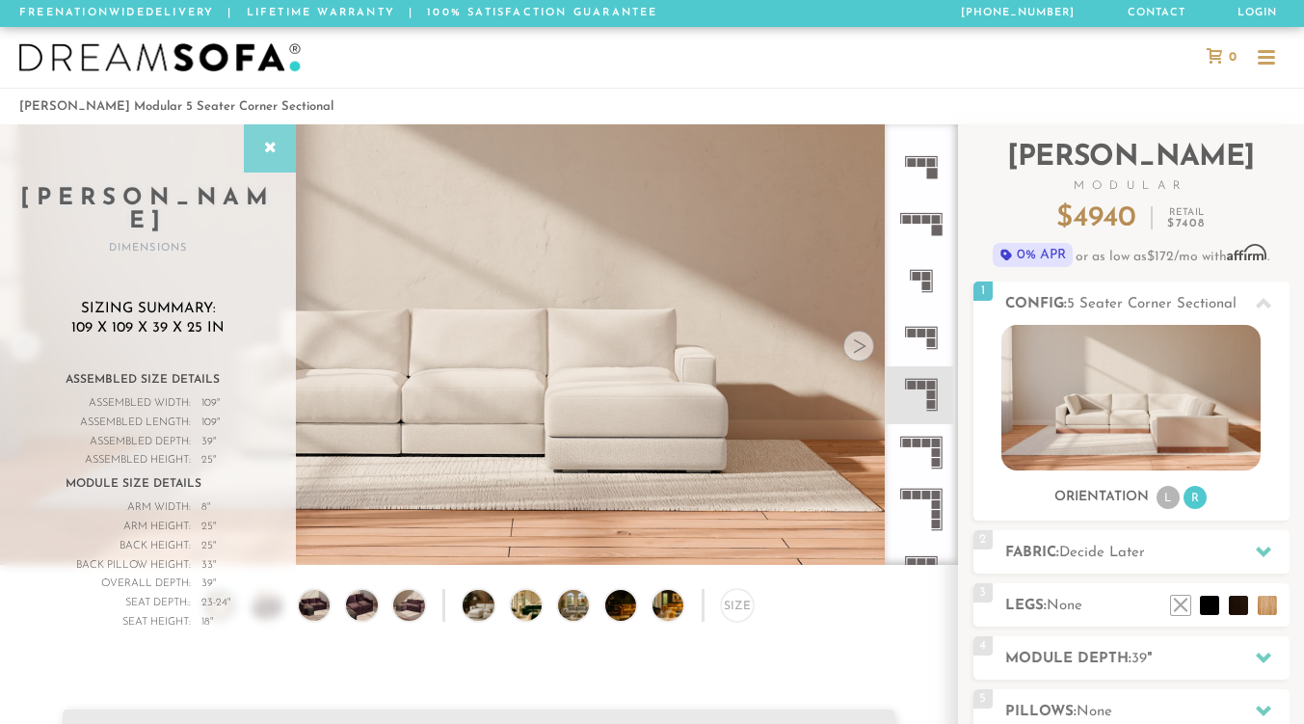
click at [279, 156] on div at bounding box center [270, 148] width 52 height 48
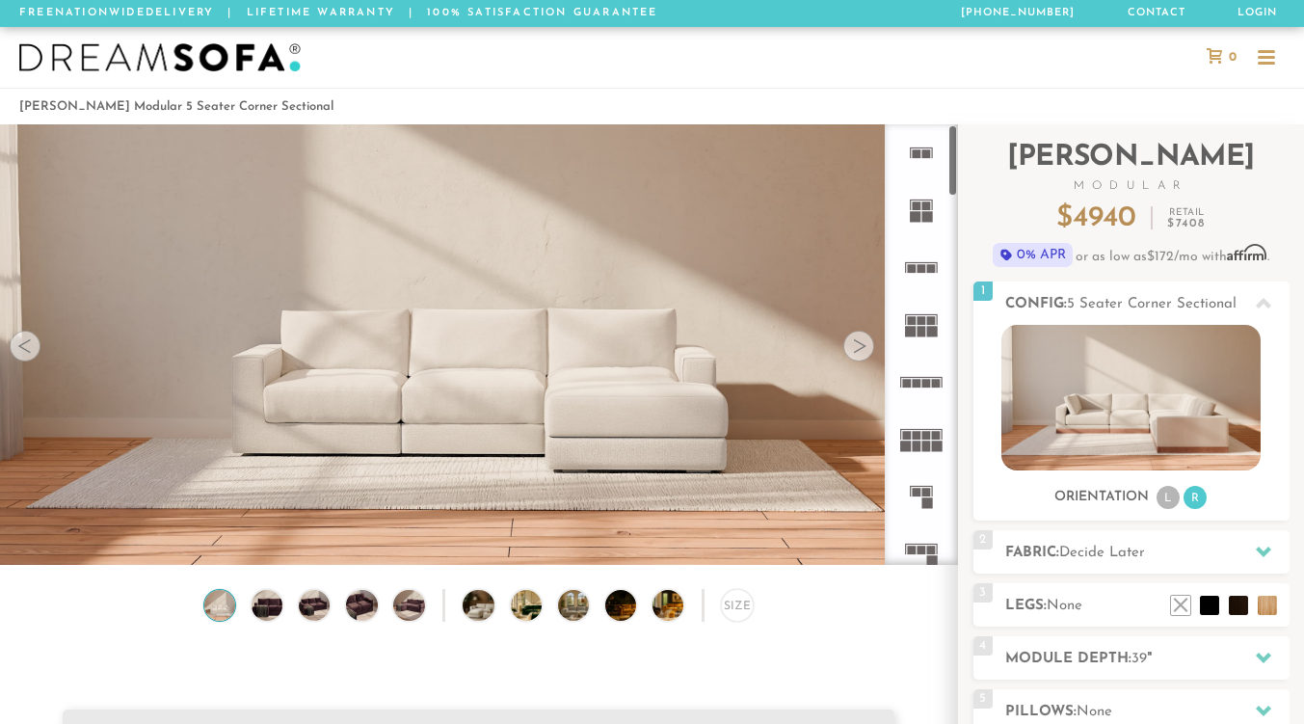
click at [1266, 47] on div at bounding box center [1266, 58] width 37 height 37
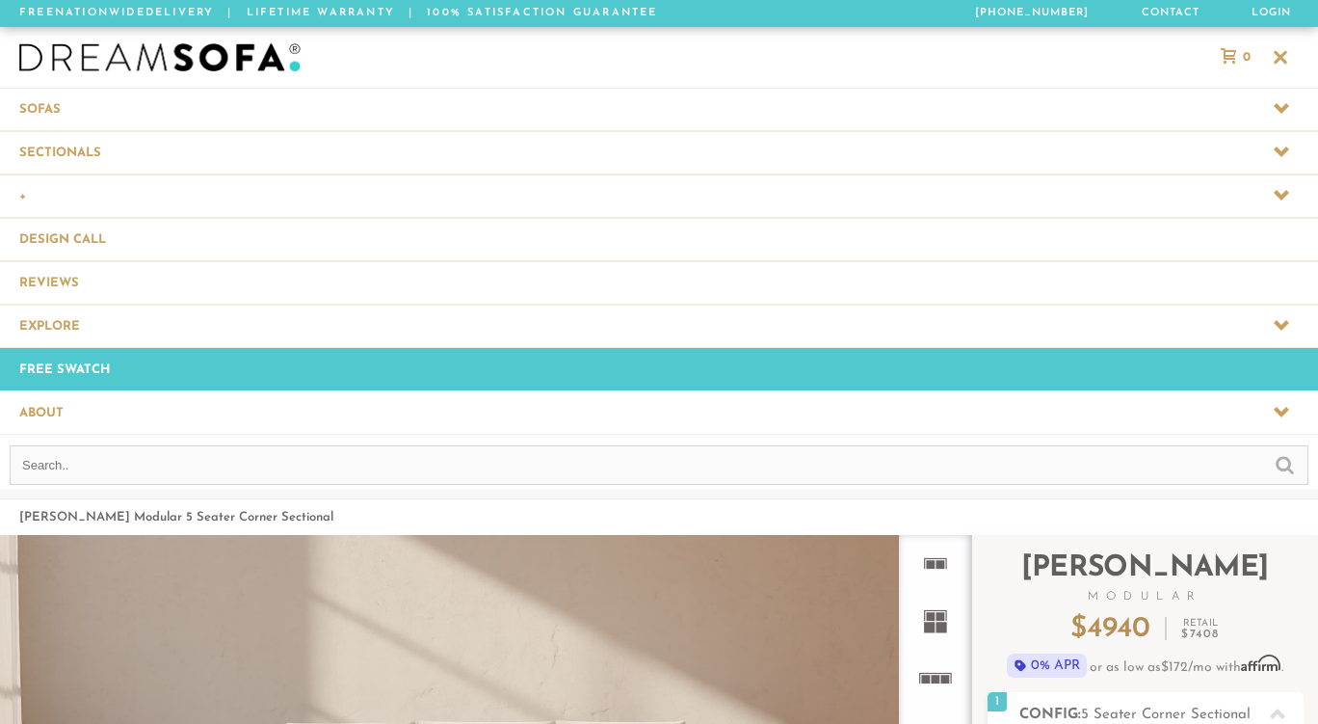
scroll to position [21349, 1304]
click at [119, 148] on span at bounding box center [659, 152] width 1318 height 42
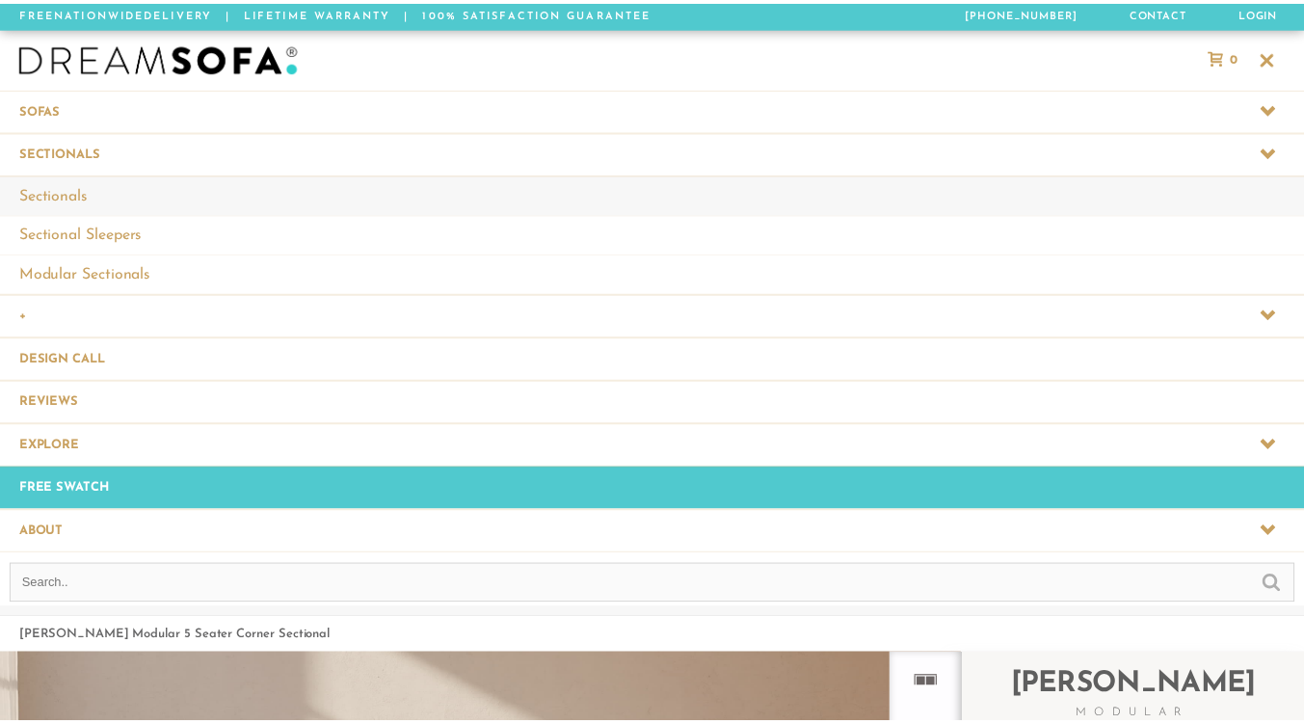
scroll to position [21469, 1304]
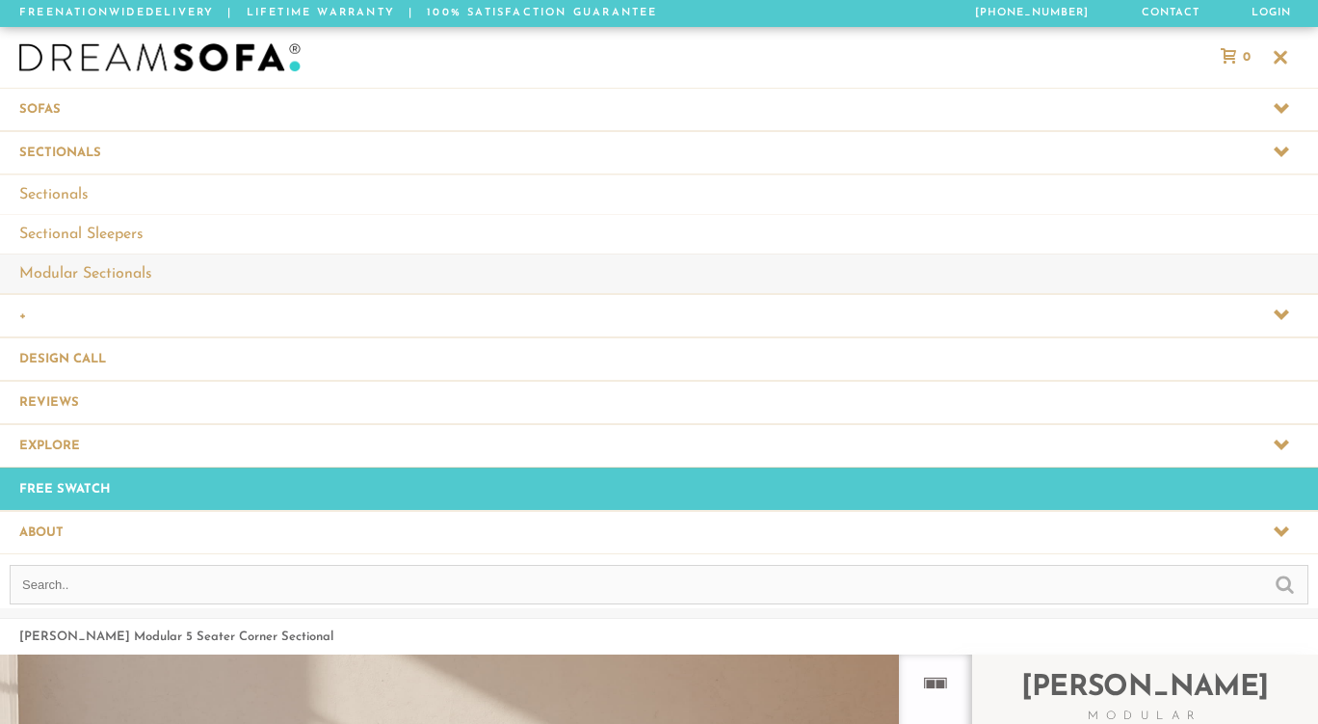
click at [83, 263] on link "Modular Sectionals" at bounding box center [659, 273] width 1318 height 40
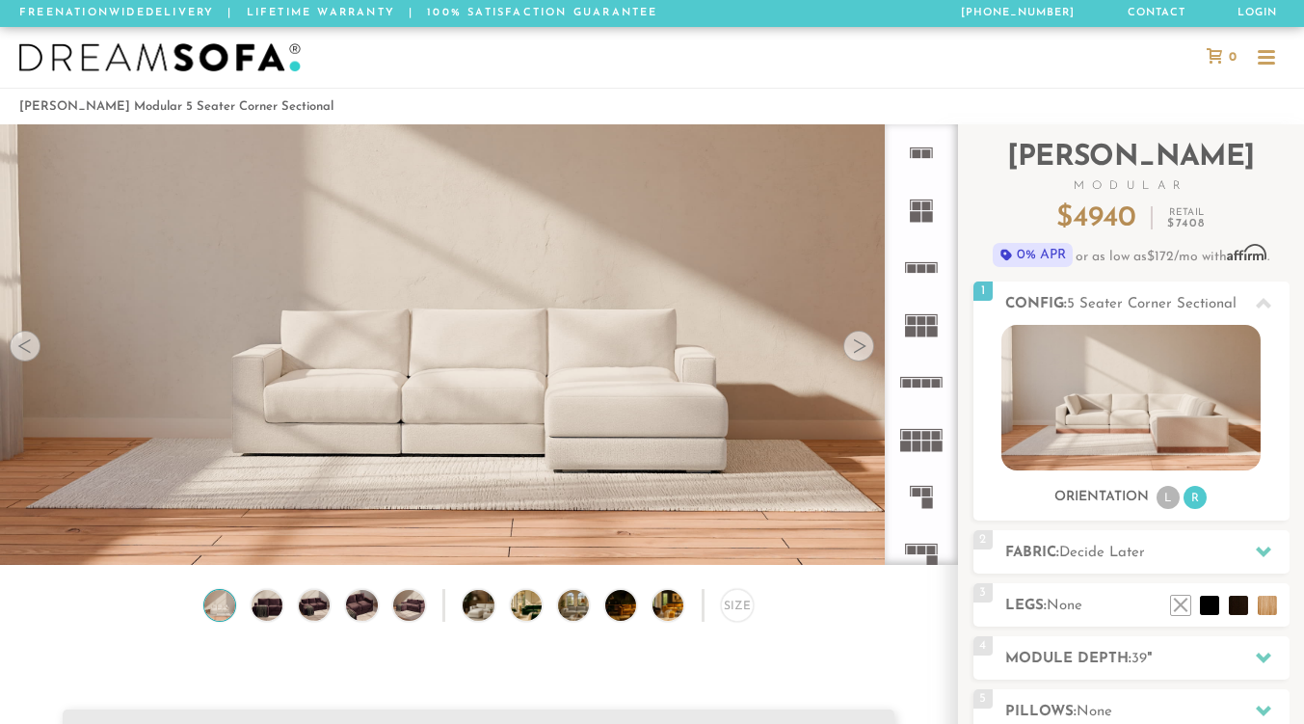
scroll to position [15, 15]
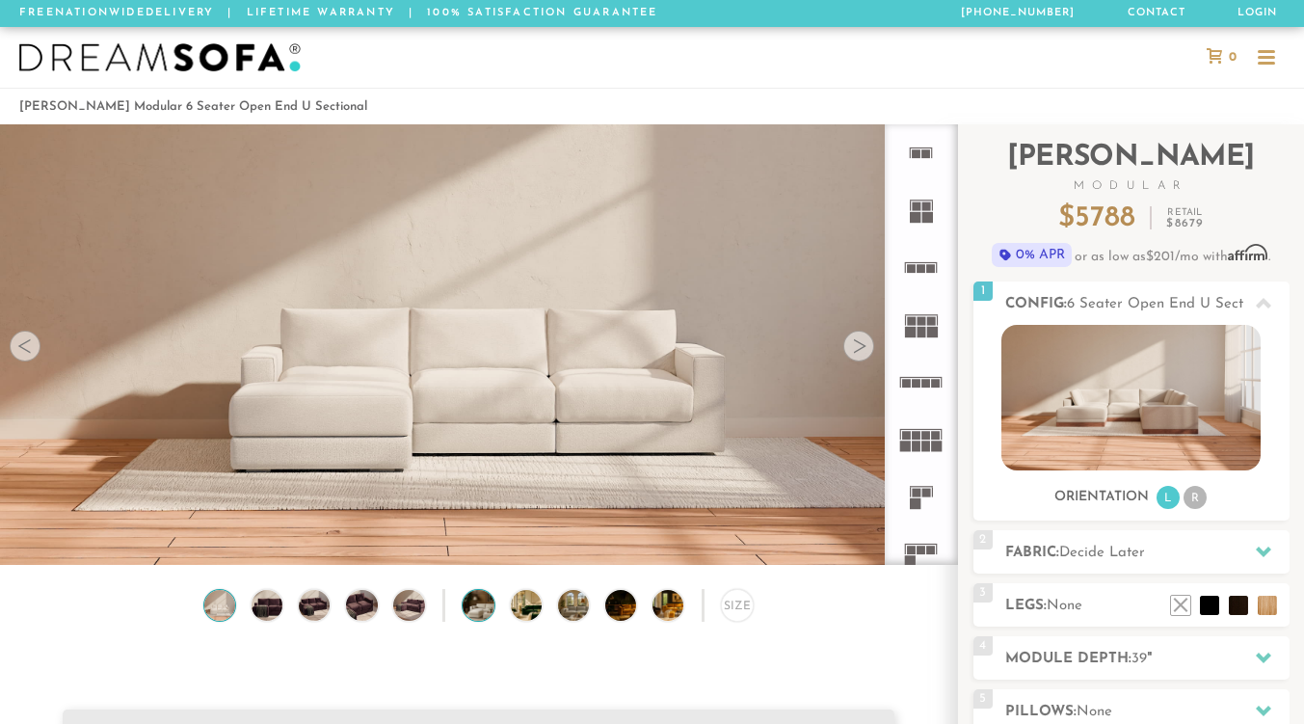
click at [483, 616] on img at bounding box center [489, 605] width 55 height 31
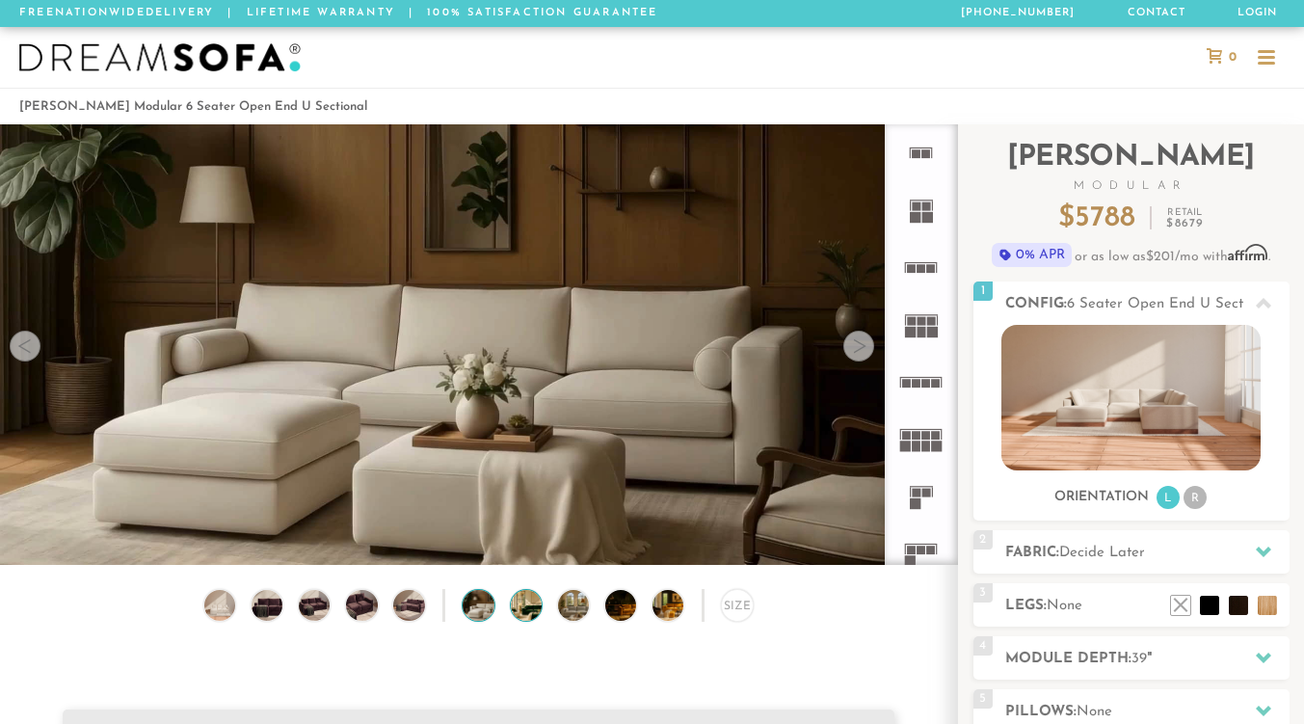
click at [527, 614] on img at bounding box center [538, 605] width 55 height 31
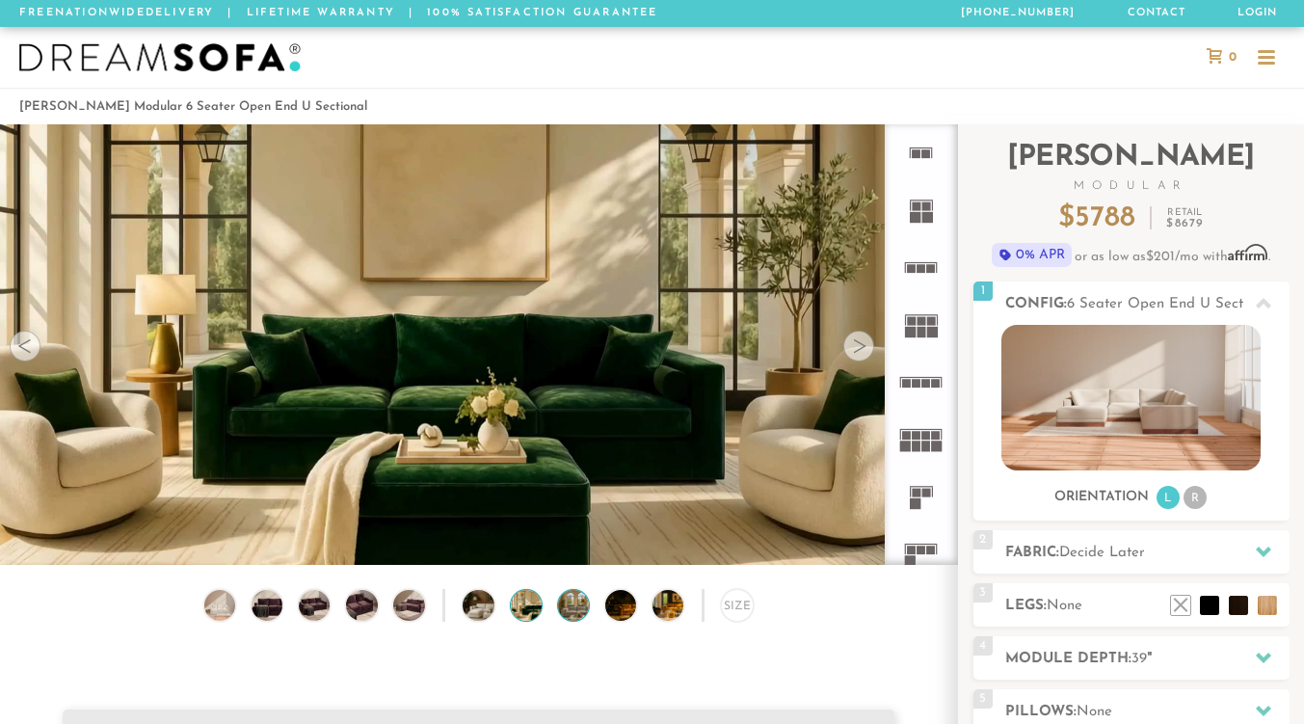
click at [568, 612] on img at bounding box center [585, 605] width 55 height 31
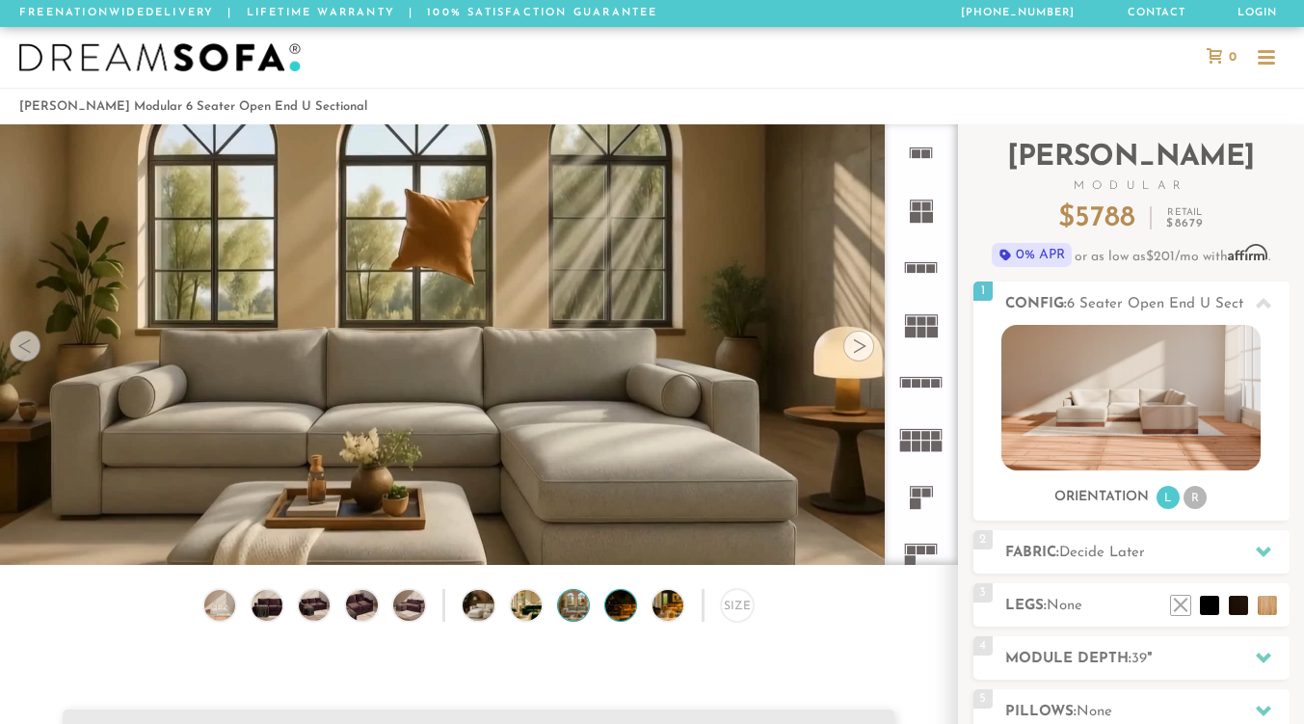
click at [630, 619] on img at bounding box center [632, 605] width 55 height 31
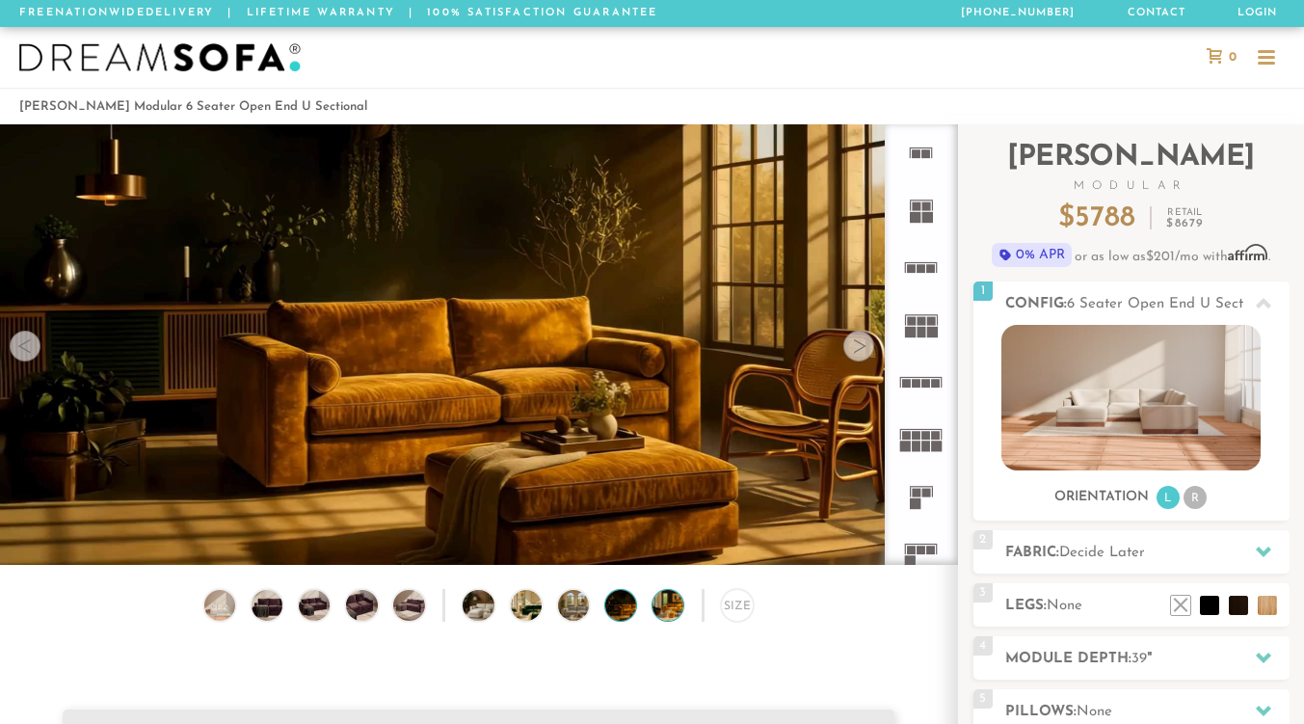
click at [677, 618] on img at bounding box center [679, 605] width 55 height 31
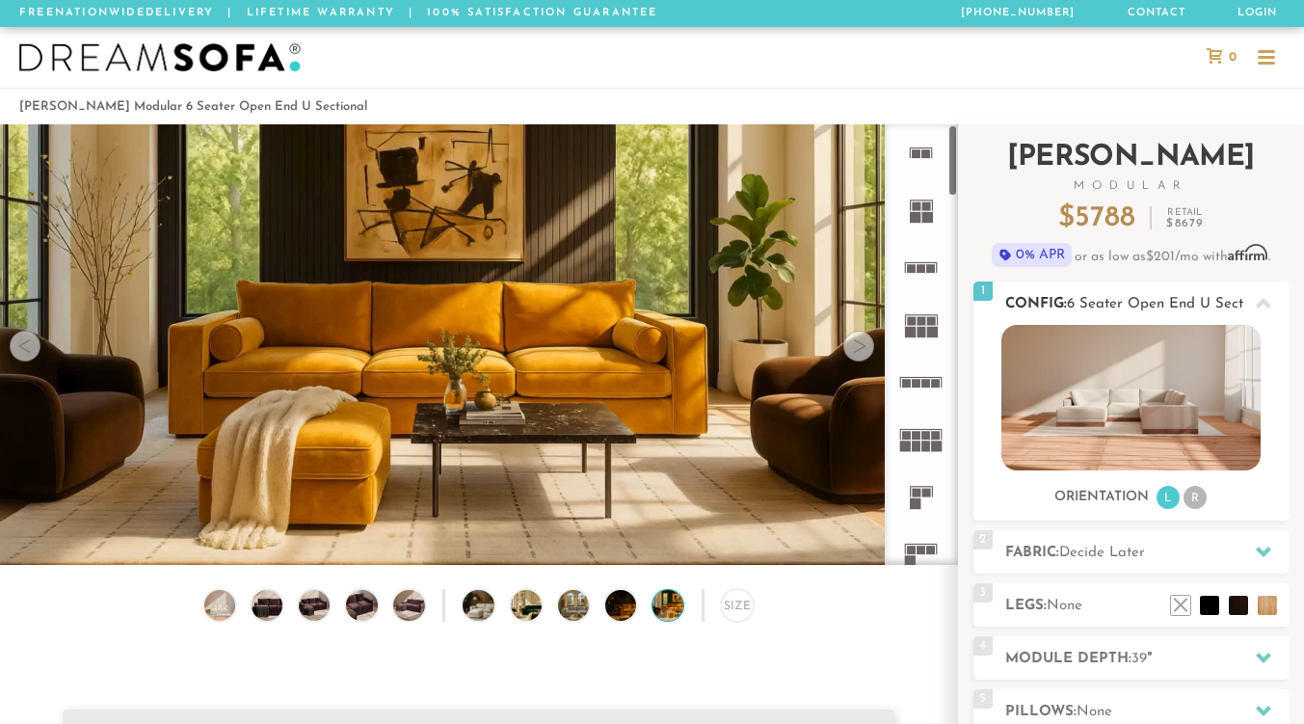
click at [1159, 395] on img at bounding box center [1130, 397] width 259 height 145
click at [1075, 424] on img at bounding box center [1130, 397] width 259 height 145
click at [22, 356] on div at bounding box center [25, 345] width 31 height 31
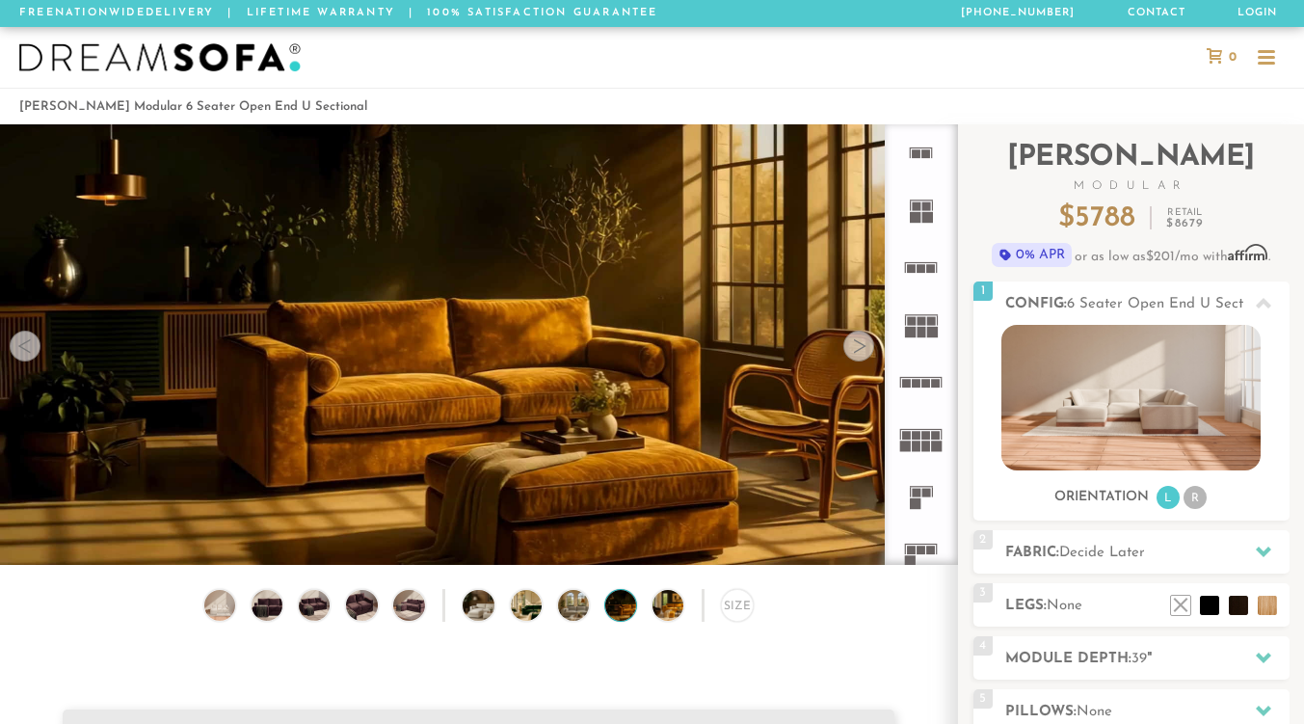
click at [22, 356] on div at bounding box center [25, 345] width 31 height 31
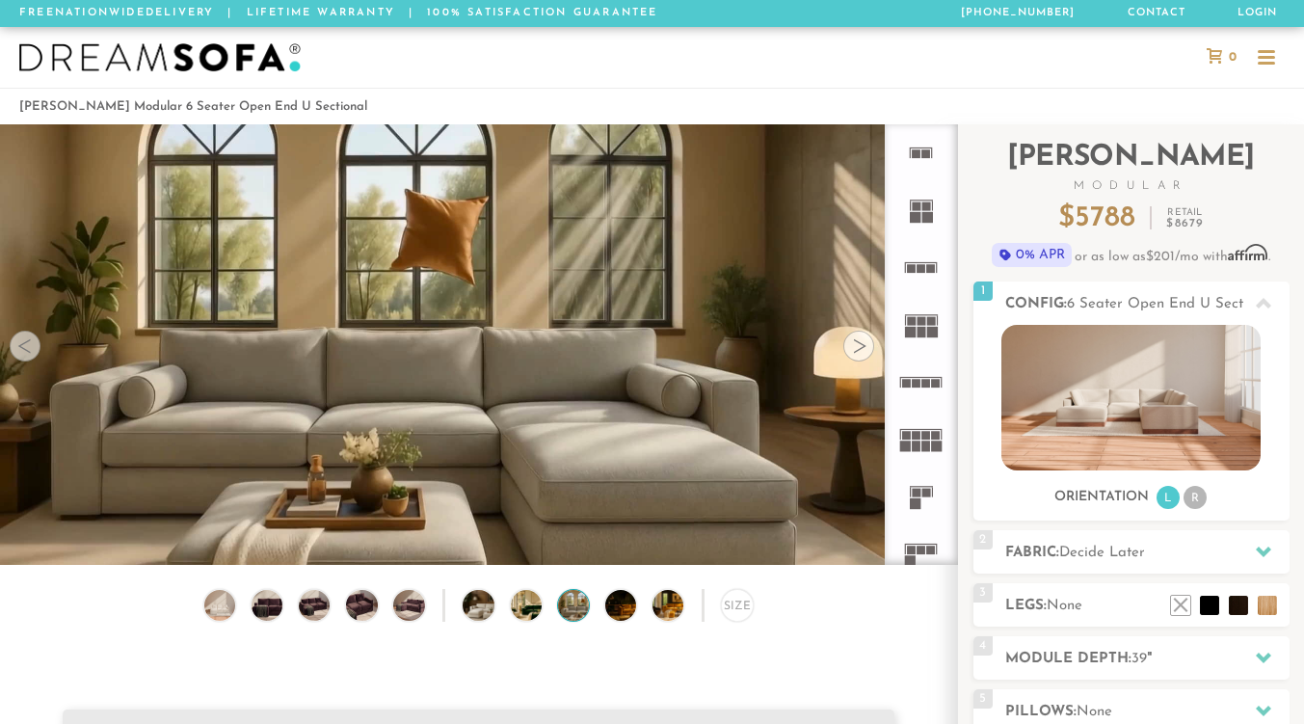
drag, startPoint x: 1262, startPoint y: 46, endPoint x: 1277, endPoint y: 51, distance: 15.2
click at [1267, 48] on div at bounding box center [1266, 58] width 37 height 37
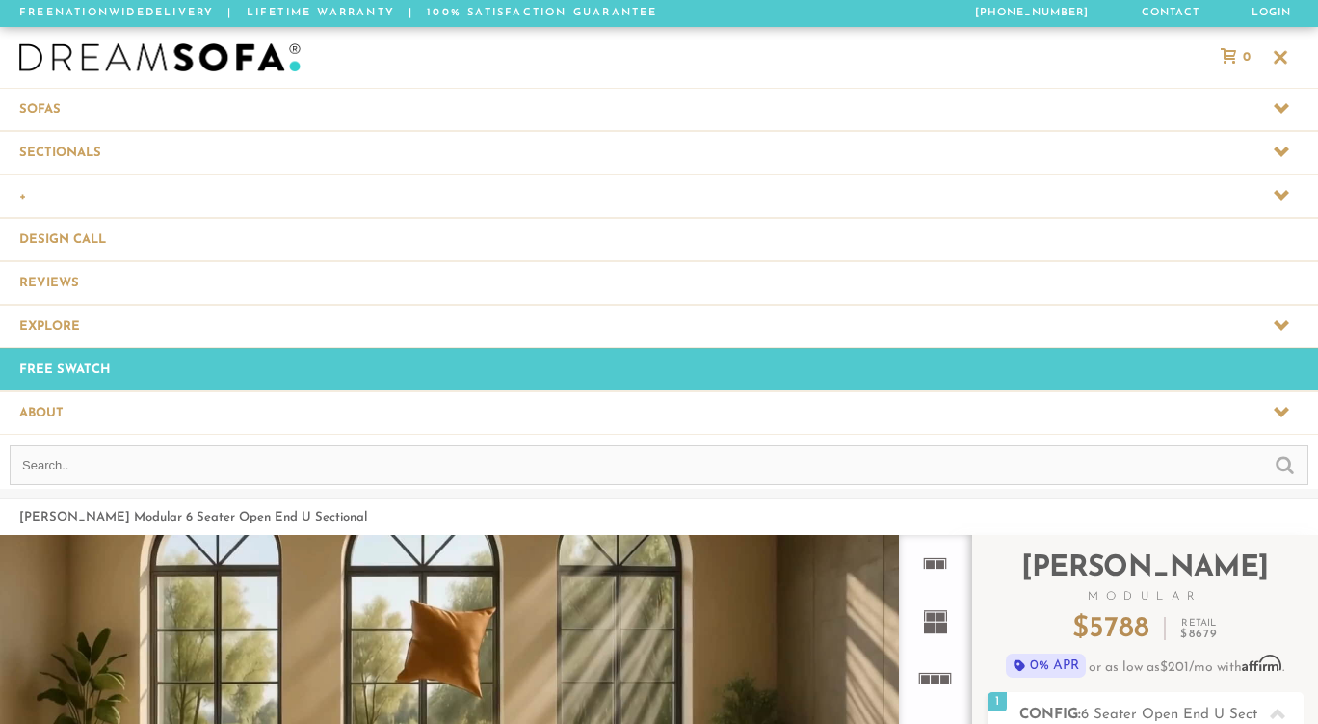
scroll to position [21350, 1304]
click at [92, 183] on span at bounding box center [659, 195] width 1318 height 42
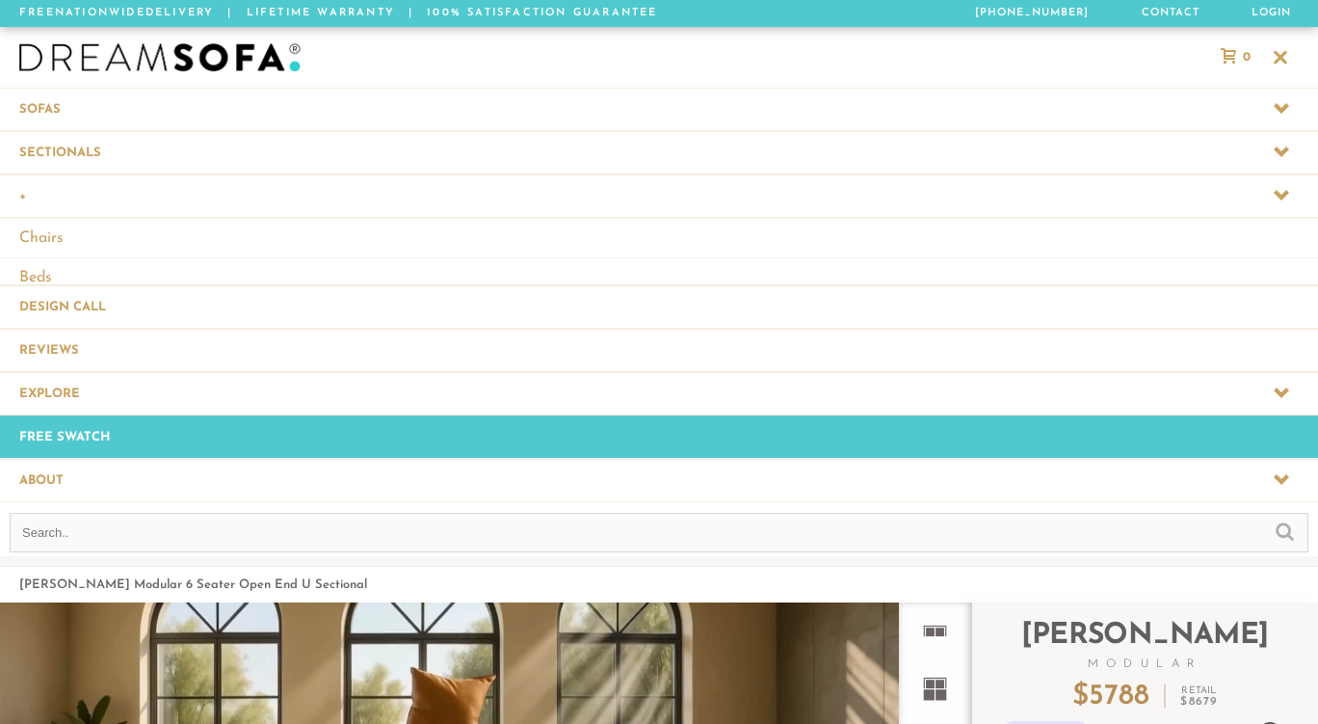
scroll to position [21430, 1304]
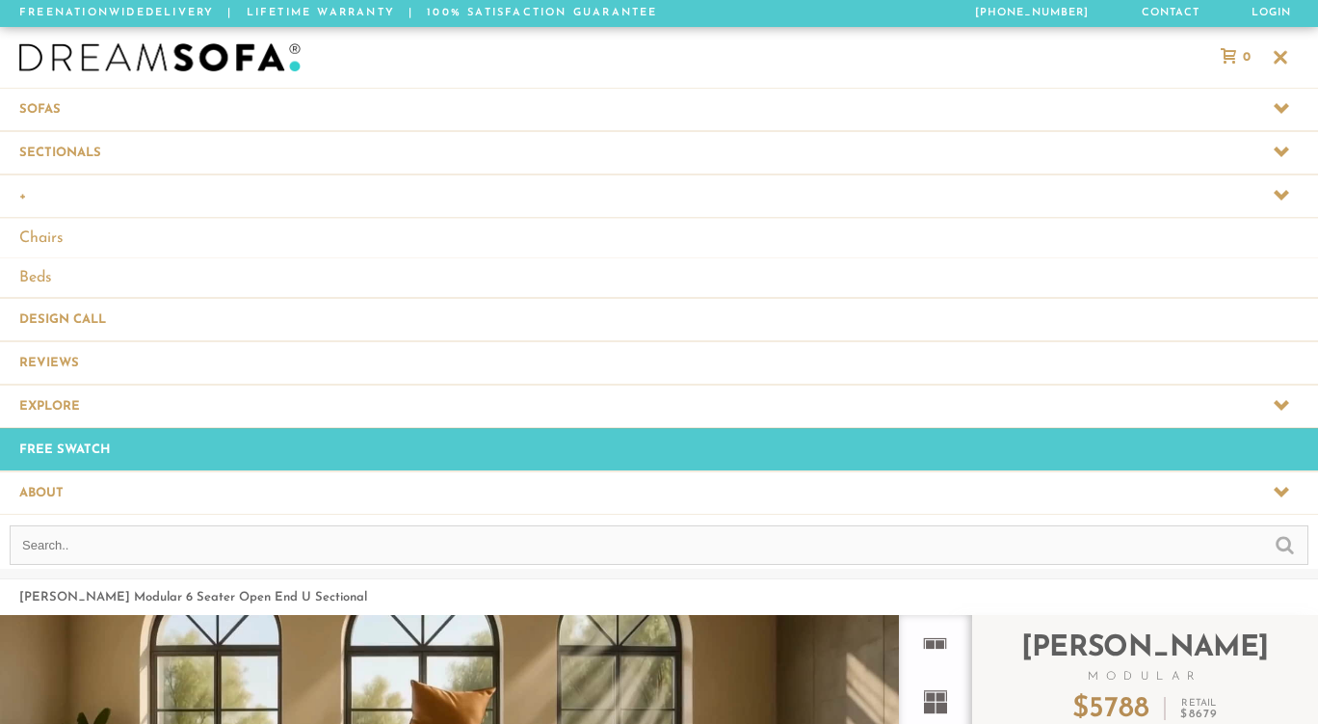
click at [104, 151] on span at bounding box center [659, 152] width 1318 height 42
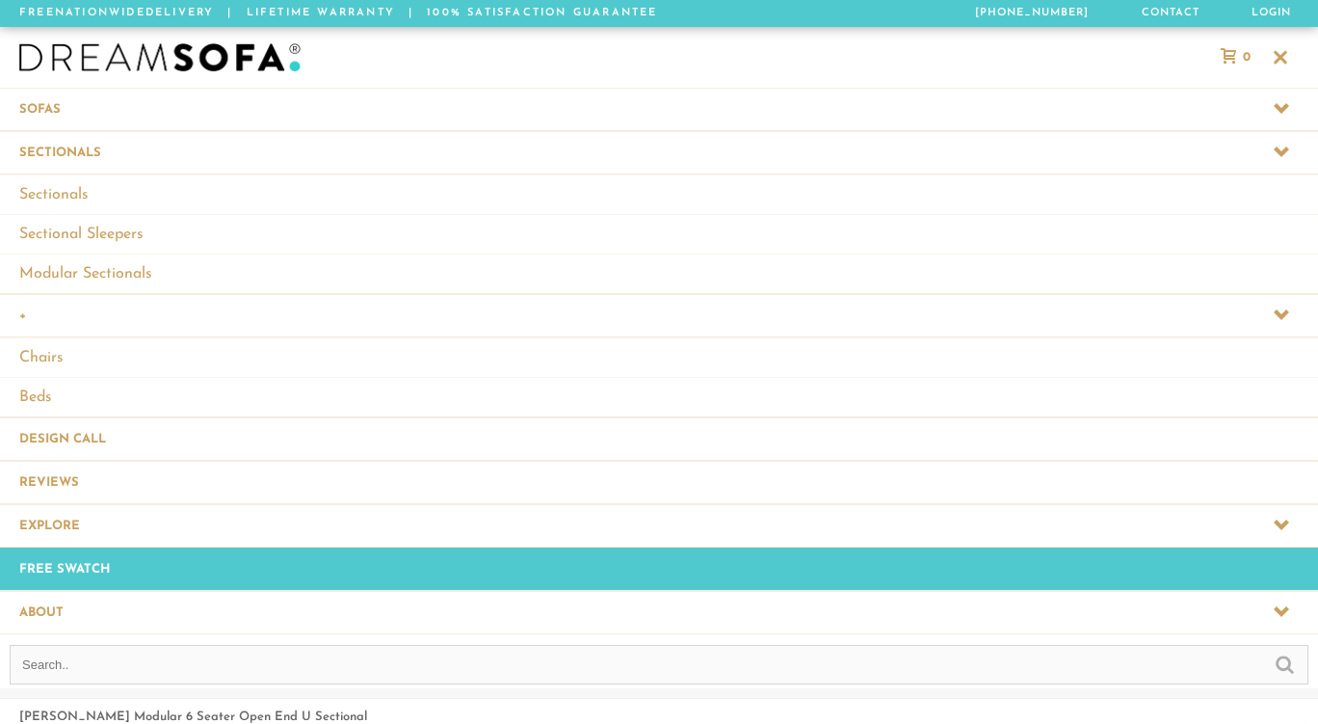
scroll to position [21550, 1304]
click at [104, 120] on span at bounding box center [659, 109] width 1318 height 42
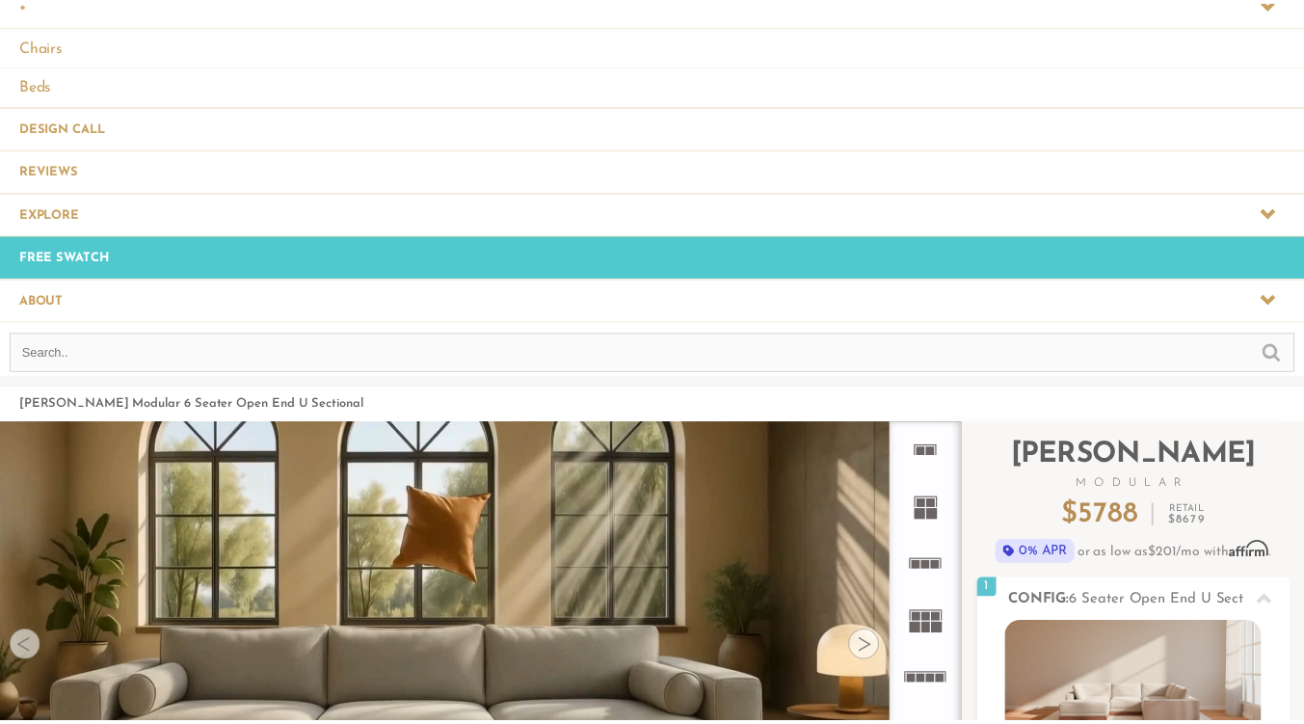
scroll to position [0, 0]
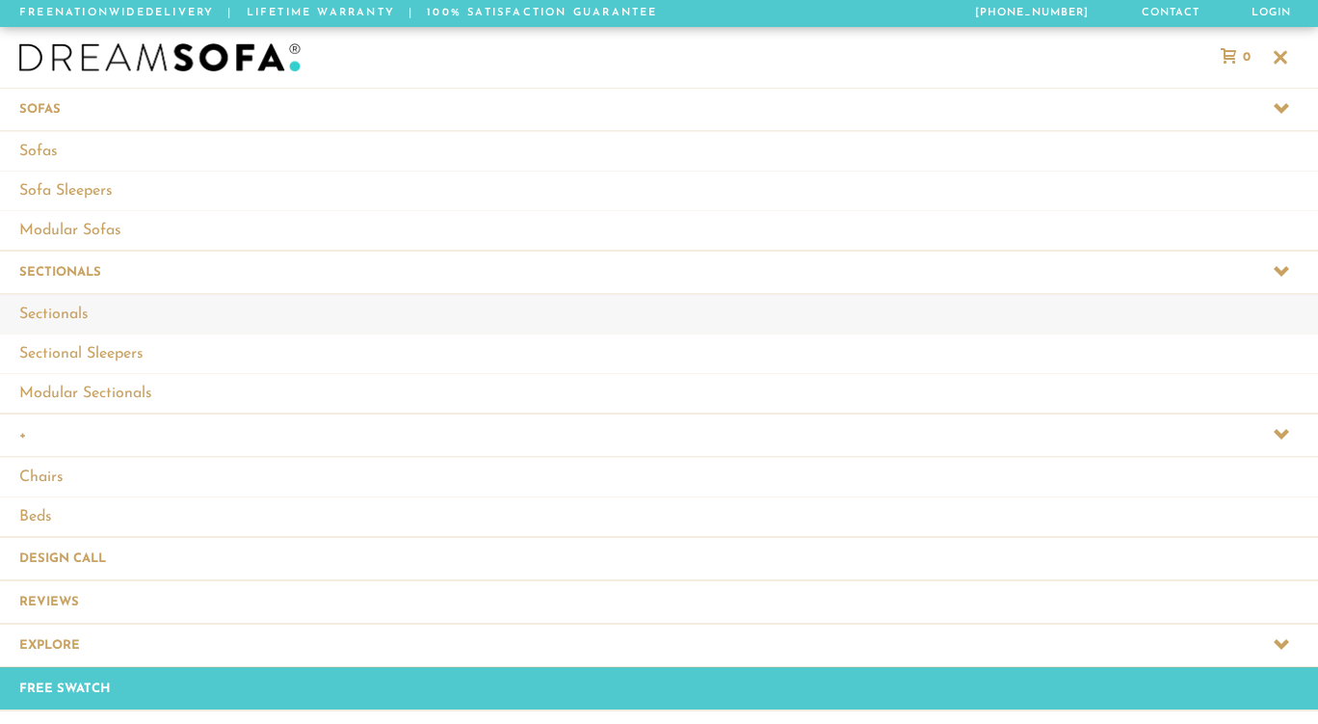
click at [128, 301] on link "Sectionals" at bounding box center [659, 314] width 1318 height 40
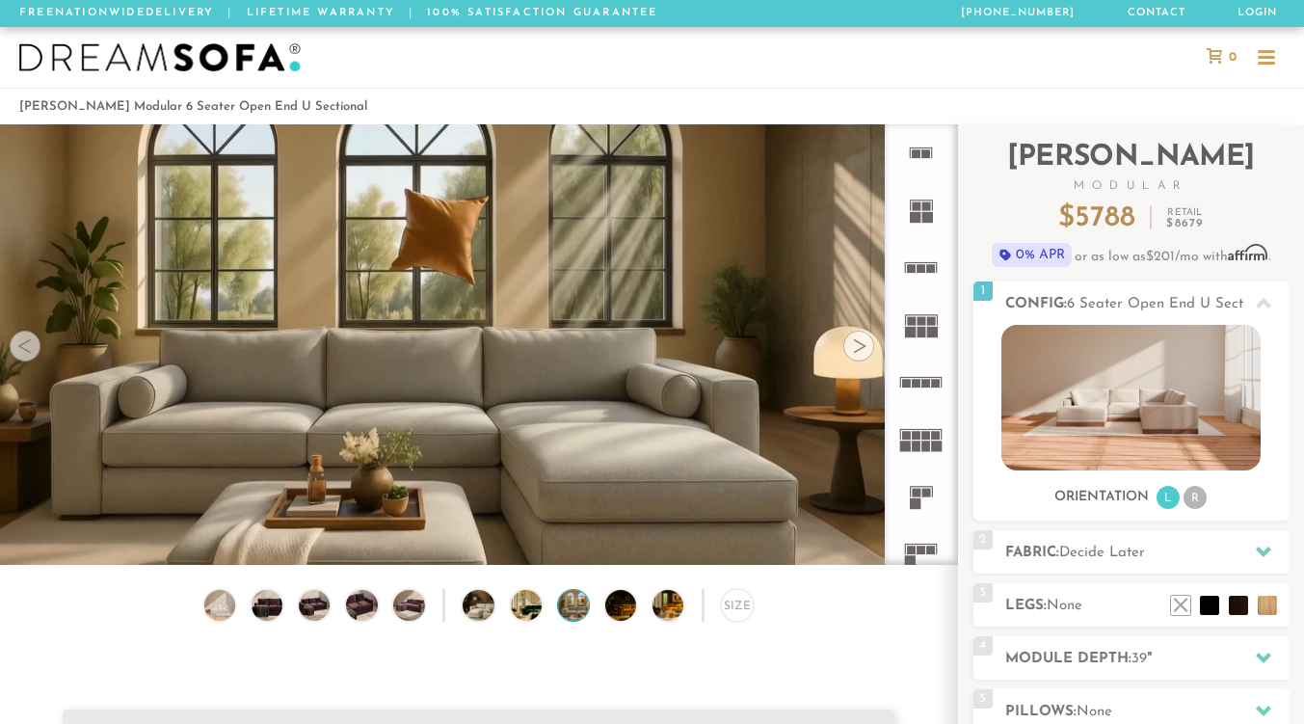
scroll to position [14, 15]
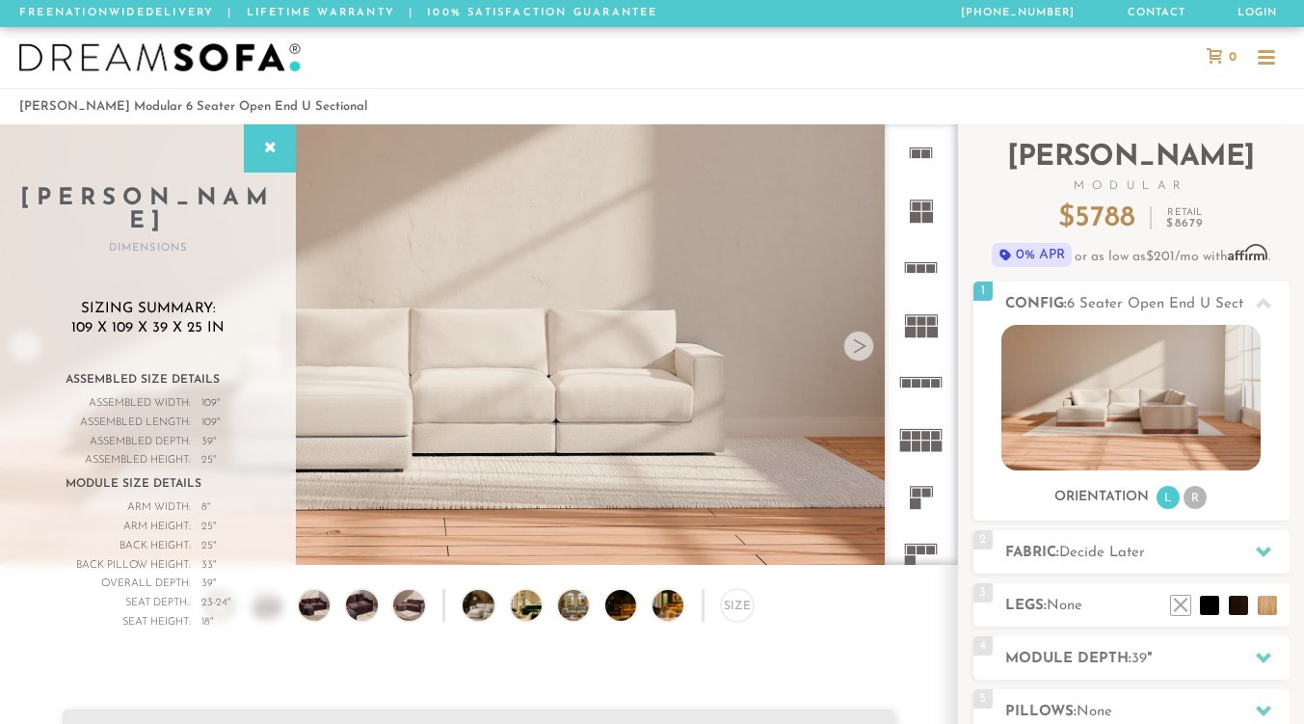
scroll to position [20912, 1289]
click at [1273, 58] on div at bounding box center [1265, 58] width 17 height 17
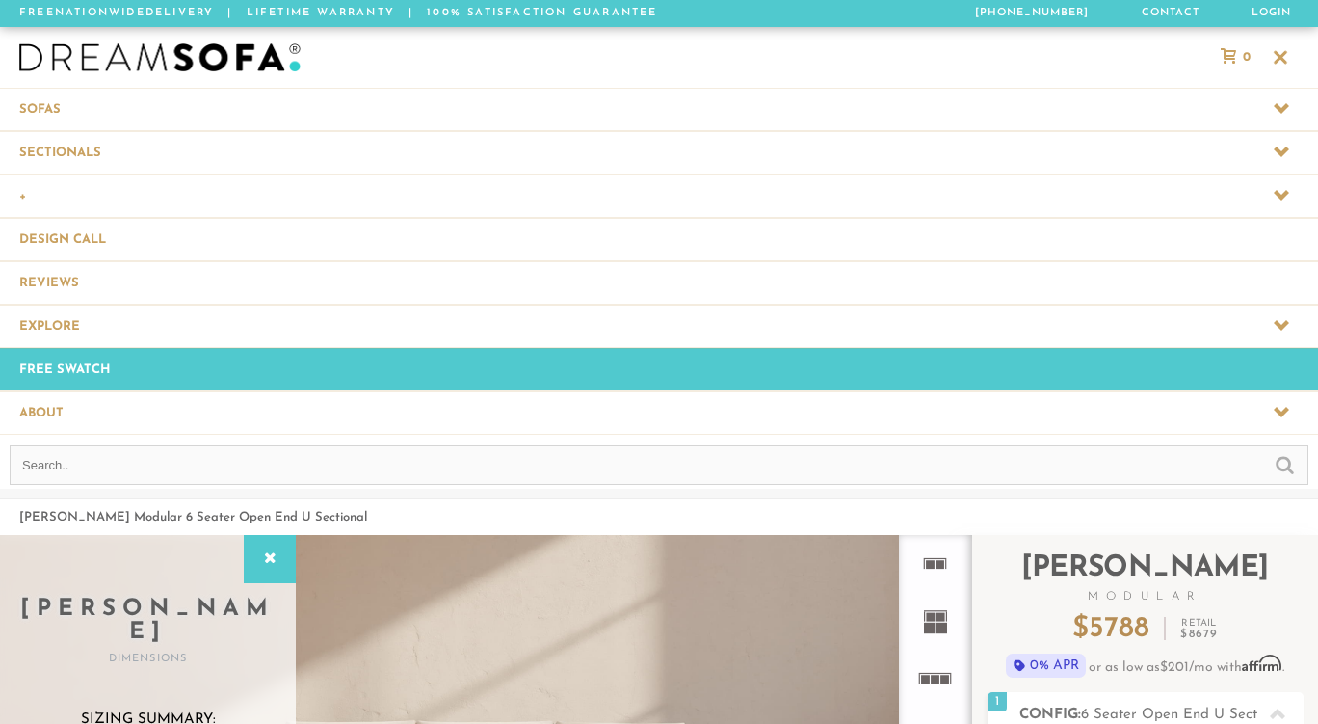
scroll to position [21350, 1304]
click at [47, 199] on span at bounding box center [659, 195] width 1318 height 42
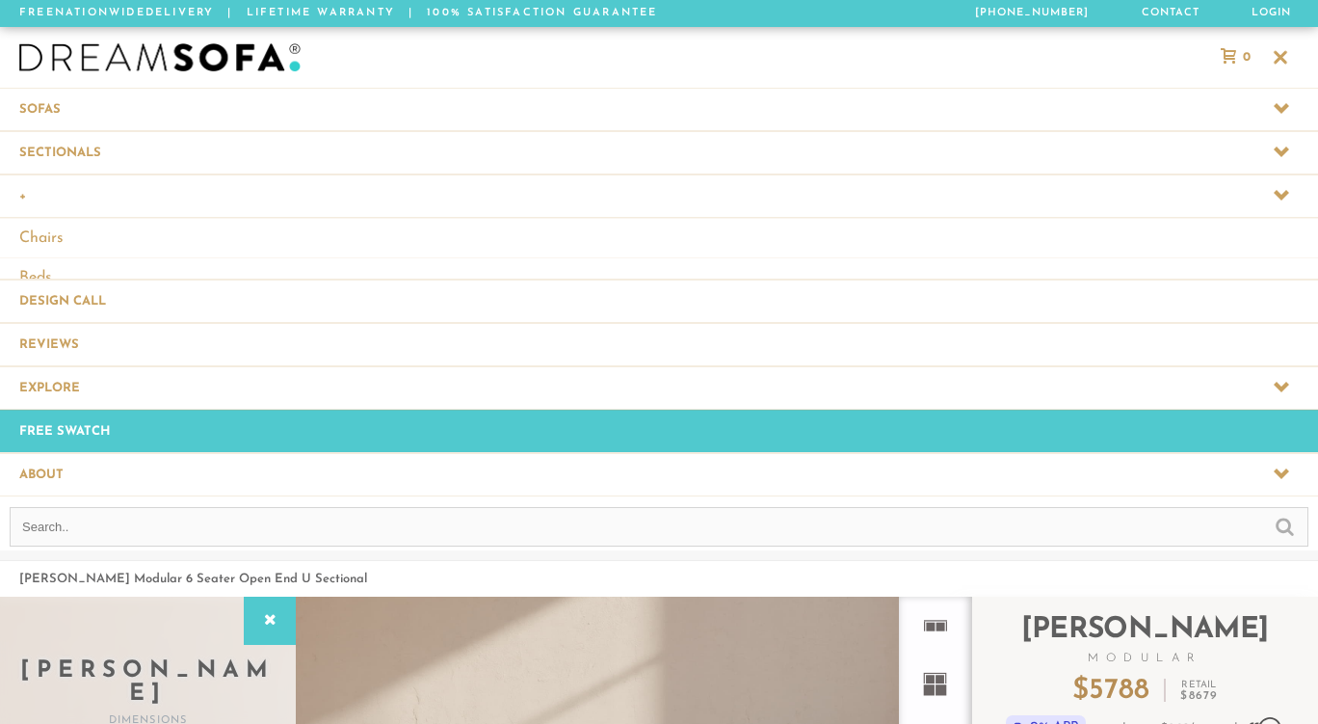
scroll to position [21420, 1304]
click at [70, 161] on span at bounding box center [659, 152] width 1318 height 42
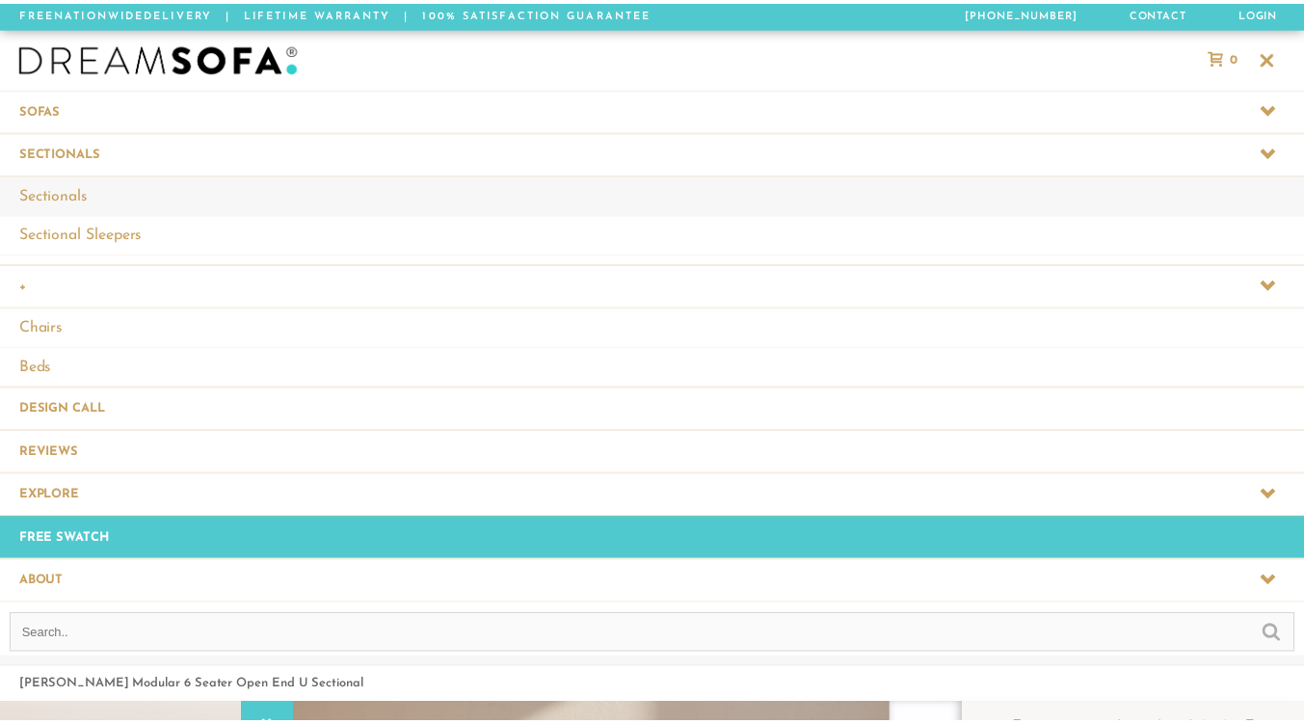
scroll to position [21550, 1304]
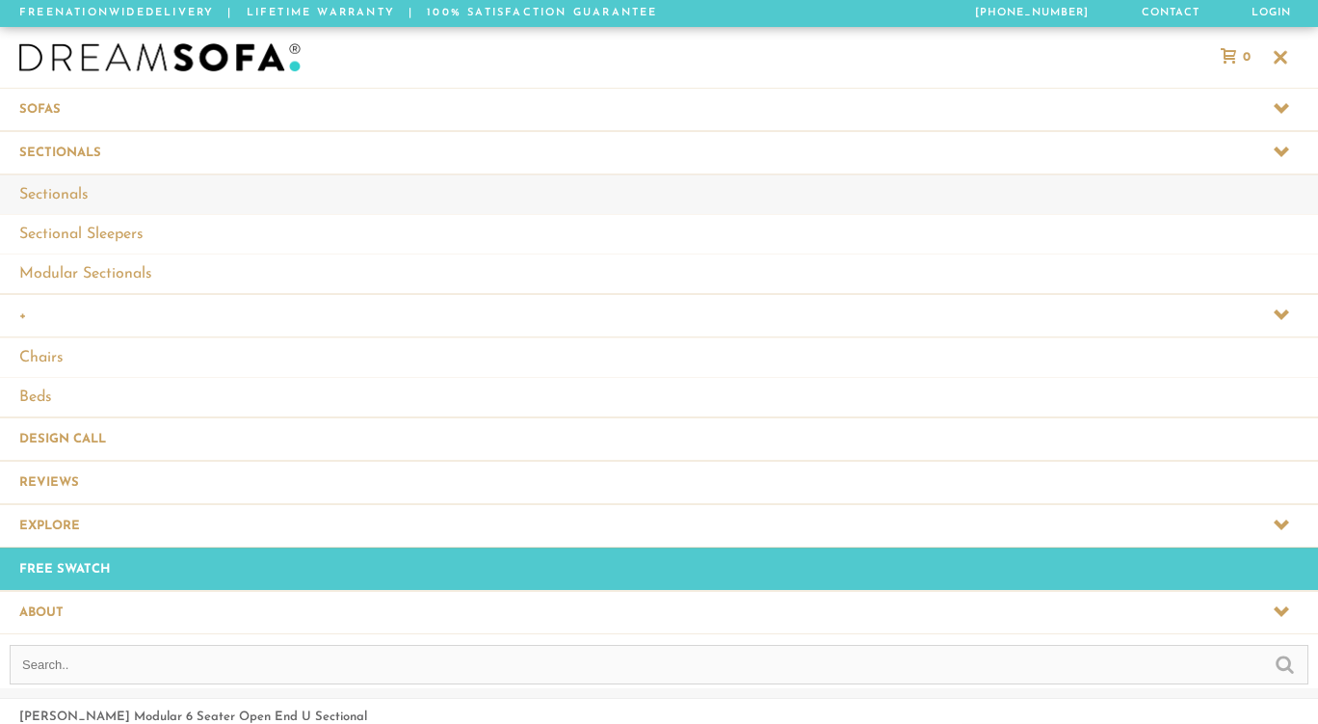
click at [69, 192] on link "Sectionals" at bounding box center [659, 194] width 1318 height 40
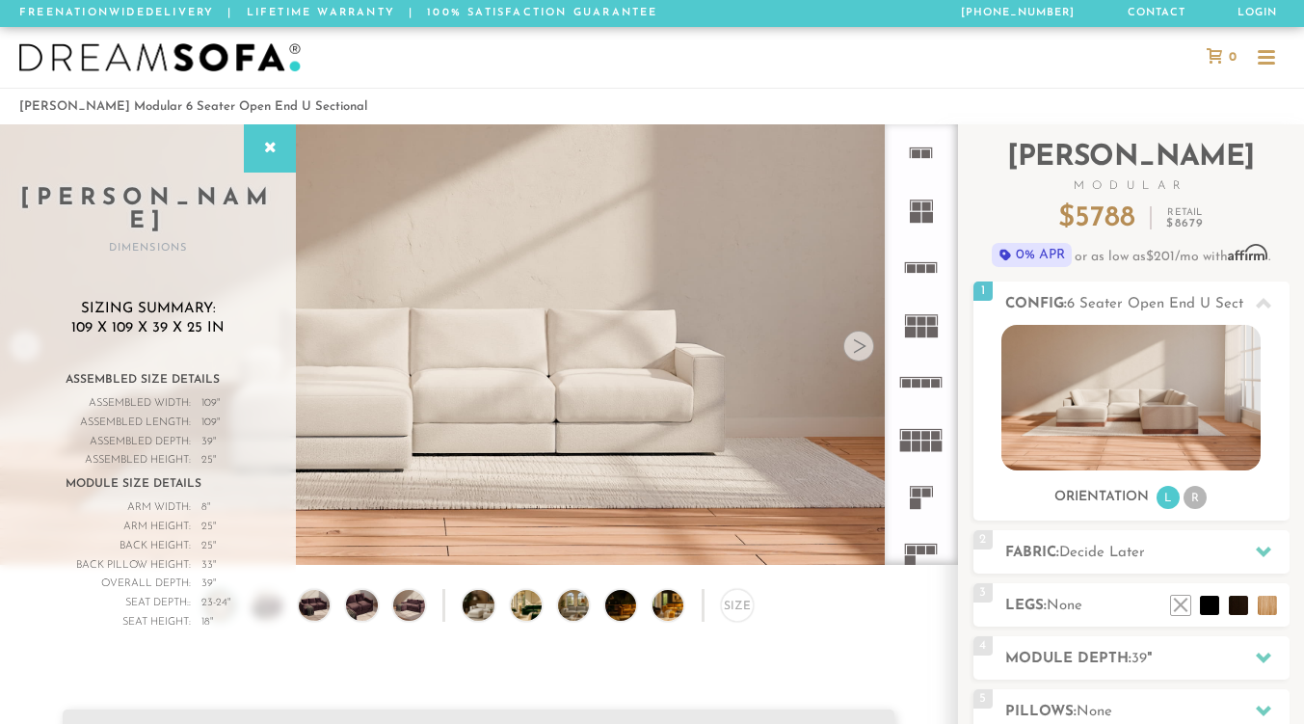
scroll to position [14, 15]
